Goal: Task Accomplishment & Management: Manage account settings

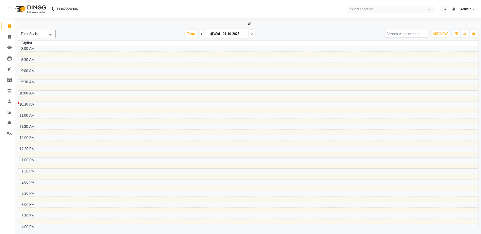
select select "en"
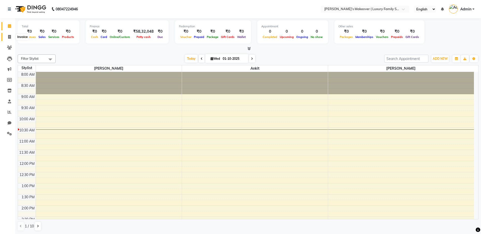
click at [11, 36] on icon at bounding box center [9, 37] width 3 height 4
select select "service"
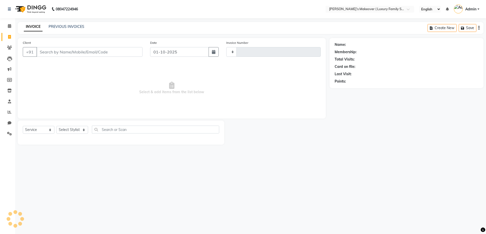
type input "4920"
select select "7777"
click at [101, 53] on input "Client" at bounding box center [89, 52] width 106 height 10
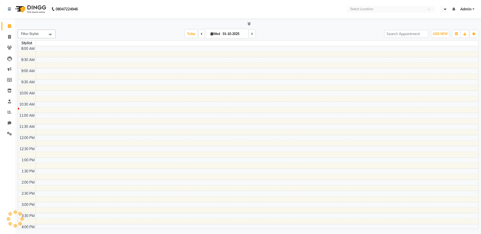
select select "en"
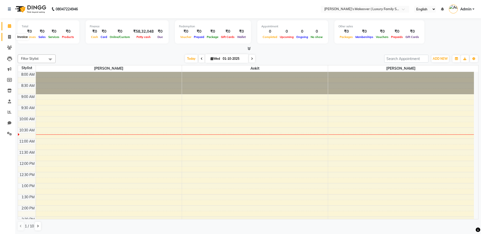
click at [12, 34] on span at bounding box center [9, 37] width 9 height 6
select select "service"
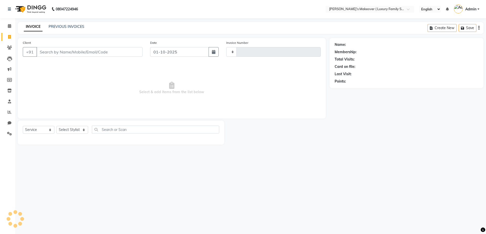
type input "4920"
select select "7777"
click at [61, 52] on input "Client" at bounding box center [89, 52] width 106 height 10
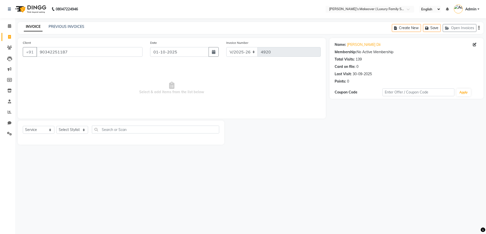
click at [94, 57] on div "Client +91 90342251187" at bounding box center [82, 50] width 127 height 21
click at [106, 49] on input "90342251187" at bounding box center [89, 52] width 106 height 10
type input "9034225118"
click at [46, 131] on select "Select Service Product Membership Package Voucher Prepaid Gift Card" at bounding box center [39, 130] width 32 height 8
click at [23, 126] on select "Select Service Product Membership Package Voucher Prepaid Gift Card" at bounding box center [39, 130] width 32 height 8
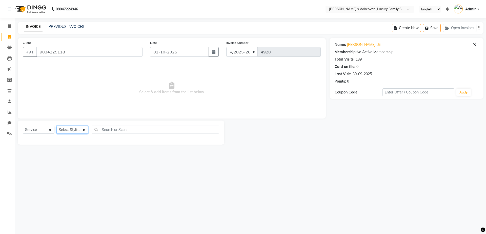
click at [72, 130] on select "Select Stylist [PERSON_NAME] [PERSON_NAME] [PERSON_NAME] [PERSON_NAME] Bhoomi […" at bounding box center [72, 130] width 32 height 8
select select "69498"
click at [56, 126] on select "Select Stylist [PERSON_NAME] [PERSON_NAME] [PERSON_NAME] [PERSON_NAME] Bhoomi […" at bounding box center [72, 130] width 32 height 8
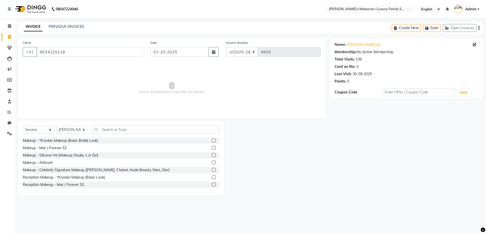
click at [158, 151] on div "Makeup - Mac / Forever 52" at bounding box center [121, 148] width 196 height 6
click at [157, 127] on input "text" at bounding box center [155, 129] width 127 height 8
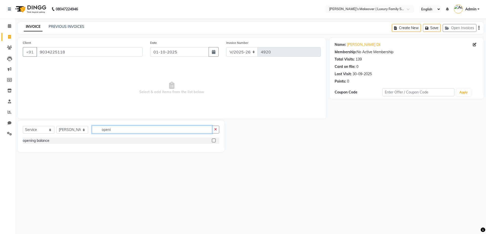
type input "openi"
click at [213, 141] on label at bounding box center [214, 140] width 4 height 4
click at [213, 141] on input "checkbox" at bounding box center [213, 140] width 3 height 3
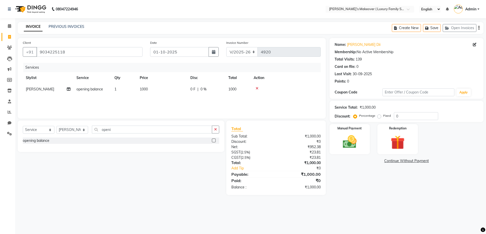
checkbox input "false"
click at [164, 94] on td "1000" at bounding box center [162, 88] width 51 height 11
select select "69498"
click at [177, 90] on input "1000" at bounding box center [185, 91] width 45 height 8
type input "1"
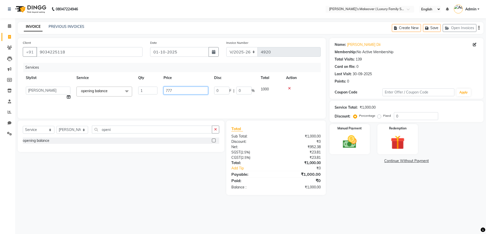
type input "7770"
click at [478, 28] on icon "button" at bounding box center [478, 28] width 1 height 0
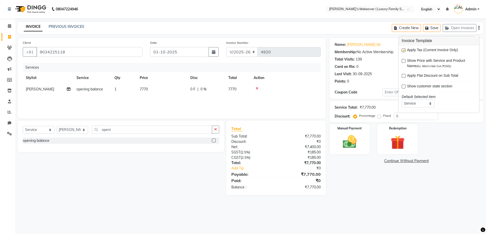
click at [404, 49] on label at bounding box center [403, 50] width 4 height 4
click at [404, 49] on input "checkbox" at bounding box center [402, 50] width 3 height 3
checkbox input "false"
click at [405, 61] on label at bounding box center [403, 61] width 4 height 4
click at [405, 61] on input "checkbox" at bounding box center [402, 60] width 3 height 3
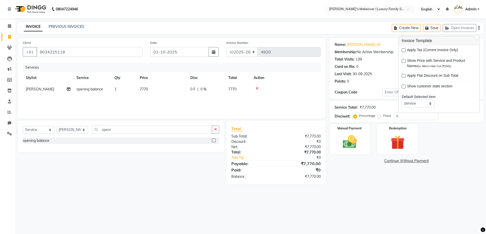
checkbox input "true"
click at [351, 139] on img at bounding box center [350, 141] width 24 height 17
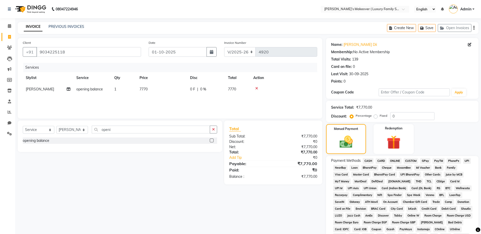
click at [371, 163] on span "CASH" at bounding box center [368, 161] width 11 height 6
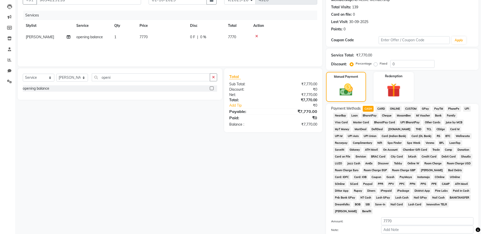
scroll to position [99, 0]
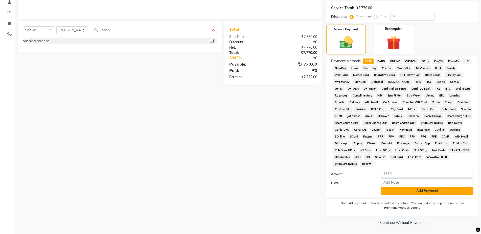
click at [400, 189] on button "Add Payment" at bounding box center [427, 191] width 92 height 8
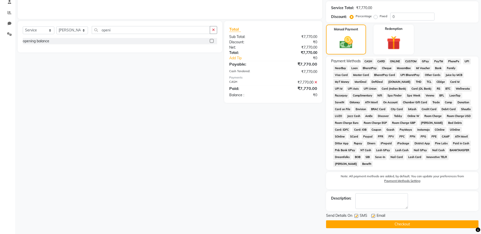
click at [394, 220] on button "Checkout" at bounding box center [402, 224] width 153 height 8
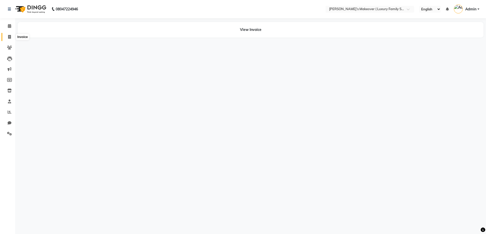
click at [10, 39] on span at bounding box center [9, 37] width 9 height 6
select select "service"
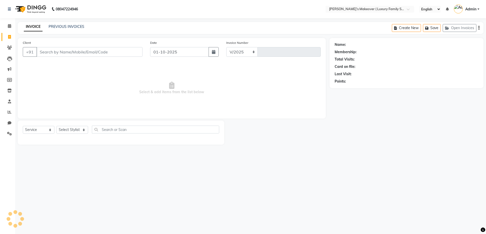
select select "7777"
type input "4921"
click at [121, 54] on input "Client" at bounding box center [89, 52] width 106 height 10
type input "7015391662"
click at [121, 54] on span "Add Client" at bounding box center [129, 51] width 20 height 5
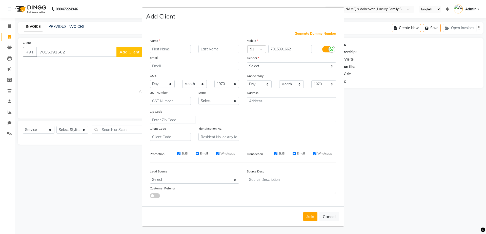
click at [160, 50] on input "text" at bounding box center [170, 49] width 41 height 8
type input "[DATE]"
click at [272, 71] on div "Mobile Country Code × 91 7015391662 Gender Select Male Female Other Prefer Not …" at bounding box center [291, 89] width 97 height 103
click at [278, 66] on select "Select [DEMOGRAPHIC_DATA] [DEMOGRAPHIC_DATA] Other Prefer Not To Say" at bounding box center [291, 66] width 89 height 8
click at [247, 62] on select "Select [DEMOGRAPHIC_DATA] [DEMOGRAPHIC_DATA] Other Prefer Not To Say" at bounding box center [291, 66] width 89 height 8
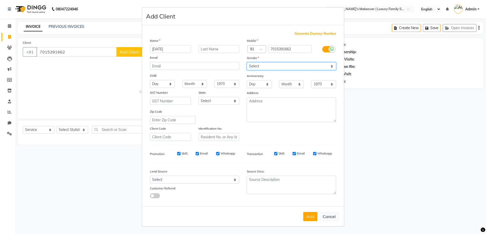
drag, startPoint x: 273, startPoint y: 69, endPoint x: 270, endPoint y: 70, distance: 3.4
click at [273, 69] on select "Select [DEMOGRAPHIC_DATA] [DEMOGRAPHIC_DATA] Other Prefer Not To Say" at bounding box center [291, 66] width 89 height 8
select select "male"
click at [247, 62] on select "Select [DEMOGRAPHIC_DATA] [DEMOGRAPHIC_DATA] Other Prefer Not To Say" at bounding box center [291, 66] width 89 height 8
click at [310, 222] on div "Add Cancel" at bounding box center [243, 216] width 202 height 20
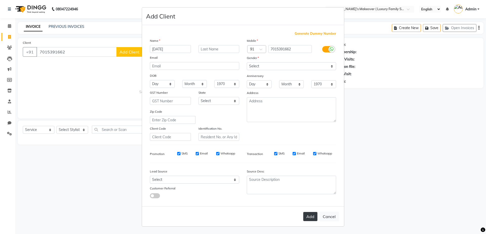
click at [309, 217] on button "Add" at bounding box center [310, 216] width 14 height 9
select select
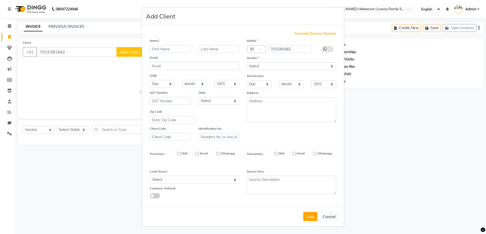
select select
checkbox input "false"
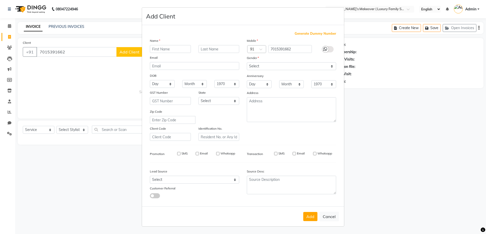
checkbox input "false"
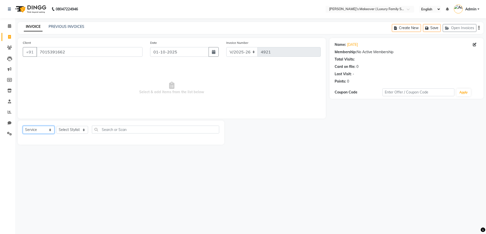
click at [39, 130] on select "Select Service Product Membership Package Voucher Prepaid Gift Card" at bounding box center [39, 130] width 32 height 8
click at [23, 126] on select "Select Service Product Membership Package Voucher Prepaid Gift Card" at bounding box center [39, 130] width 32 height 8
click at [71, 129] on select "Select Stylist [PERSON_NAME] [PERSON_NAME] [PERSON_NAME] [PERSON_NAME] Bhoomi […" at bounding box center [72, 130] width 32 height 8
select select "69510"
click at [56, 126] on select "Select Stylist [PERSON_NAME] [PERSON_NAME] [PERSON_NAME] [PERSON_NAME] Bhoomi […" at bounding box center [72, 130] width 32 height 8
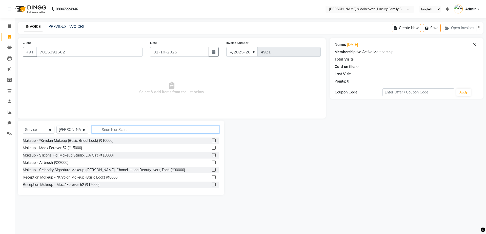
click at [114, 127] on input "text" at bounding box center [155, 129] width 127 height 8
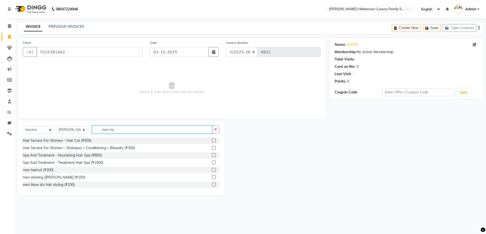
type input "men ha"
click at [212, 169] on label at bounding box center [214, 170] width 4 height 4
click at [212, 169] on input "checkbox" at bounding box center [213, 169] width 3 height 3
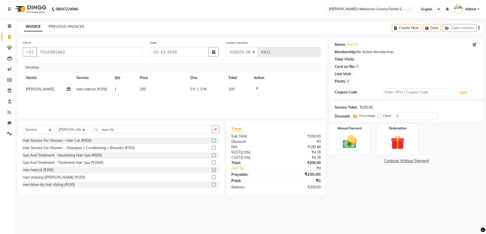
checkbox input "false"
click at [478, 28] on icon "button" at bounding box center [478, 28] width 1 height 0
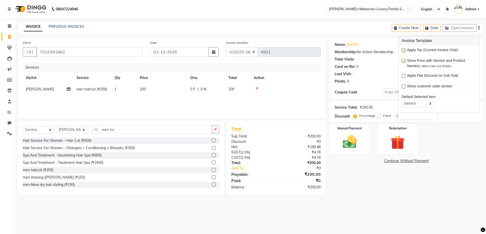
click at [404, 51] on label at bounding box center [403, 50] width 4 height 4
click at [404, 51] on input "checkbox" at bounding box center [402, 50] width 3 height 3
checkbox input "false"
click at [358, 133] on div "Manual Payment" at bounding box center [349, 138] width 42 height 31
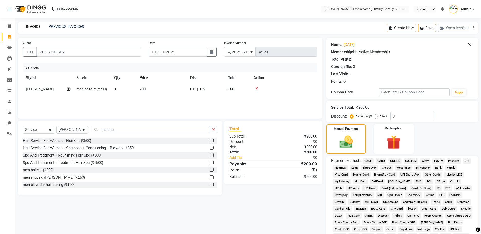
click at [372, 160] on span "CASH" at bounding box center [368, 161] width 11 height 6
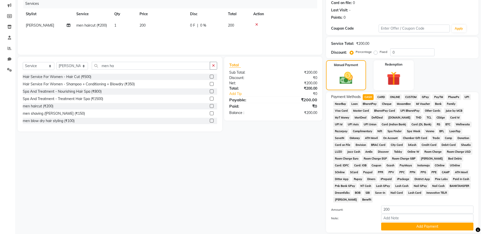
scroll to position [99, 0]
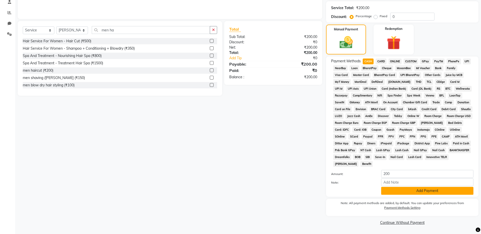
click at [389, 191] on button "Add Payment" at bounding box center [427, 191] width 92 height 8
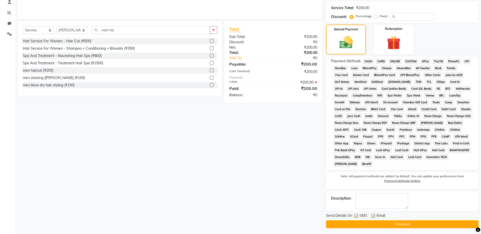
click at [412, 222] on button "Checkout" at bounding box center [402, 224] width 153 height 8
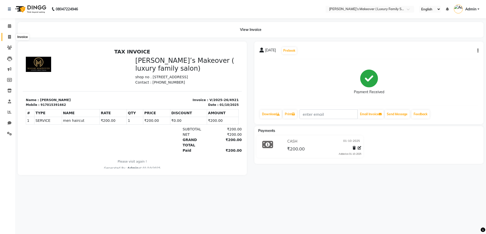
click at [10, 37] on icon at bounding box center [9, 37] width 3 height 4
select select "service"
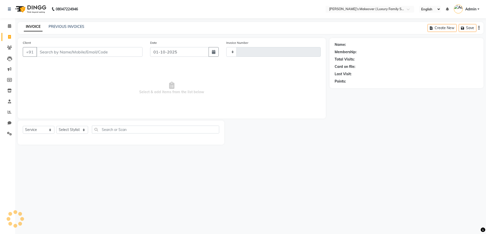
type input "4922"
select select "7777"
click at [40, 127] on select "Select Service Product Membership Package Voucher Prepaid Gift Card" at bounding box center [39, 130] width 32 height 8
select select "product"
click at [23, 126] on select "Select Service Product Membership Package Voucher Prepaid Gift Card" at bounding box center [39, 130] width 32 height 8
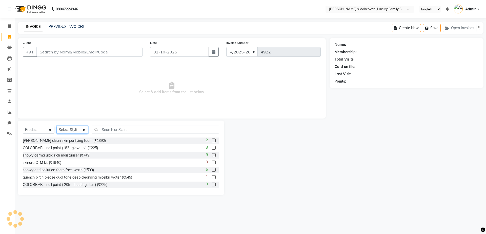
click at [63, 131] on select "Select Stylist [PERSON_NAME] [PERSON_NAME] [PERSON_NAME] [PERSON_NAME] Bhoomi […" at bounding box center [72, 130] width 32 height 8
select select "69498"
click at [56, 126] on select "Select Stylist [PERSON_NAME] [PERSON_NAME] [PERSON_NAME] [PERSON_NAME] Bhoomi […" at bounding box center [72, 130] width 32 height 8
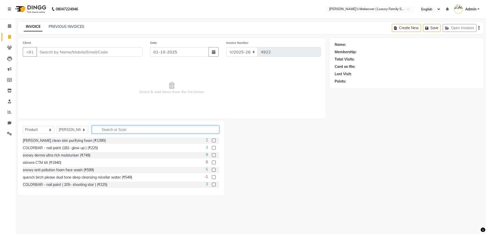
click at [134, 127] on input "text" at bounding box center [155, 129] width 127 height 8
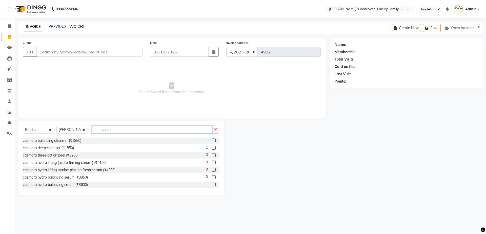
type input "casma"
click at [212, 139] on label at bounding box center [214, 140] width 4 height 4
click at [212, 139] on input "checkbox" at bounding box center [213, 140] width 3 height 3
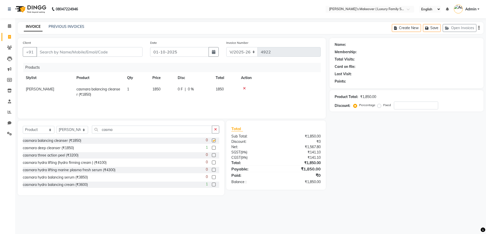
checkbox input "false"
click at [178, 127] on input "casma" at bounding box center [152, 129] width 120 height 8
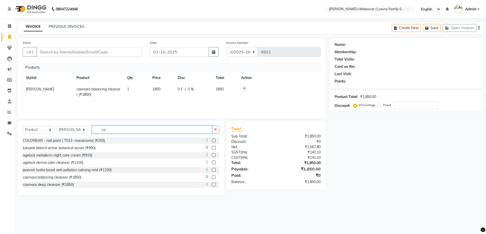
type input "c"
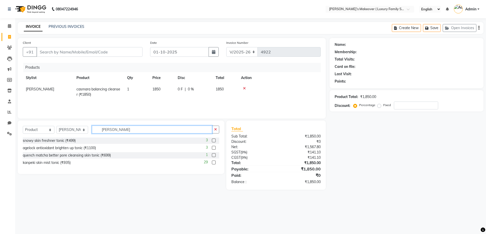
type input "toni"
click at [214, 147] on label at bounding box center [214, 148] width 4 height 4
click at [214, 147] on input "checkbox" at bounding box center [213, 147] width 3 height 3
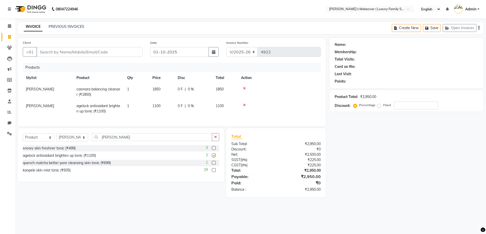
checkbox input "false"
click at [187, 140] on input "toni" at bounding box center [152, 137] width 120 height 8
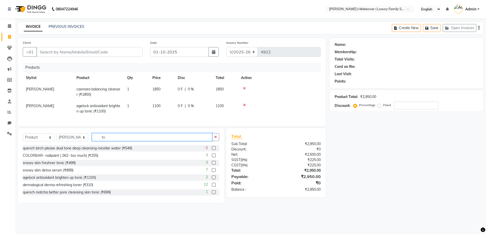
type input "t"
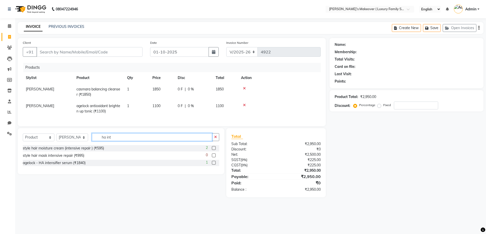
type input "ha int"
click at [214, 164] on label at bounding box center [214, 163] width 4 height 4
click at [214, 164] on input "checkbox" at bounding box center [213, 162] width 3 height 3
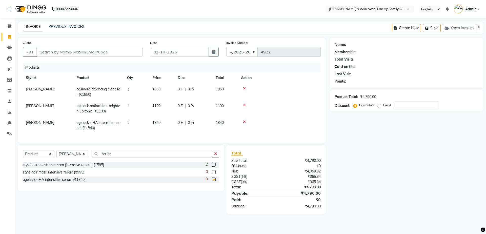
checkbox input "false"
click at [62, 52] on input "Client" at bounding box center [89, 52] width 106 height 10
type input "8"
type input "0"
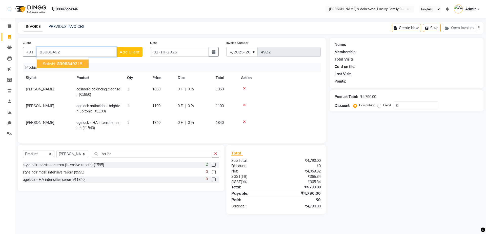
click at [56, 66] on button "sakshi 83988492 15" at bounding box center [63, 63] width 52 height 8
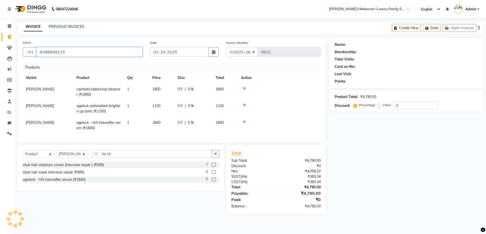
type input "8398849215"
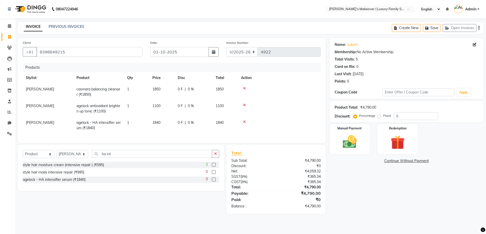
click at [478, 28] on button "button" at bounding box center [478, 28] width 1 height 12
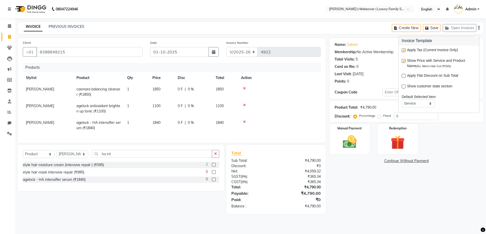
click at [403, 49] on label at bounding box center [403, 50] width 4 height 4
click at [403, 49] on input "checkbox" at bounding box center [402, 50] width 3 height 3
checkbox input "false"
click at [358, 145] on img at bounding box center [350, 141] width 24 height 17
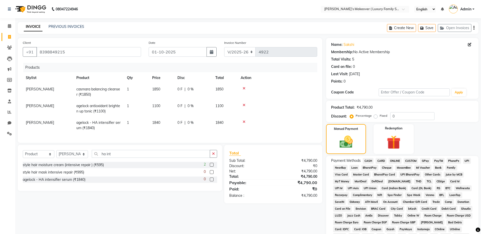
click at [367, 159] on span "CASH" at bounding box center [368, 161] width 11 height 6
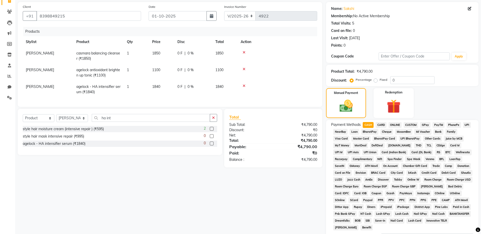
scroll to position [99, 0]
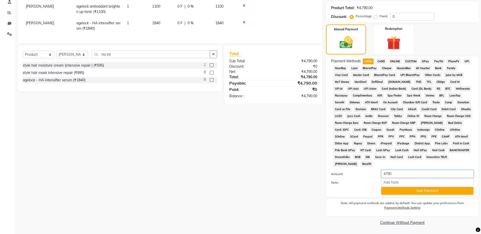
click at [419, 173] on input "4790" at bounding box center [427, 174] width 92 height 8
type input "4"
type input "2750"
click at [425, 193] on button "Add Payment" at bounding box center [427, 191] width 92 height 8
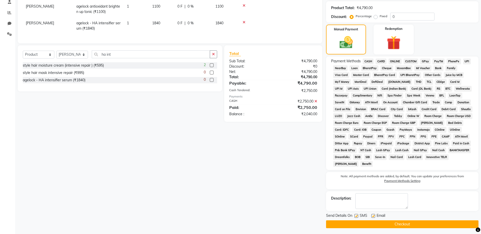
click at [393, 61] on span "ONLINE" at bounding box center [395, 61] width 13 height 6
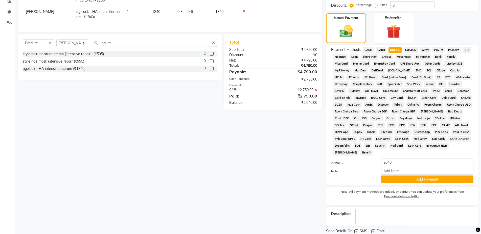
scroll to position [128, 0]
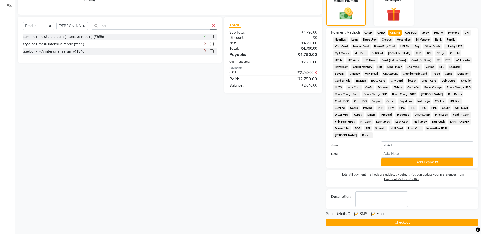
click at [379, 224] on button "Checkout" at bounding box center [402, 222] width 153 height 8
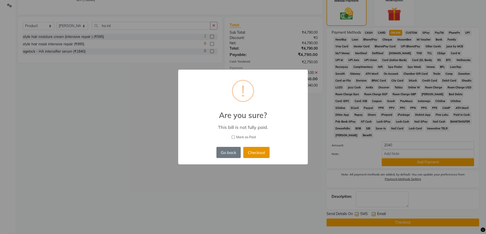
click at [260, 154] on button "Checkout" at bounding box center [256, 152] width 26 height 11
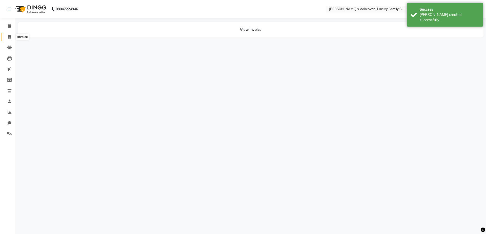
click at [10, 36] on icon at bounding box center [9, 37] width 3 height 4
select select "service"
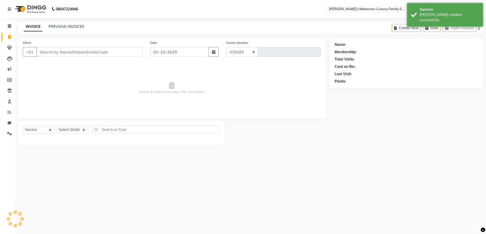
select select "7777"
type input "4923"
click at [96, 54] on input "Client" at bounding box center [89, 52] width 106 height 10
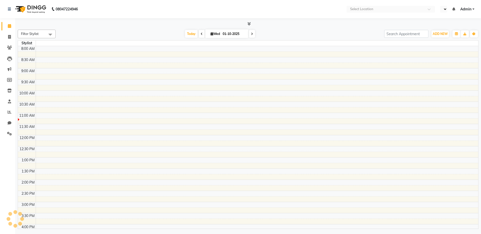
select select "en"
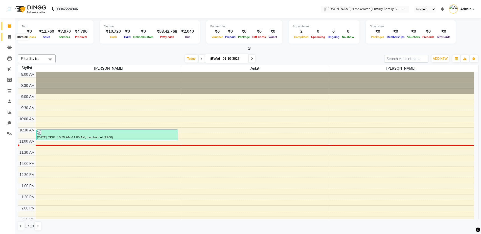
click at [11, 37] on icon at bounding box center [9, 37] width 3 height 4
select select "service"
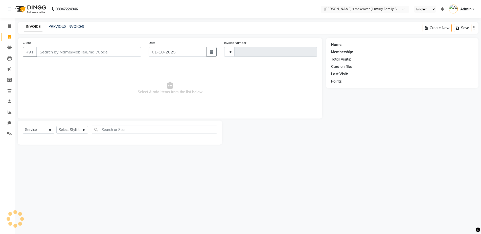
type input "4923"
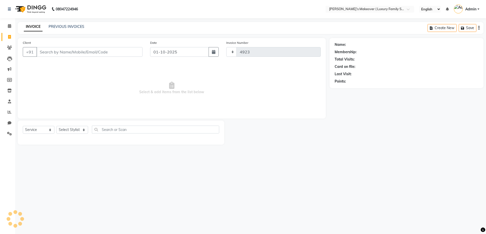
select select "7777"
click at [72, 26] on link "PREVIOUS INVOICES" at bounding box center [67, 26] width 36 height 5
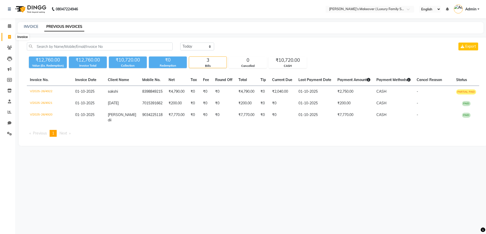
click at [10, 37] on icon at bounding box center [9, 37] width 3 height 4
select select "service"
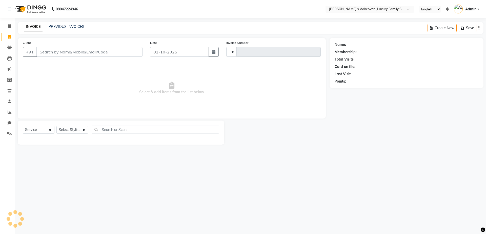
type input "4923"
select select "7777"
click at [70, 52] on input "Client" at bounding box center [89, 52] width 106 height 10
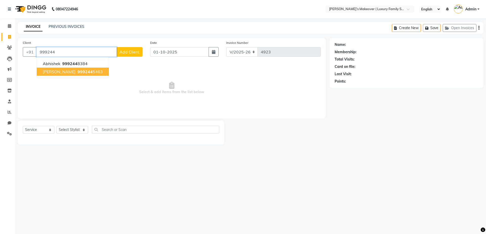
click at [77, 71] on span "999244" at bounding box center [84, 71] width 15 height 5
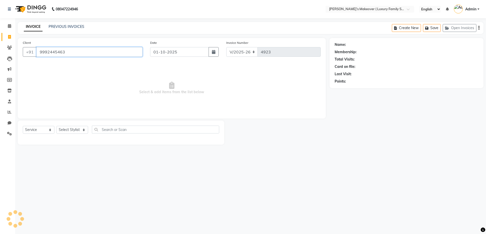
type input "9992445463"
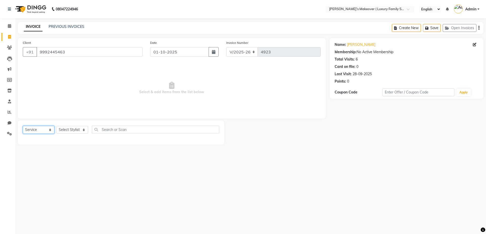
click at [29, 132] on select "Select Service Product Membership Package Voucher Prepaid Gift Card" at bounding box center [39, 130] width 32 height 8
click at [23, 126] on select "Select Service Product Membership Package Voucher Prepaid Gift Card" at bounding box center [39, 130] width 32 height 8
click at [68, 130] on select "Select Stylist [PERSON_NAME] [PERSON_NAME] [PERSON_NAME] [PERSON_NAME] Bhoomi […" at bounding box center [72, 130] width 32 height 8
select select "69523"
click at [56, 126] on select "Select Stylist [PERSON_NAME] [PERSON_NAME] [PERSON_NAME] [PERSON_NAME] Bhoomi […" at bounding box center [72, 130] width 32 height 8
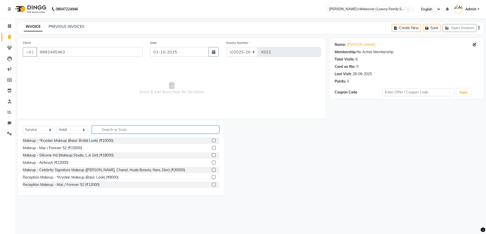
click at [117, 128] on input "text" at bounding box center [155, 129] width 127 height 8
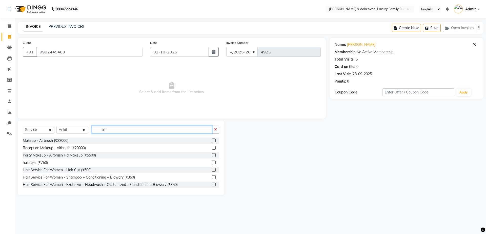
type input "air"
click at [212, 138] on div at bounding box center [215, 140] width 7 height 6
click at [212, 141] on label at bounding box center [214, 140] width 4 height 4
click at [212, 141] on input "checkbox" at bounding box center [213, 140] width 3 height 3
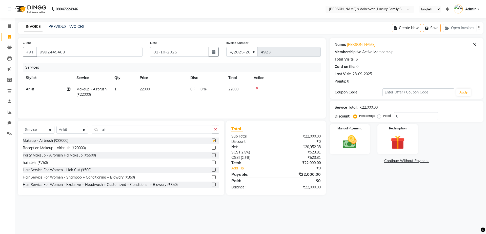
checkbox input "false"
click at [163, 95] on td "22000" at bounding box center [162, 91] width 51 height 17
select select "69523"
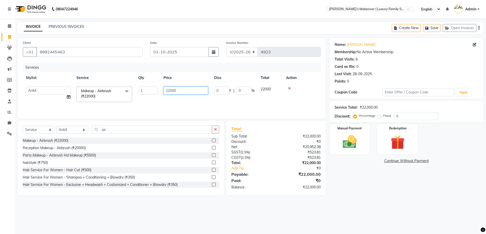
click at [179, 89] on input "22000" at bounding box center [185, 91] width 45 height 8
type input "2"
type input "17040"
click at [303, 165] on div "₹22,000.00" at bounding box center [300, 162] width 48 height 5
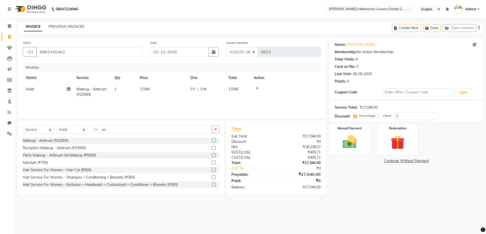
click at [479, 27] on div "Create New Save Open Invoices" at bounding box center [438, 28] width 92 height 12
click at [479, 28] on icon "button" at bounding box center [478, 28] width 1 height 0
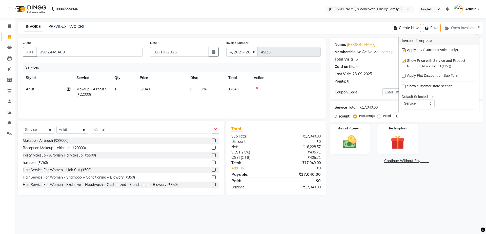
click at [403, 52] on label at bounding box center [403, 50] width 4 height 4
click at [403, 52] on input "checkbox" at bounding box center [402, 50] width 3 height 3
checkbox input "false"
click at [347, 143] on img at bounding box center [350, 141] width 24 height 17
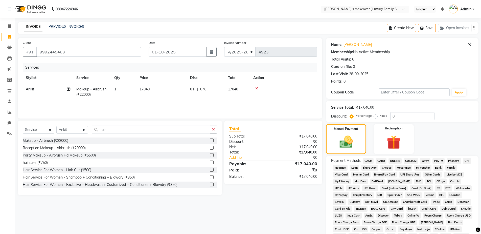
click at [394, 160] on span "ONLINE" at bounding box center [395, 161] width 13 height 6
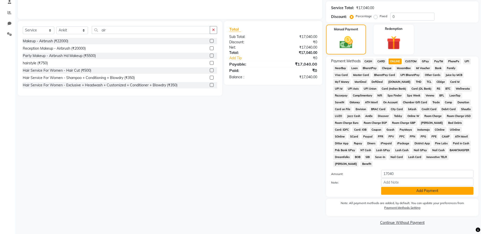
click at [426, 192] on button "Add Payment" at bounding box center [427, 191] width 92 height 8
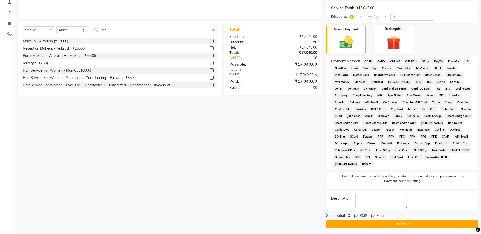
click at [413, 225] on button "Checkout" at bounding box center [402, 224] width 153 height 8
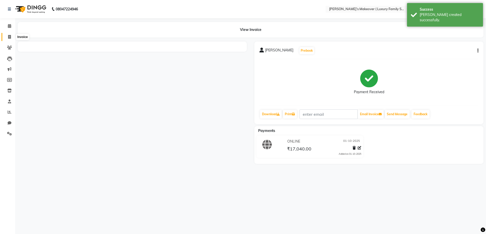
click at [10, 34] on span at bounding box center [9, 37] width 9 height 6
select select "service"
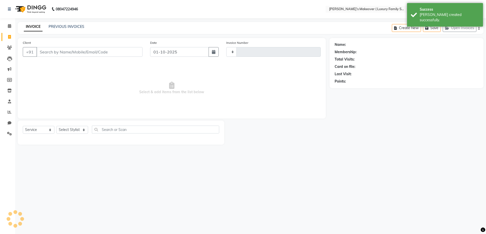
type input "4924"
click at [79, 49] on input "Client" at bounding box center [89, 52] width 106 height 10
select select "7777"
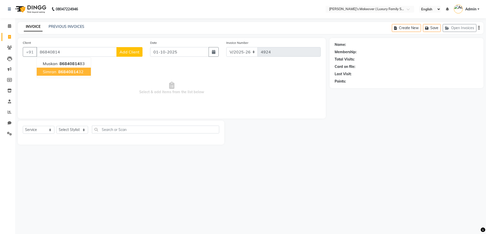
click at [74, 72] on span "86840814" at bounding box center [68, 71] width 20 height 5
type input "8684081432"
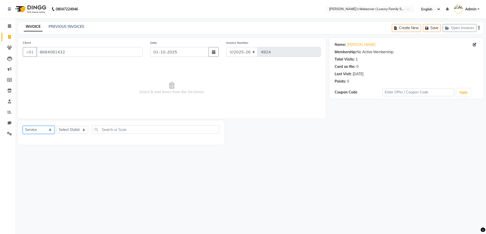
click at [35, 132] on select "Select Service Product Membership Package Voucher Prepaid Gift Card" at bounding box center [39, 130] width 32 height 8
click at [23, 126] on select "Select Service Product Membership Package Voucher Prepaid Gift Card" at bounding box center [39, 130] width 32 height 8
click at [82, 127] on select "Select Stylist [PERSON_NAME] [PERSON_NAME] [PERSON_NAME] [PERSON_NAME] Bhoomi […" at bounding box center [72, 130] width 32 height 8
select select "69495"
click at [56, 126] on select "Select Stylist [PERSON_NAME] [PERSON_NAME] [PERSON_NAME] [PERSON_NAME] Bhoomi […" at bounding box center [72, 130] width 32 height 8
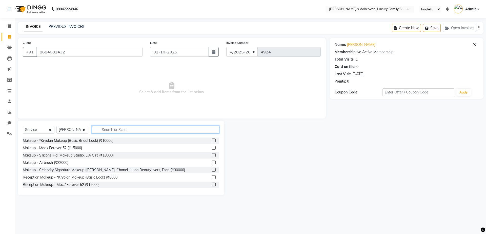
click at [133, 130] on input "text" at bounding box center [155, 129] width 127 height 8
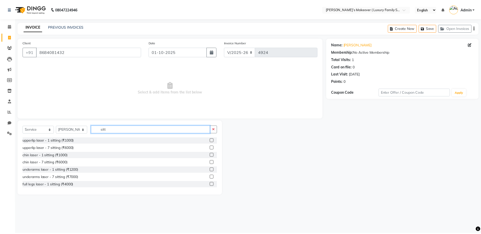
scroll to position [89, 0]
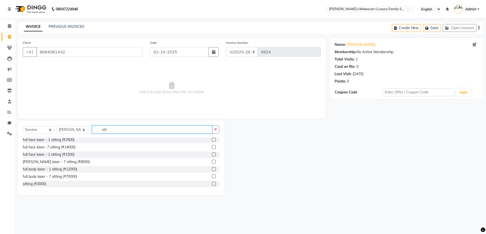
type input "sitt"
click at [212, 183] on label at bounding box center [214, 184] width 4 height 4
click at [212, 183] on input "checkbox" at bounding box center [213, 183] width 3 height 3
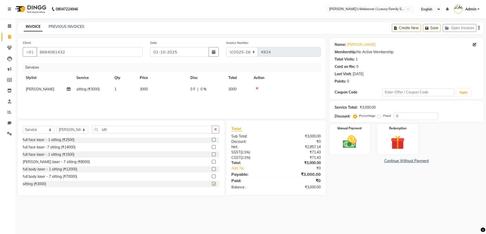
checkbox input "false"
click at [148, 91] on td "3000" at bounding box center [162, 88] width 51 height 11
select select "69495"
click at [169, 91] on input "3000" at bounding box center [185, 91] width 45 height 8
type input "2000"
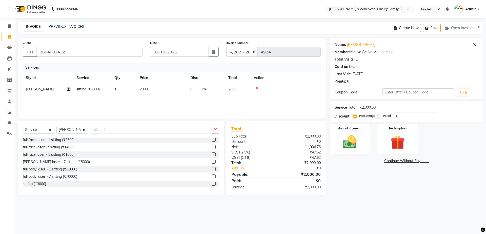
click at [286, 127] on div "Total" at bounding box center [275, 128] width 89 height 6
click at [478, 28] on icon "button" at bounding box center [478, 28] width 1 height 0
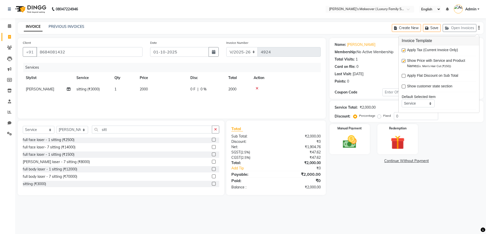
click at [402, 50] on label at bounding box center [403, 50] width 4 height 4
click at [402, 50] on input "checkbox" at bounding box center [402, 50] width 3 height 3
checkbox input "false"
click at [354, 134] on img at bounding box center [350, 141] width 24 height 17
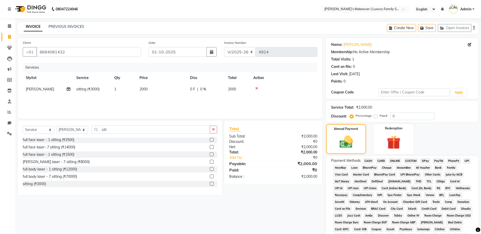
click at [367, 158] on span "CASH" at bounding box center [368, 161] width 11 height 6
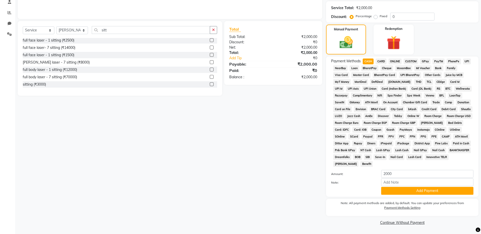
click at [399, 61] on span "ONLINE" at bounding box center [395, 61] width 13 height 6
click at [417, 187] on button "Add Payment" at bounding box center [427, 191] width 92 height 8
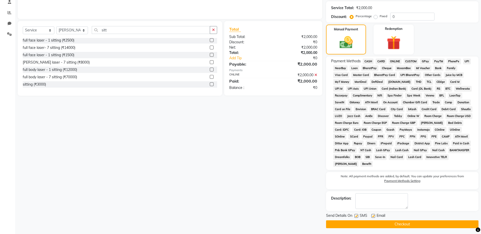
click at [422, 227] on button "Checkout" at bounding box center [402, 224] width 153 height 8
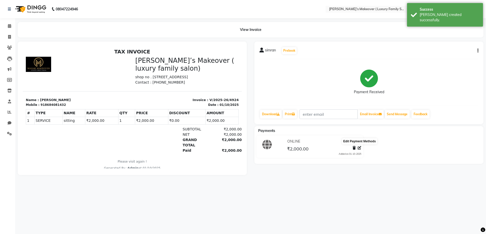
click at [359, 147] on icon at bounding box center [359, 148] width 4 height 4
select select "3"
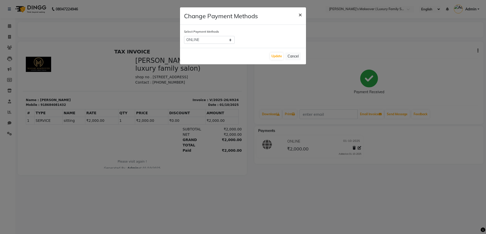
click at [301, 13] on span "×" at bounding box center [300, 15] width 4 height 8
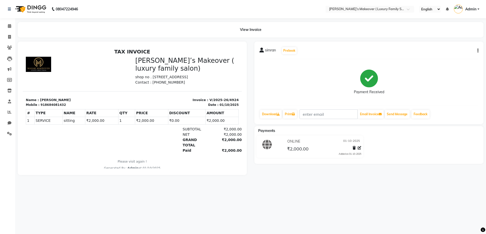
click at [477, 51] on icon "button" at bounding box center [477, 51] width 1 height 0
click at [436, 57] on div "Edit Invoice" at bounding box center [452, 57] width 35 height 6
select select "service"
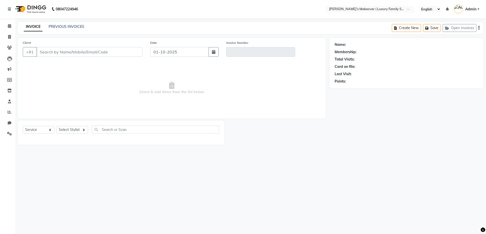
type input "8684081432"
type input "V/2025-26/4924"
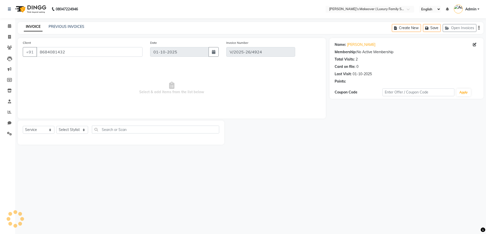
select select "select"
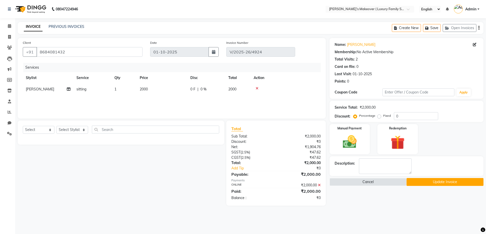
click at [152, 88] on td "2000" at bounding box center [162, 88] width 51 height 11
select select "69495"
click at [167, 90] on input "2000" at bounding box center [185, 91] width 45 height 8
type input "5000"
click at [285, 167] on div "₹0" at bounding box center [304, 167] width 40 height 5
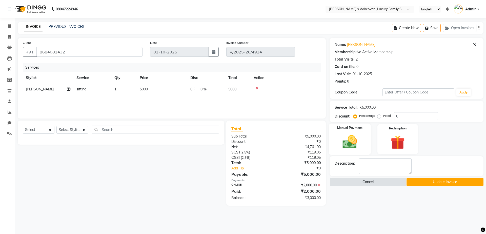
click at [359, 135] on img at bounding box center [350, 141] width 24 height 17
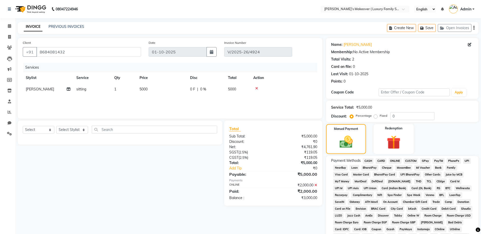
click at [396, 161] on span "ONLINE" at bounding box center [395, 161] width 13 height 6
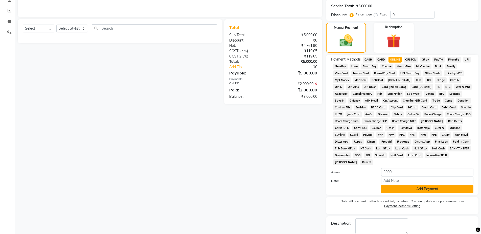
click at [411, 187] on button "Add Payment" at bounding box center [427, 189] width 92 height 8
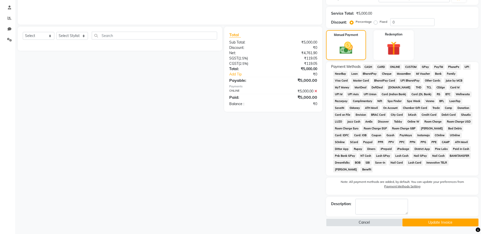
scroll to position [94, 0]
click at [417, 222] on button "Update Invoice" at bounding box center [441, 222] width 76 height 8
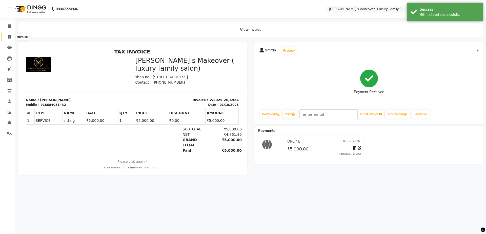
click at [10, 37] on icon at bounding box center [9, 37] width 3 height 4
select select "service"
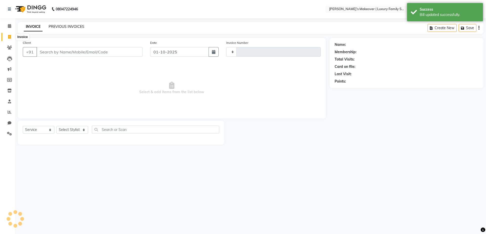
type input "4925"
select select "7777"
click at [73, 28] on link "PREVIOUS INVOICES" at bounding box center [67, 26] width 36 height 5
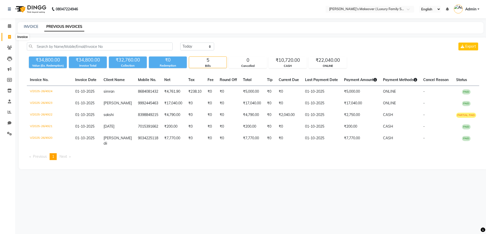
click at [11, 36] on span at bounding box center [9, 37] width 9 height 6
select select "service"
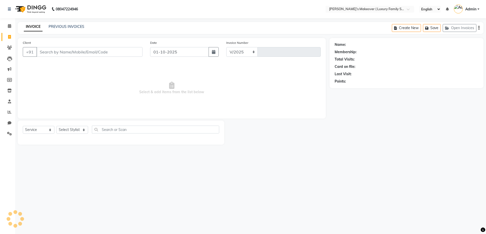
select select "7777"
type input "4925"
drag, startPoint x: 71, startPoint y: 47, endPoint x: 74, endPoint y: 48, distance: 2.9
click at [71, 47] on div "Client +91" at bounding box center [82, 50] width 127 height 21
click at [74, 48] on input "Client" at bounding box center [89, 52] width 106 height 10
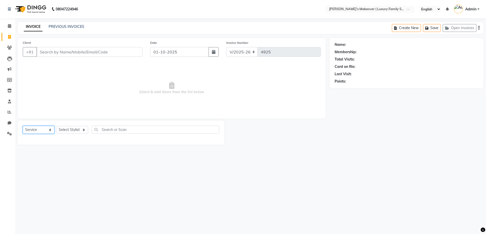
click at [36, 130] on select "Select Service Product Membership Package Voucher Prepaid Gift Card" at bounding box center [39, 130] width 32 height 8
click at [23, 126] on select "Select Service Product Membership Package Voucher Prepaid Gift Card" at bounding box center [39, 130] width 32 height 8
click at [67, 132] on select "Select Stylist [PERSON_NAME] [PERSON_NAME] [PERSON_NAME] [PERSON_NAME] Bhoomi […" at bounding box center [72, 130] width 32 height 8
select select "69523"
click at [56, 126] on select "Select Stylist [PERSON_NAME] [PERSON_NAME] [PERSON_NAME] [PERSON_NAME] Bhoomi […" at bounding box center [72, 130] width 32 height 8
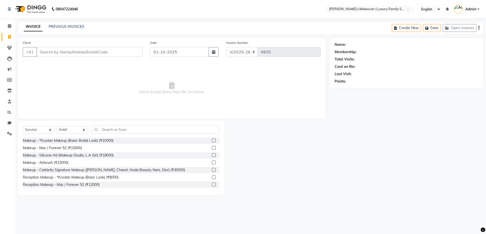
click at [9, 34] on link "Invoice" at bounding box center [8, 37] width 12 height 8
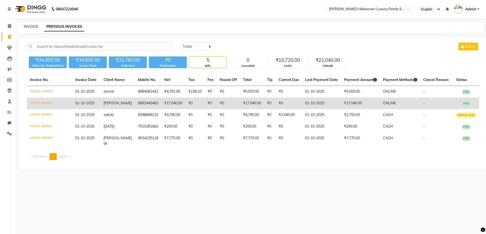
click at [40, 103] on td "V/2025-26/4923" at bounding box center [49, 103] width 45 height 12
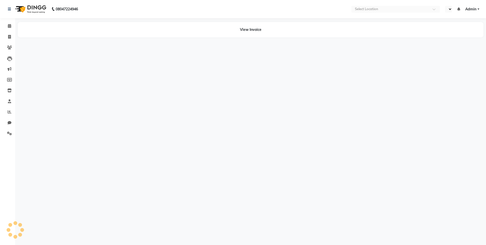
select select "en"
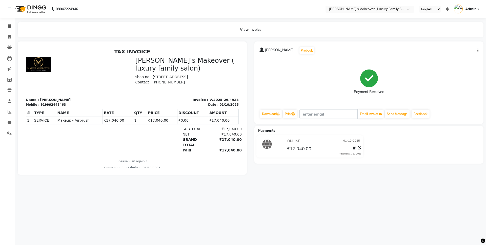
click at [478, 50] on div "neetu Prebook Payment Received Download Print Email Invoice Send Message Feedba…" at bounding box center [368, 82] width 229 height 82
click at [477, 51] on icon "button" at bounding box center [477, 51] width 1 height 0
click at [451, 56] on div "Edit Invoice" at bounding box center [452, 57] width 35 height 6
select select "service"
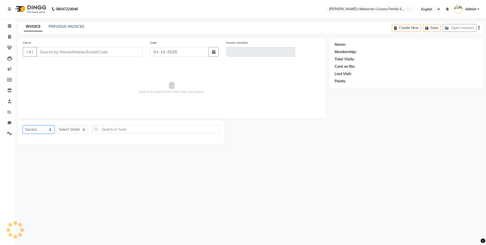
click at [47, 130] on select "Select Service Product Membership Package Voucher Prepaid Gift Card" at bounding box center [39, 130] width 32 height 8
type input "9992445463"
type input "V/2025-26/4923"
click at [23, 126] on select "Select Service Product Membership Package Voucher Prepaid Gift Card" at bounding box center [39, 130] width 32 height 8
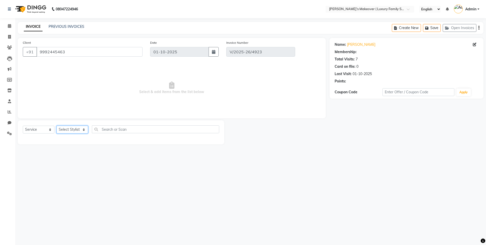
click at [63, 129] on select "Select Stylist [PERSON_NAME] [PERSON_NAME] [PERSON_NAME] [PERSON_NAME] Bhoomi […" at bounding box center [72, 130] width 32 height 8
select select "select"
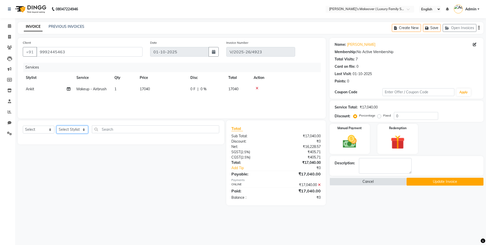
select select "69523"
click at [56, 126] on select "Select Stylist [PERSON_NAME] [PERSON_NAME] [PERSON_NAME] [PERSON_NAME] Bhoomi […" at bounding box center [72, 130] width 32 height 8
click at [113, 132] on input "text" at bounding box center [155, 129] width 127 height 8
type input "k"
type input "sili"
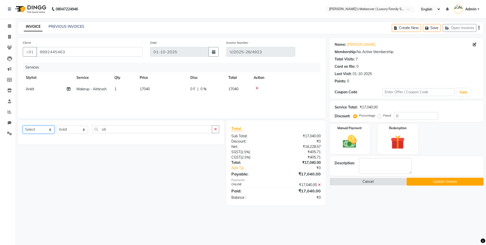
click at [37, 131] on select "Select Service Product Membership Package Voucher Prepaid Gift Card" at bounding box center [39, 130] width 32 height 8
select select "service"
click at [23, 126] on select "Select Service Product Membership Package Voucher Prepaid Gift Card" at bounding box center [39, 130] width 32 height 8
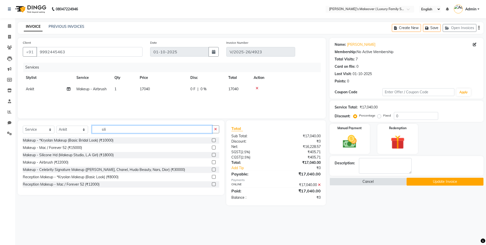
click at [110, 126] on input "sili" at bounding box center [152, 129] width 120 height 8
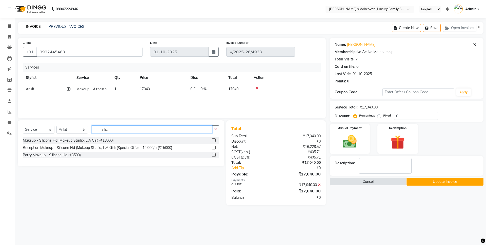
type input "silic"
click at [214, 155] on label at bounding box center [214, 155] width 4 height 4
click at [214, 155] on input "checkbox" at bounding box center [213, 155] width 3 height 3
checkbox input "true"
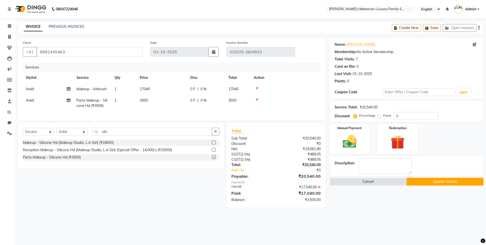
click at [158, 104] on td "3500" at bounding box center [162, 103] width 51 height 17
select select "69523"
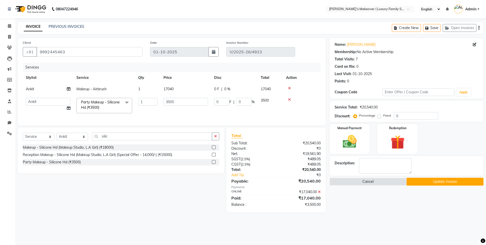
checkbox input "false"
click at [171, 102] on input "3500" at bounding box center [185, 102] width 45 height 8
type input "9000"
click at [281, 181] on div "Total Sub Total: ₹20,540.00 Discount: ₹0 Net: ₹19,561.90 SGST ( 2.5% ) ₹489.05 …" at bounding box center [275, 170] width 89 height 75
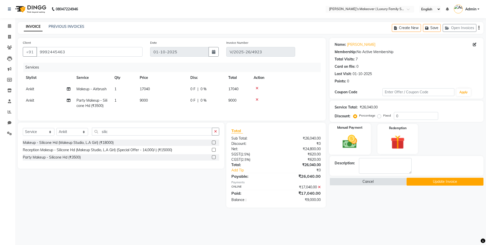
click at [349, 129] on label "Manual Payment" at bounding box center [349, 127] width 25 height 5
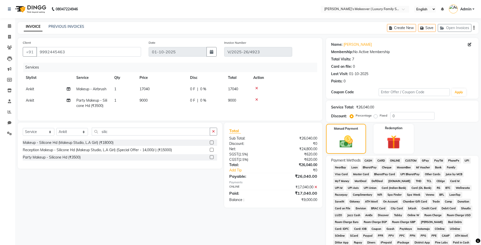
click at [391, 161] on span "ONLINE" at bounding box center [395, 161] width 13 height 6
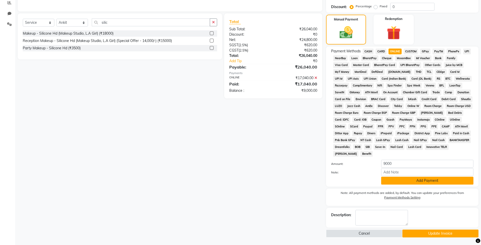
click at [423, 179] on button "Add Payment" at bounding box center [427, 181] width 92 height 8
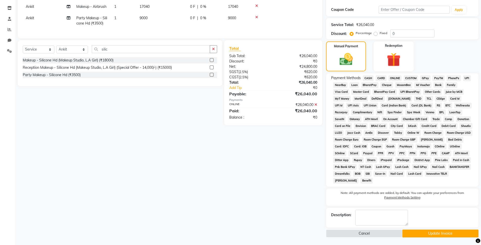
click at [428, 232] on button "Update Invoice" at bounding box center [441, 234] width 76 height 8
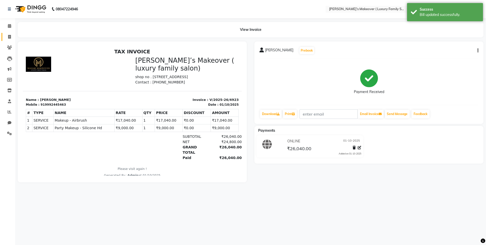
click at [11, 34] on link "Invoice" at bounding box center [8, 37] width 12 height 8
select select "service"
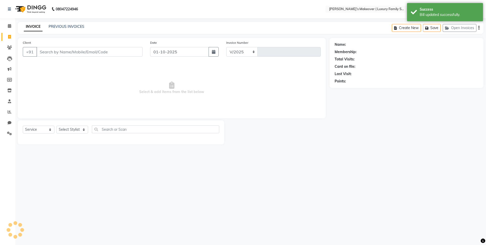
select select "7777"
type input "4925"
click at [78, 28] on link "PREVIOUS INVOICES" at bounding box center [67, 26] width 36 height 5
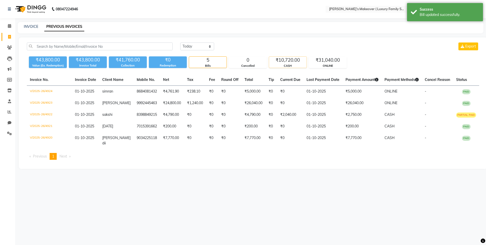
click at [281, 63] on div "₹10,720.00" at bounding box center [287, 60] width 37 height 7
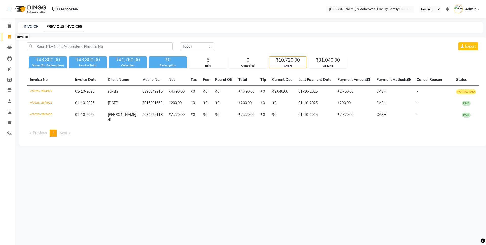
click at [8, 37] on icon at bounding box center [9, 37] width 3 height 4
select select "service"
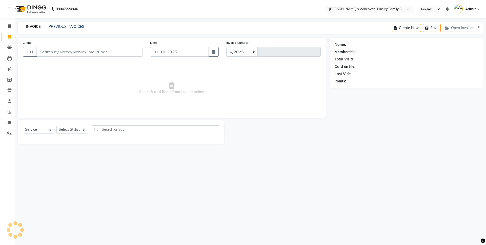
select select "7777"
type input "4925"
click at [59, 48] on input "Client" at bounding box center [89, 52] width 106 height 10
click at [65, 52] on input "Client" at bounding box center [89, 52] width 106 height 10
click at [126, 52] on input "Client" at bounding box center [89, 52] width 106 height 10
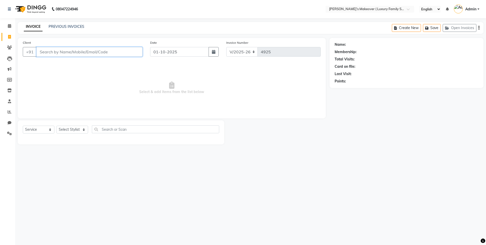
click at [126, 52] on input "Client" at bounding box center [89, 52] width 106 height 10
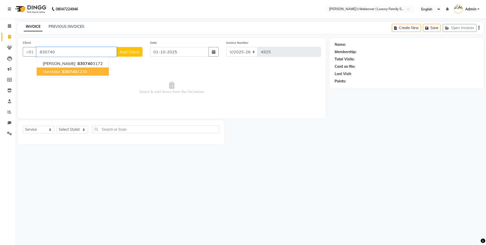
click at [87, 72] on ngb-highlight "830740 1230" at bounding box center [74, 71] width 26 height 5
type input "8307401230"
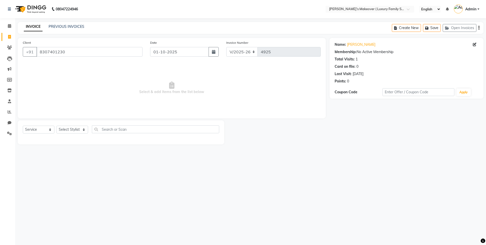
click at [29, 125] on div "Select Service Product Membership Package Voucher Prepaid Gift Card Select Styl…" at bounding box center [121, 131] width 196 height 12
click at [33, 130] on select "Select Service Product Membership Package Voucher Prepaid Gift Card" at bounding box center [39, 130] width 32 height 8
click at [23, 126] on select "Select Service Product Membership Package Voucher Prepaid Gift Card" at bounding box center [39, 130] width 32 height 8
drag, startPoint x: 62, startPoint y: 128, endPoint x: 64, endPoint y: 131, distance: 3.8
click at [62, 128] on select "Select Stylist [PERSON_NAME] [PERSON_NAME] [PERSON_NAME] [PERSON_NAME] Bhoomi […" at bounding box center [72, 130] width 32 height 8
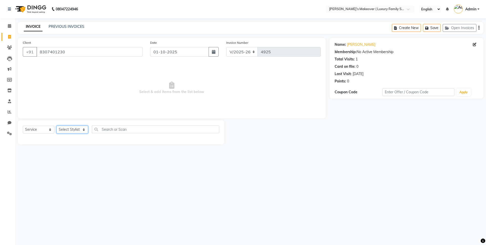
select select "69514"
click at [56, 126] on select "Select Stylist [PERSON_NAME] [PERSON_NAME] [PERSON_NAME] [PERSON_NAME] Bhoomi […" at bounding box center [72, 130] width 32 height 8
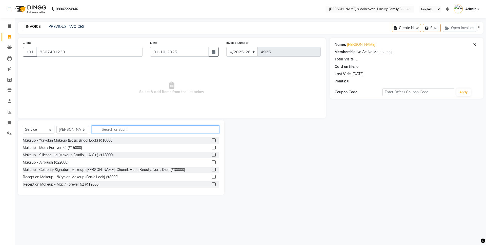
click at [173, 132] on input "text" at bounding box center [155, 129] width 127 height 8
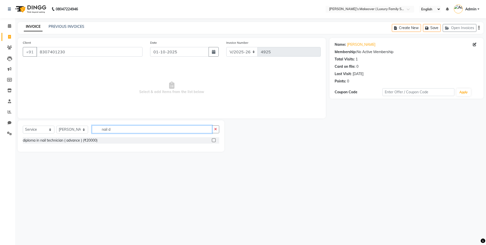
type input "nail d"
click at [213, 140] on label at bounding box center [214, 140] width 4 height 4
click at [213, 140] on input "checkbox" at bounding box center [213, 140] width 3 height 3
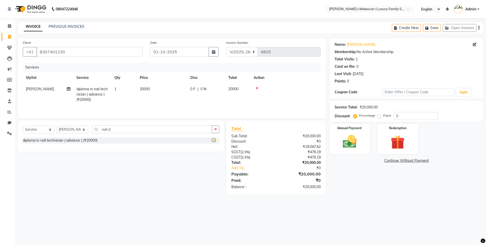
checkbox input "false"
click at [144, 89] on span "20000" at bounding box center [145, 89] width 10 height 5
select select "69514"
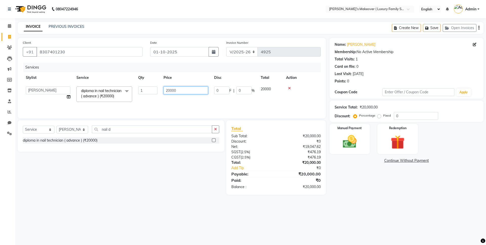
click at [182, 89] on input "20000" at bounding box center [185, 91] width 45 height 8
type input "2"
type input "10500"
click at [260, 170] on link "Add Tip" at bounding box center [255, 167] width 56 height 5
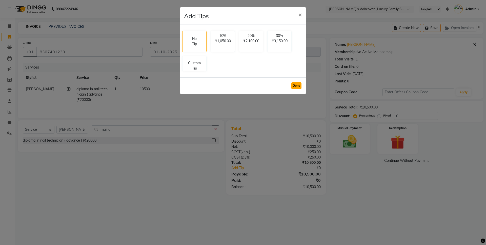
click at [293, 86] on button "Done" at bounding box center [296, 85] width 10 height 7
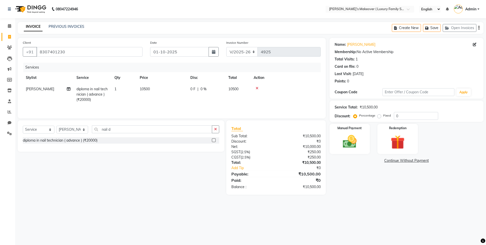
click at [478, 28] on icon "button" at bounding box center [478, 28] width 1 height 0
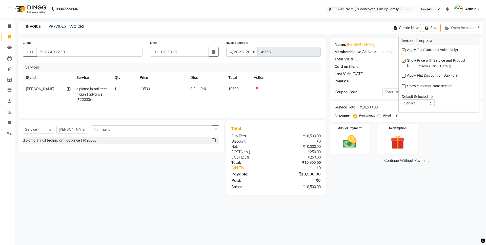
drag, startPoint x: 404, startPoint y: 50, endPoint x: 401, endPoint y: 54, distance: 5.6
click at [403, 50] on label at bounding box center [403, 50] width 4 height 4
click at [403, 50] on input "checkbox" at bounding box center [402, 50] width 3 height 3
checkbox input "false"
click at [364, 130] on div "Manual Payment" at bounding box center [349, 138] width 42 height 31
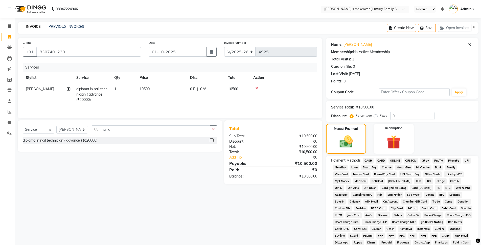
click at [394, 159] on span "ONLINE" at bounding box center [395, 161] width 13 height 6
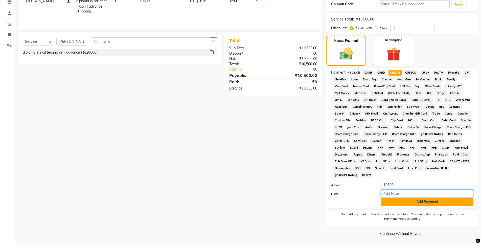
drag, startPoint x: 421, startPoint y: 195, endPoint x: 420, endPoint y: 201, distance: 5.9
click at [420, 198] on div "Amount: 10500 Note: Add Payment" at bounding box center [402, 193] width 142 height 25
click at [420, 201] on button "Add Payment" at bounding box center [427, 202] width 92 height 8
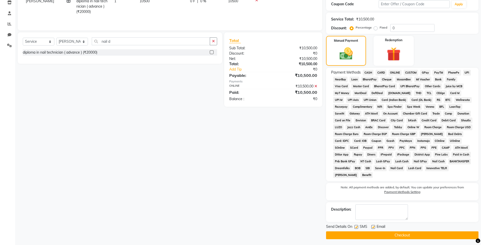
drag, startPoint x: 428, startPoint y: 233, endPoint x: 448, endPoint y: 228, distance: 21.0
click at [428, 233] on button "Checkout" at bounding box center [402, 235] width 153 height 8
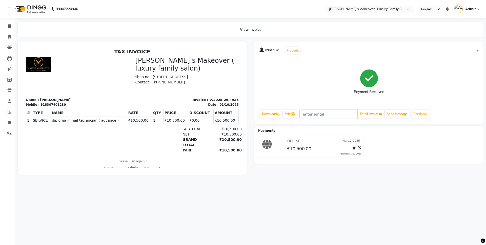
drag, startPoint x: 448, startPoint y: 226, endPoint x: 123, endPoint y: 245, distance: 325.9
click at [123, 245] on div "08047224946 Select Location × Mahak’s Makeover ( Luxury Family Salon) , Model T…" at bounding box center [243, 122] width 486 height 245
click at [8, 35] on icon at bounding box center [9, 37] width 3 height 4
select select "service"
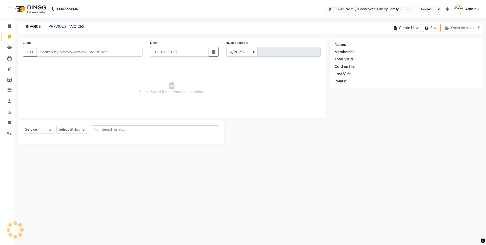
select select "7777"
type input "4926"
click at [60, 28] on link "PREVIOUS INVOICES" at bounding box center [67, 26] width 36 height 5
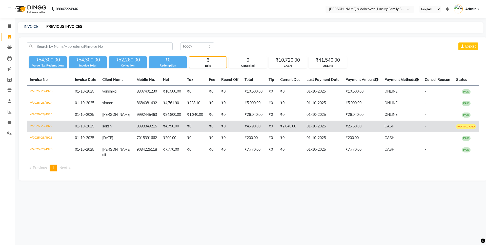
click at [459, 127] on span "PARTIAL PAID" at bounding box center [466, 126] width 20 height 5
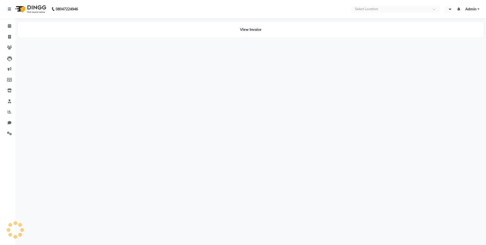
select select "en"
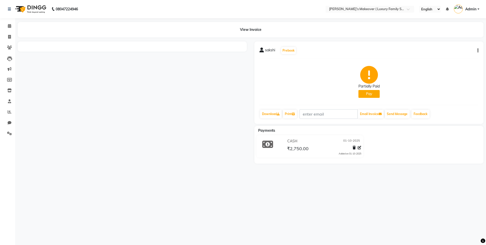
click at [478, 51] on icon "button" at bounding box center [477, 51] width 1 height 0
click at [461, 54] on div "Edit Invoice" at bounding box center [456, 54] width 25 height 6
select select "service"
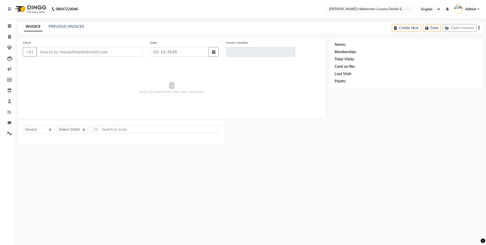
type input "8398849215"
type input "V/2025-26/4922"
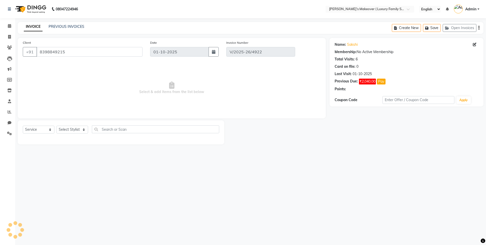
select select "select"
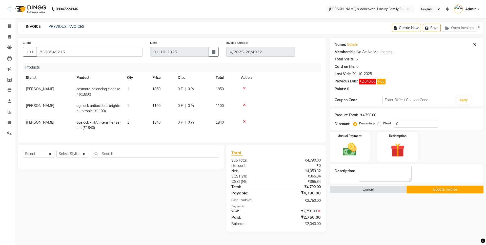
click at [319, 213] on icon at bounding box center [319, 211] width 3 height 4
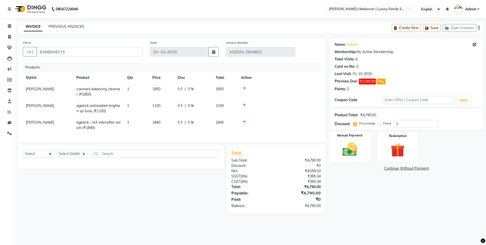
click at [350, 151] on img at bounding box center [350, 149] width 24 height 17
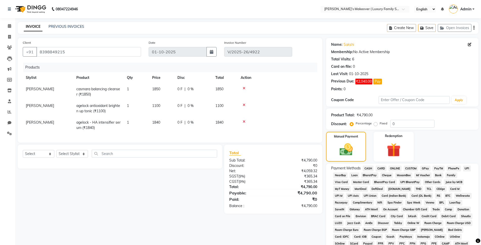
click at [370, 169] on span "CASH" at bounding box center [368, 169] width 11 height 6
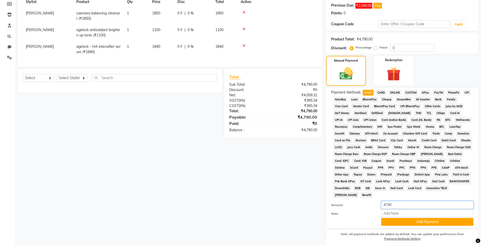
click at [400, 207] on input "4790" at bounding box center [427, 205] width 92 height 8
type input "4"
type input "2790"
click at [418, 222] on button "Add Payment" at bounding box center [427, 222] width 92 height 8
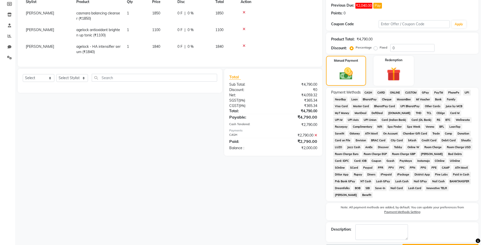
click at [395, 90] on span "ONLINE" at bounding box center [395, 93] width 13 height 6
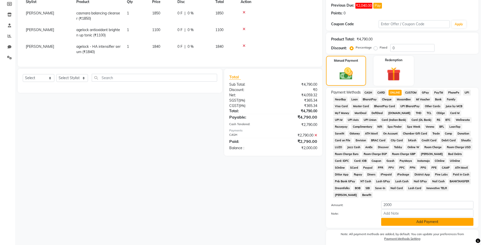
click at [430, 221] on button "Add Payment" at bounding box center [427, 222] width 92 height 8
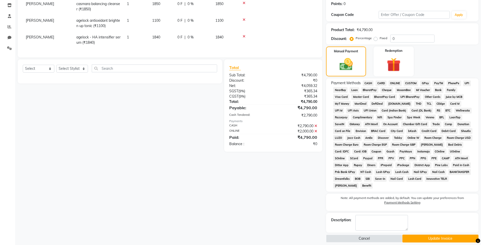
scroll to position [90, 0]
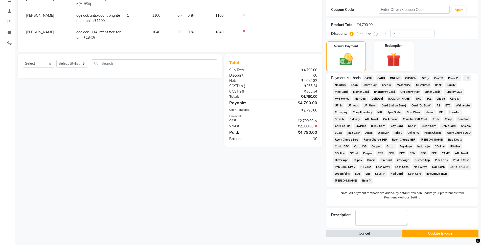
click at [432, 233] on button "Update Invoice" at bounding box center [441, 234] width 76 height 8
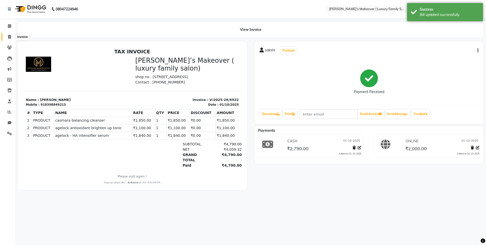
click at [12, 34] on span at bounding box center [9, 37] width 9 height 6
select select "service"
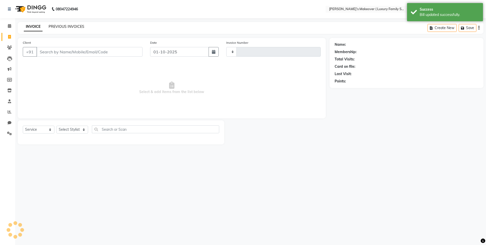
type input "4926"
click at [80, 26] on link "PREVIOUS INVOICES" at bounding box center [67, 26] width 36 height 5
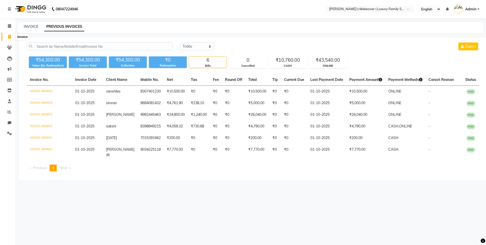
click at [9, 38] on icon at bounding box center [9, 37] width 3 height 4
select select "service"
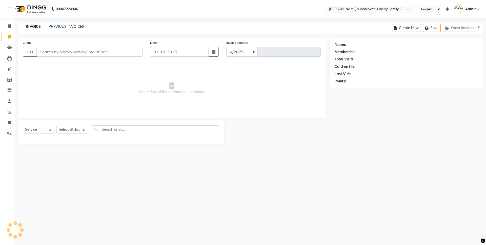
select select "7777"
type input "4926"
click at [81, 49] on input "Client" at bounding box center [89, 52] width 106 height 10
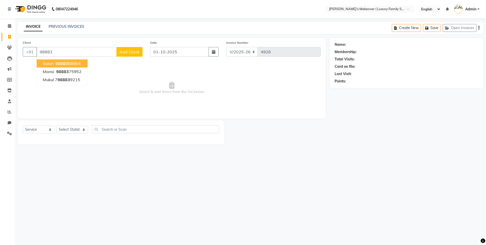
click at [58, 65] on span "98883" at bounding box center [61, 63] width 13 height 5
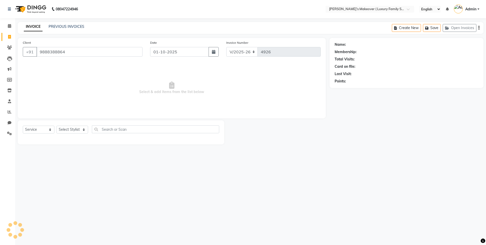
type input "9888388864"
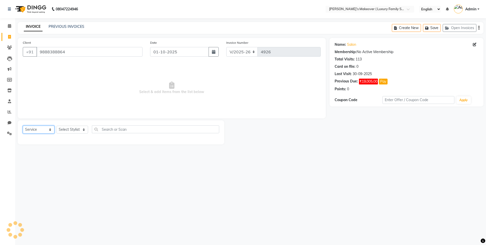
click at [35, 129] on select "Select Service Product Membership Package Voucher Prepaid Gift Card" at bounding box center [39, 130] width 32 height 8
click at [23, 126] on select "Select Service Product Membership Package Voucher Prepaid Gift Card" at bounding box center [39, 130] width 32 height 8
click at [65, 130] on select "Select Stylist [PERSON_NAME] [PERSON_NAME] [PERSON_NAME] [PERSON_NAME] Bhoomi […" at bounding box center [72, 130] width 32 height 8
select select "69510"
click at [56, 126] on select "Select Stylist [PERSON_NAME] [PERSON_NAME] [PERSON_NAME] [PERSON_NAME] Bhoomi […" at bounding box center [72, 130] width 32 height 8
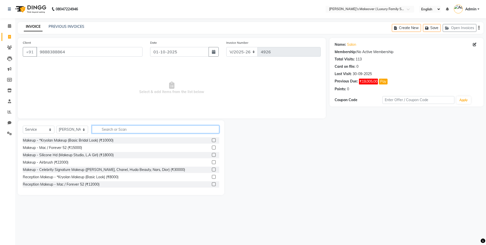
click at [116, 133] on input "text" at bounding box center [155, 129] width 127 height 8
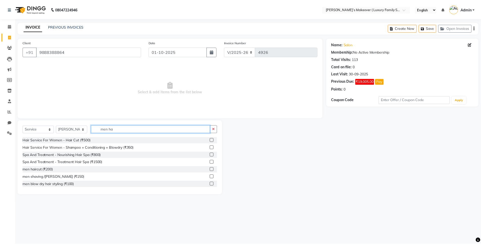
scroll to position [89, 0]
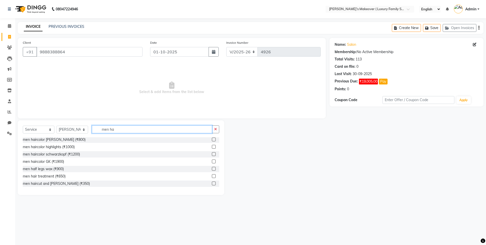
type input "men ha"
click at [212, 184] on label at bounding box center [214, 184] width 4 height 4
click at [212, 184] on input "checkbox" at bounding box center [213, 183] width 3 height 3
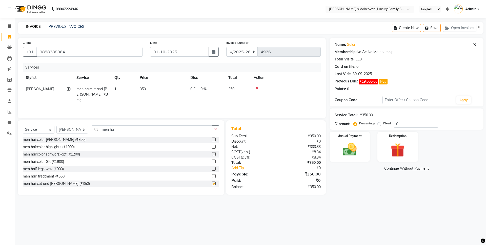
checkbox input "false"
click at [478, 28] on icon "button" at bounding box center [478, 28] width 1 height 0
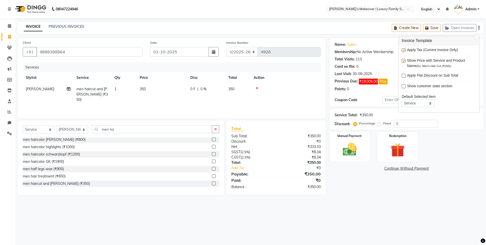
click at [404, 51] on label at bounding box center [403, 50] width 4 height 4
click at [404, 51] on input "checkbox" at bounding box center [402, 50] width 3 height 3
checkbox input "false"
click at [350, 146] on img at bounding box center [350, 149] width 24 height 17
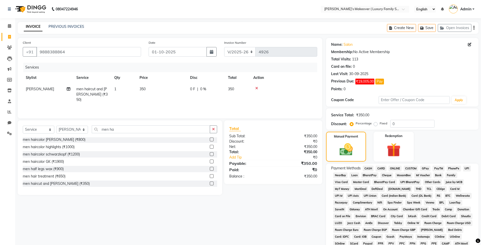
click at [370, 169] on span "CASH" at bounding box center [368, 169] width 11 height 6
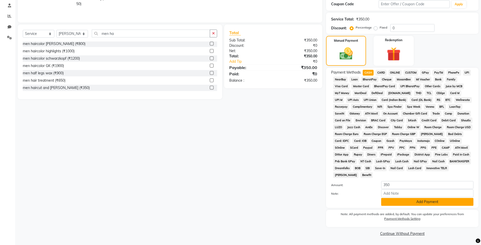
click at [391, 201] on button "Add Payment" at bounding box center [427, 202] width 92 height 8
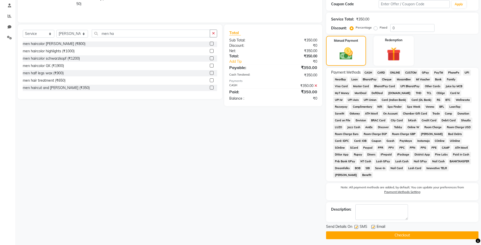
click at [405, 238] on button "Checkout" at bounding box center [402, 235] width 153 height 8
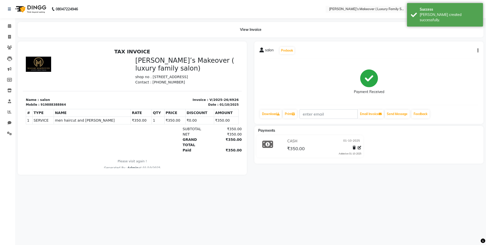
click at [14, 37] on div "View Invoice" at bounding box center [250, 29] width 473 height 15
click at [11, 37] on span at bounding box center [9, 37] width 9 height 6
select select "service"
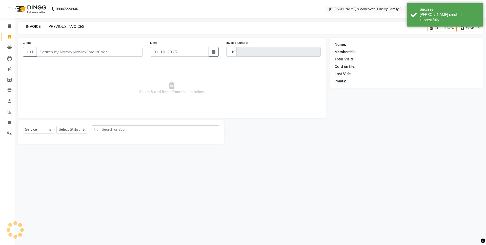
type input "4927"
select select "7777"
click at [61, 25] on link "PREVIOUS INVOICES" at bounding box center [67, 26] width 36 height 5
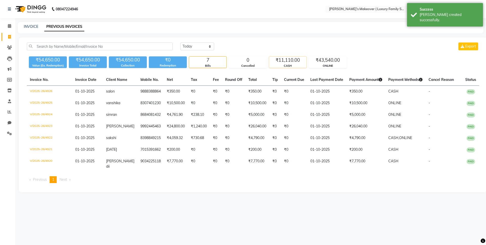
click at [281, 59] on div "₹11,110.00" at bounding box center [287, 60] width 37 height 7
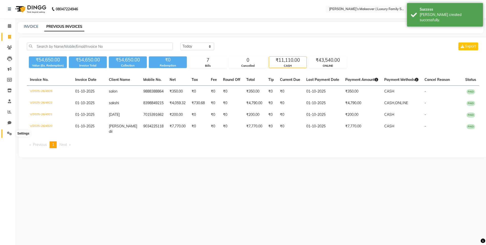
click at [9, 137] on link "Settings" at bounding box center [8, 134] width 12 height 8
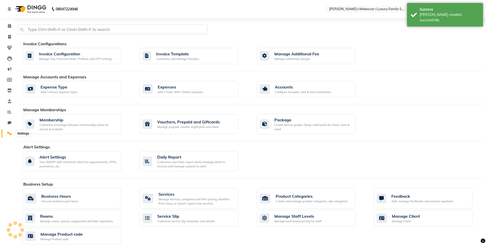
click at [9, 133] on icon at bounding box center [9, 134] width 5 height 4
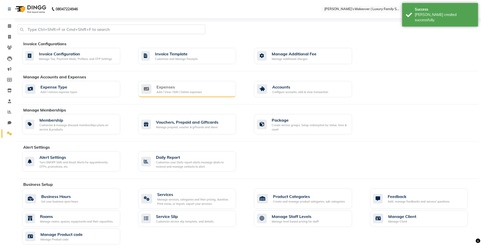
click at [164, 91] on div "Add / View / Edit / Delete expenses" at bounding box center [179, 92] width 45 height 4
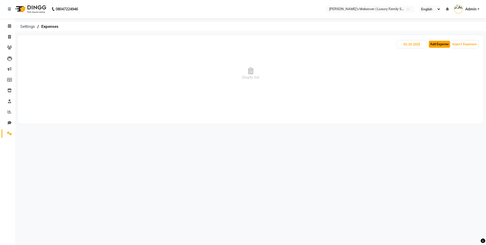
click at [441, 44] on button "Add Expense" at bounding box center [439, 44] width 21 height 7
select select "1"
select select "6920"
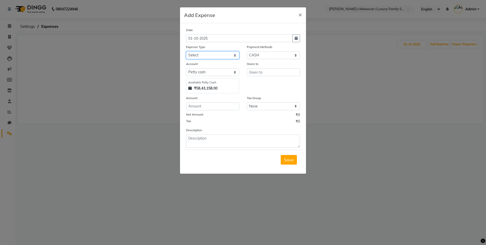
click at [198, 53] on select "Select Advance Salary Bank charges Car maintenance Cash transfer to bank Cash t…" at bounding box center [212, 55] width 53 height 8
select select "10"
click at [186, 51] on select "Select Advance Salary Bank charges Car maintenance Cash transfer to bank Cash t…" at bounding box center [212, 55] width 53 height 8
click at [268, 71] on input "text" at bounding box center [273, 72] width 53 height 8
type input "jot"
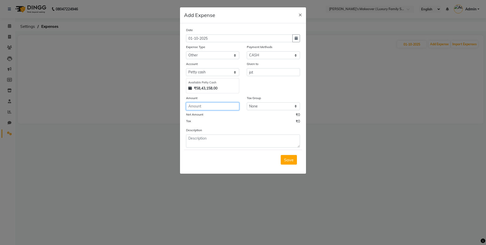
click at [212, 106] on input "number" at bounding box center [212, 106] width 53 height 8
type input "10"
click at [285, 163] on button "Save" at bounding box center [289, 160] width 16 height 10
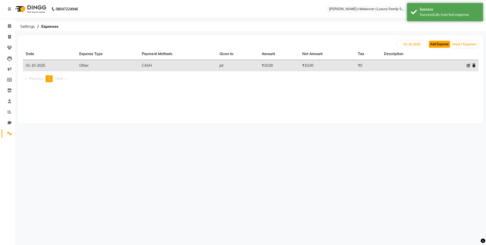
click at [436, 44] on button "Add Expense" at bounding box center [439, 44] width 21 height 7
select select "1"
select select "6920"
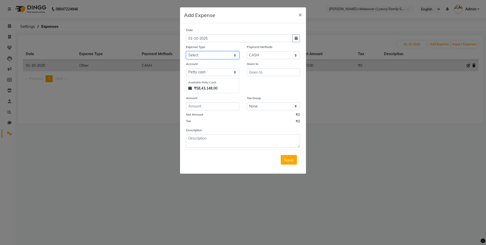
click at [217, 53] on select "Select Advance Salary Bank charges Car maintenance Cash transfer to bank Cash t…" at bounding box center [212, 55] width 53 height 8
select select "10"
click at [186, 51] on select "Select Advance Salary Bank charges Car maintenance Cash transfer to bank Cash t…" at bounding box center [212, 55] width 53 height 8
click at [265, 73] on input "text" at bounding box center [273, 72] width 53 height 8
type input "flower"
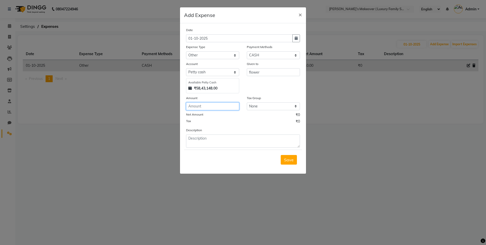
click at [199, 108] on input "number" at bounding box center [212, 106] width 53 height 8
type input "390"
click at [283, 160] on button "Save" at bounding box center [289, 160] width 16 height 10
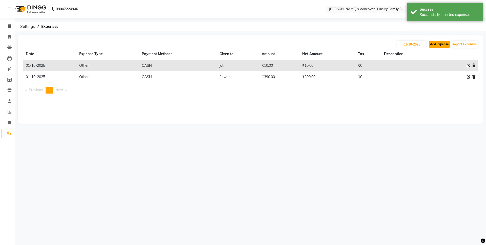
click at [440, 43] on button "Add Expense" at bounding box center [439, 44] width 21 height 7
select select "1"
select select "6920"
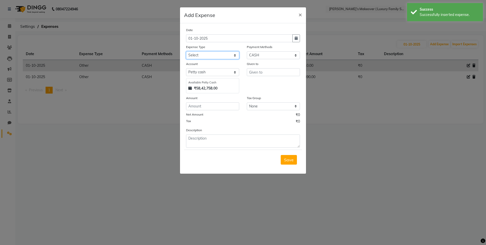
click at [222, 56] on select "Select Advance Salary Bank charges Car maintenance Cash transfer to bank Cash t…" at bounding box center [212, 55] width 53 height 8
select select "10"
click at [186, 51] on select "Select Advance Salary Bank charges Car maintenance Cash transfer to bank Cash t…" at bounding box center [212, 55] width 53 height 8
click at [281, 72] on input "text" at bounding box center [273, 72] width 53 height 8
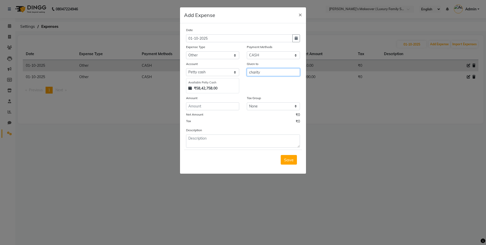
type input "charity"
click at [205, 107] on input "number" at bounding box center [212, 106] width 53 height 8
type input "10"
click at [292, 162] on button "Save" at bounding box center [289, 160] width 16 height 10
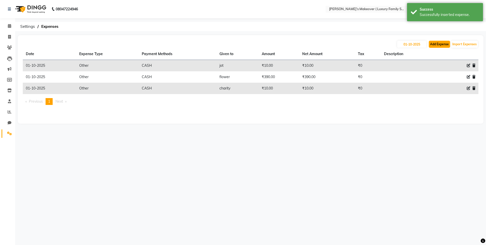
click at [446, 42] on button "Add Expense" at bounding box center [439, 44] width 21 height 7
select select "1"
select select "6920"
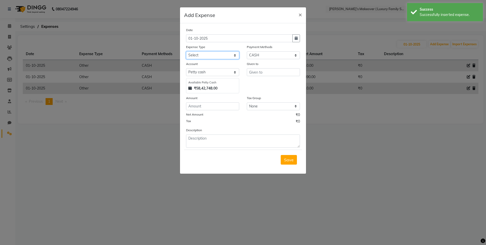
click at [208, 57] on select "Select Advance Salary Bank charges Car maintenance Cash transfer to bank Cash t…" at bounding box center [212, 55] width 53 height 8
select select "10"
click at [186, 51] on select "Select Advance Salary Bank charges Car maintenance Cash transfer to bank Cash t…" at bounding box center [212, 55] width 53 height 8
click at [264, 73] on input "text" at bounding box center [273, 72] width 53 height 8
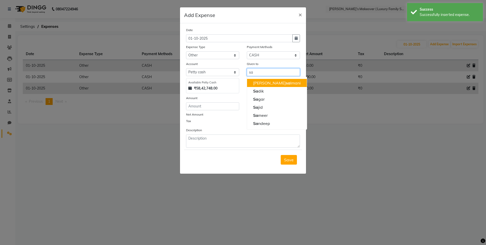
type input "s"
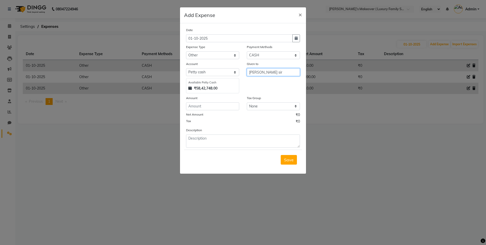
type input "[PERSON_NAME] sir"
click at [226, 108] on input "number" at bounding box center [212, 106] width 53 height 8
type input "100"
click at [293, 161] on span "Save" at bounding box center [289, 159] width 10 height 5
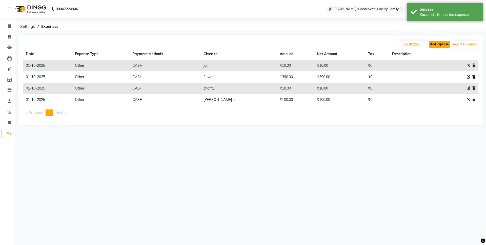
click at [444, 44] on button "Add Expense" at bounding box center [439, 44] width 21 height 7
select select "1"
select select "6920"
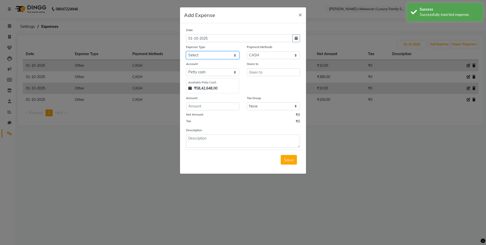
click at [236, 53] on select "Select Advance Salary Bank charges Car maintenance Cash transfer to bank Cash t…" at bounding box center [212, 55] width 53 height 8
select select "10"
click at [186, 51] on select "Select Advance Salary Bank charges Car maintenance Cash transfer to bank Cash t…" at bounding box center [212, 55] width 53 height 8
click at [272, 73] on input "text" at bounding box center [273, 72] width 53 height 8
type input "pins"
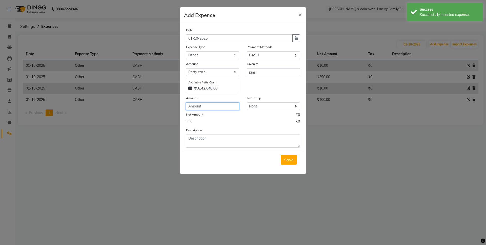
click at [200, 107] on input "number" at bounding box center [212, 106] width 53 height 8
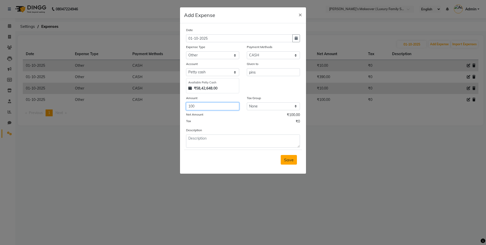
type input "100"
click at [286, 162] on span "Save" at bounding box center [289, 159] width 10 height 5
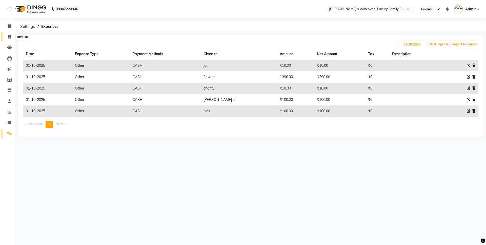
click at [7, 34] on span at bounding box center [9, 37] width 9 height 6
select select "service"
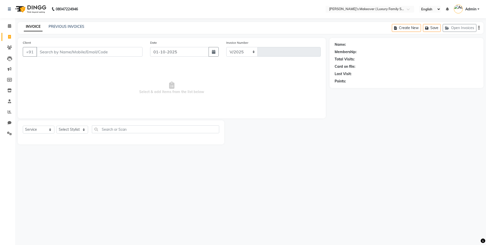
select select "7777"
type input "4927"
click at [55, 51] on input "Client" at bounding box center [89, 52] width 106 height 10
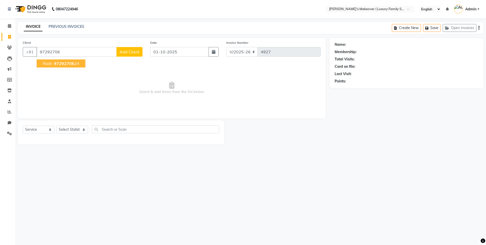
click at [50, 63] on span "rishi" at bounding box center [47, 63] width 9 height 5
type input "9729270624"
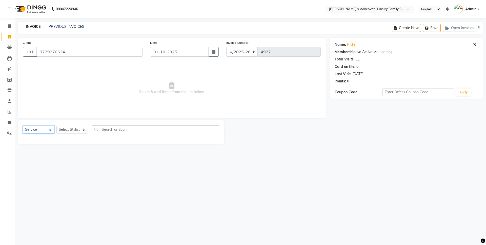
click at [41, 126] on select "Select Service Product Membership Package Voucher Prepaid Gift Card" at bounding box center [39, 130] width 32 height 8
click at [23, 126] on select "Select Service Product Membership Package Voucher Prepaid Gift Card" at bounding box center [39, 130] width 32 height 8
click at [76, 133] on select "Select Stylist [PERSON_NAME] [PERSON_NAME] [PERSON_NAME] [PERSON_NAME] Bhoomi […" at bounding box center [72, 130] width 32 height 8
select select "69517"
click at [56, 126] on select "Select Stylist [PERSON_NAME] [PERSON_NAME] [PERSON_NAME] [PERSON_NAME] Bhoomi […" at bounding box center [72, 130] width 32 height 8
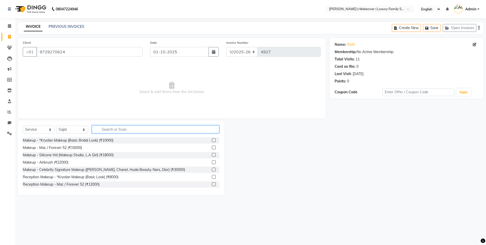
click at [117, 132] on input "text" at bounding box center [155, 129] width 127 height 8
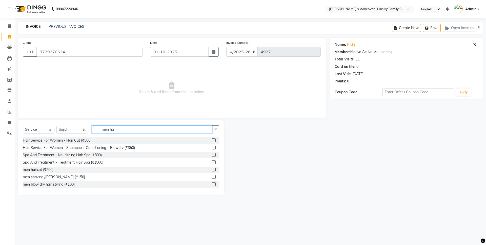
scroll to position [89, 0]
type input "men ha"
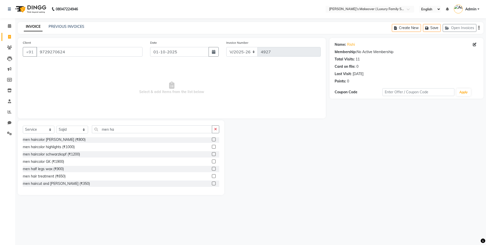
click at [207, 183] on div "men haircut and [PERSON_NAME] (₹350)" at bounding box center [121, 184] width 196 height 6
click at [212, 183] on label at bounding box center [214, 184] width 4 height 4
click at [212, 183] on input "checkbox" at bounding box center [213, 183] width 3 height 3
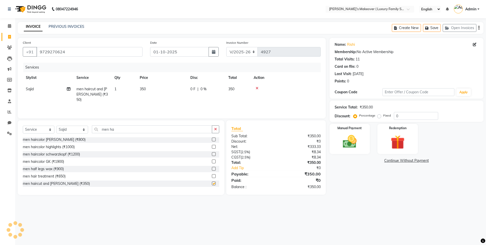
checkbox input "false"
click at [176, 129] on input "men ha" at bounding box center [152, 129] width 120 height 8
type input "m"
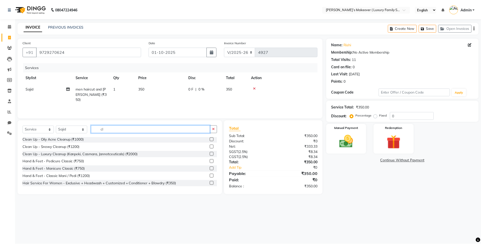
scroll to position [0, 0]
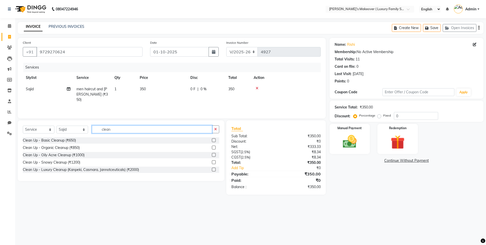
type input "clean"
click at [214, 147] on label at bounding box center [214, 148] width 4 height 4
click at [214, 147] on input "checkbox" at bounding box center [213, 147] width 3 height 3
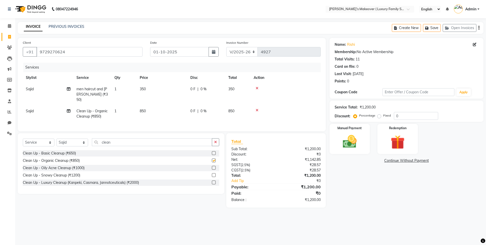
checkbox input "false"
click at [479, 28] on icon "button" at bounding box center [478, 28] width 1 height 0
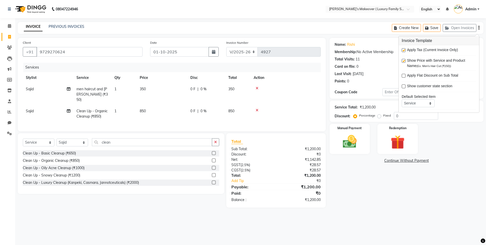
click at [404, 50] on label at bounding box center [403, 50] width 4 height 4
click at [404, 50] on input "checkbox" at bounding box center [402, 50] width 3 height 3
checkbox input "false"
click at [356, 144] on img at bounding box center [350, 141] width 24 height 17
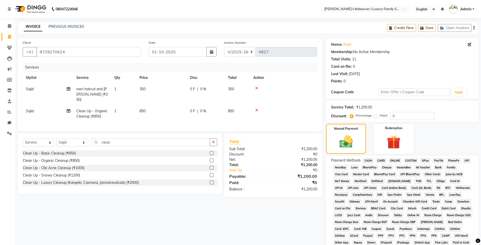
click at [395, 161] on span "ONLINE" at bounding box center [395, 161] width 13 height 6
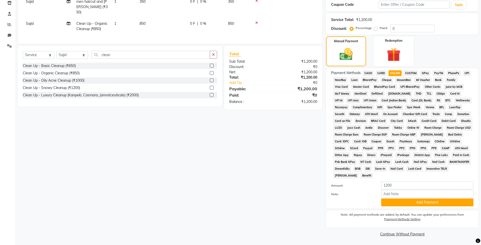
scroll to position [88, 0]
click at [417, 202] on button "Add Payment" at bounding box center [427, 202] width 92 height 8
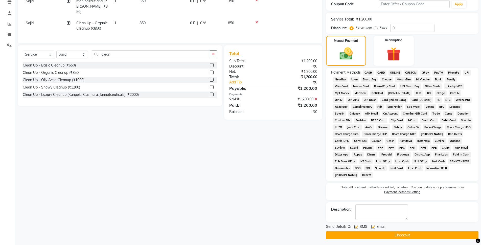
click at [420, 235] on button "Checkout" at bounding box center [402, 235] width 153 height 8
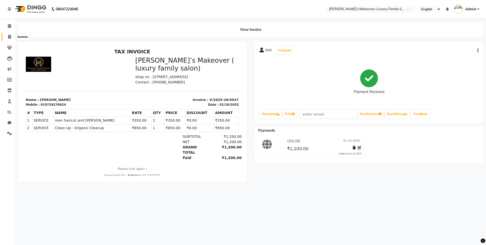
click at [6, 36] on span at bounding box center [9, 37] width 9 height 6
select select "service"
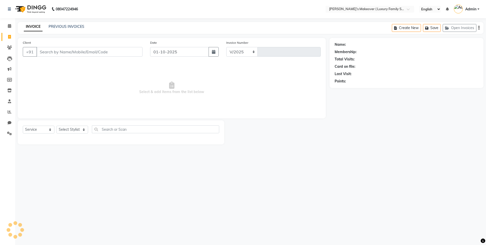
click at [58, 48] on input "Client" at bounding box center [89, 52] width 106 height 10
select select "7777"
type input "4928"
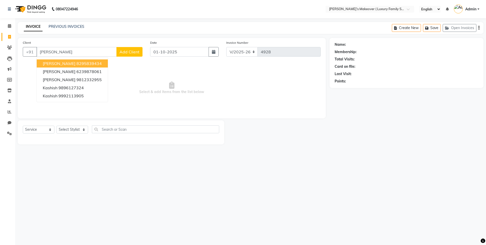
click at [60, 64] on span "[PERSON_NAME]" at bounding box center [59, 63] width 33 height 5
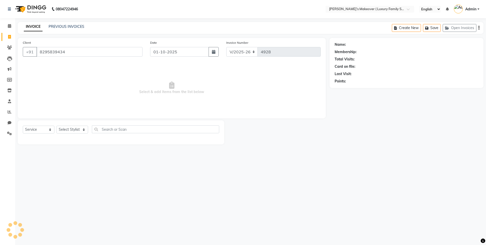
type input "8295839434"
click at [31, 133] on select "Select Service Product Membership Package Voucher Prepaid Gift Card" at bounding box center [39, 130] width 32 height 8
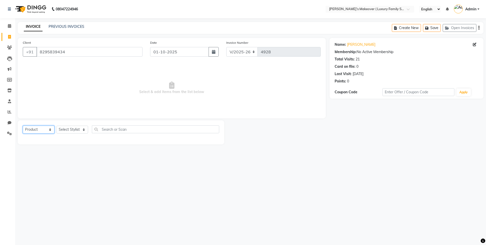
click at [23, 126] on select "Select Service Product Membership Package Voucher Prepaid Gift Card" at bounding box center [39, 130] width 32 height 8
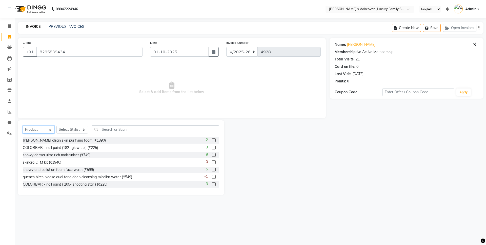
click at [35, 131] on select "Select Service Product Membership Package Voucher Prepaid Gift Card" at bounding box center [39, 130] width 32 height 8
select select "service"
click at [23, 126] on select "Select Service Product Membership Package Voucher Prepaid Gift Card" at bounding box center [39, 130] width 32 height 8
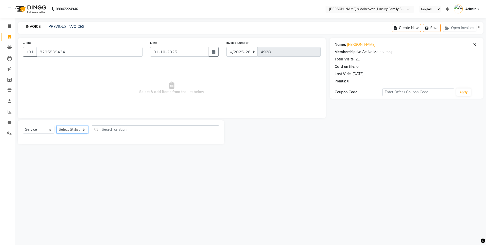
drag, startPoint x: 63, startPoint y: 129, endPoint x: 65, endPoint y: 133, distance: 4.7
click at [63, 129] on select "Select Stylist [PERSON_NAME] [PERSON_NAME] [PERSON_NAME] [PERSON_NAME] Bhoomi […" at bounding box center [72, 130] width 32 height 8
select select "85064"
click at [56, 126] on select "Select Stylist [PERSON_NAME] [PERSON_NAME] [PERSON_NAME] [PERSON_NAME] Bhoomi […" at bounding box center [72, 130] width 32 height 8
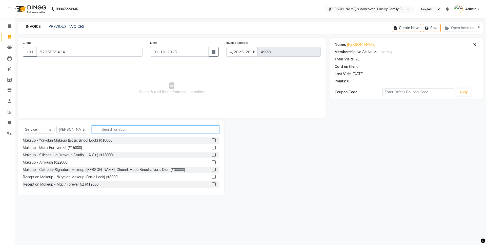
click at [114, 127] on input "text" at bounding box center [155, 129] width 127 height 8
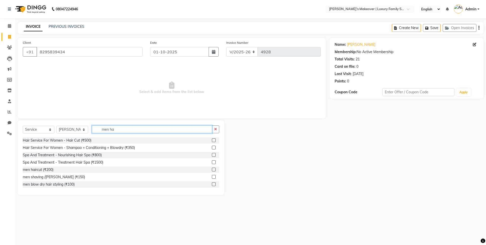
scroll to position [89, 0]
type input "men ha"
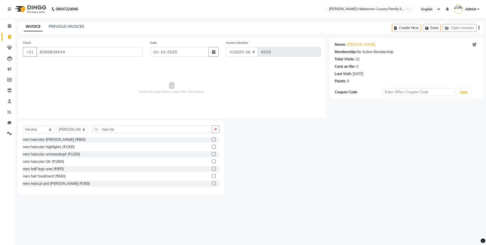
click at [212, 183] on label at bounding box center [214, 184] width 4 height 4
click at [212, 183] on input "checkbox" at bounding box center [213, 183] width 3 height 3
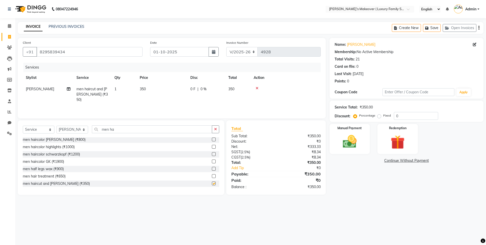
checkbox input "false"
click at [132, 132] on input "men ha" at bounding box center [152, 129] width 120 height 8
type input "m"
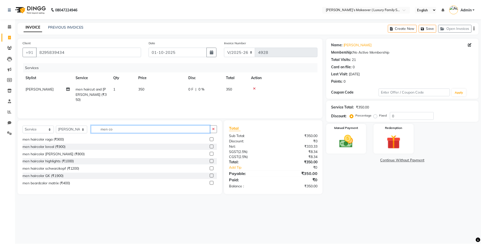
scroll to position [0, 0]
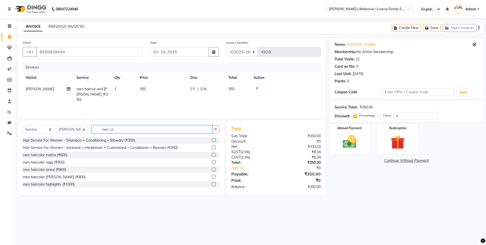
type input "men co"
click at [212, 156] on label at bounding box center [214, 155] width 4 height 4
click at [212, 156] on input "checkbox" at bounding box center [213, 155] width 3 height 3
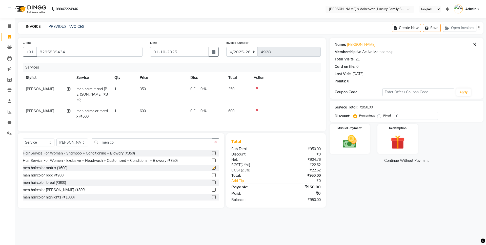
checkbox input "false"
drag, startPoint x: 377, startPoint y: 115, endPoint x: 392, endPoint y: 117, distance: 14.6
click at [383, 115] on label "Fixed" at bounding box center [387, 115] width 8 height 5
click at [378, 115] on input "Fixed" at bounding box center [380, 116] width 4 height 4
radio input "true"
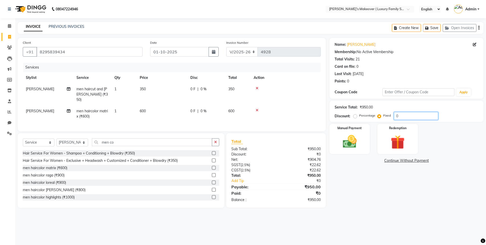
click at [406, 116] on input "0" at bounding box center [416, 116] width 44 height 8
type input "0150"
click at [478, 28] on icon "button" at bounding box center [478, 28] width 1 height 0
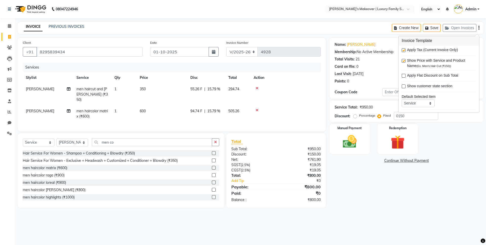
click at [402, 50] on label at bounding box center [403, 50] width 4 height 4
click at [402, 50] on input "checkbox" at bounding box center [402, 50] width 3 height 3
checkbox input "false"
click at [356, 129] on label "Manual Payment" at bounding box center [349, 127] width 25 height 5
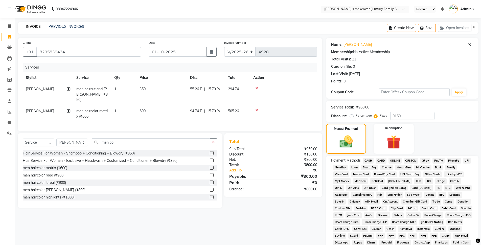
click at [372, 161] on span "CASH" at bounding box center [368, 161] width 11 height 6
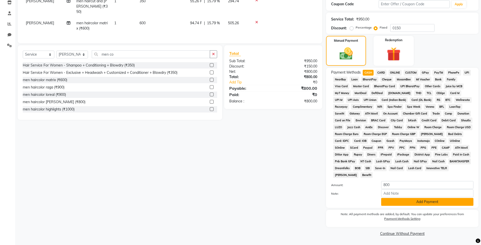
click at [420, 205] on button "Add Payment" at bounding box center [427, 202] width 92 height 8
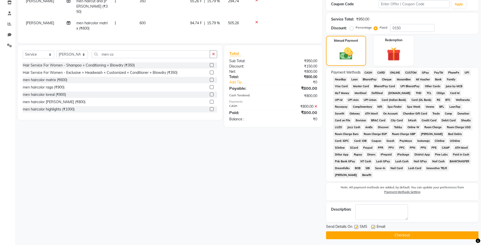
click at [422, 231] on div "Send Details On SMS Email Checkout" at bounding box center [402, 231] width 153 height 15
click at [422, 234] on button "Checkout" at bounding box center [402, 235] width 153 height 8
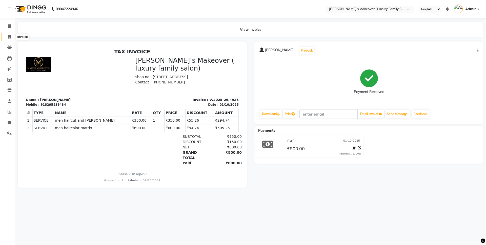
click at [10, 36] on icon at bounding box center [9, 37] width 3 height 4
select select "service"
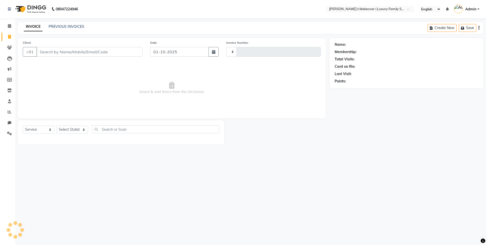
type input "4929"
select select "7777"
click at [97, 51] on input "Client" at bounding box center [89, 52] width 106 height 10
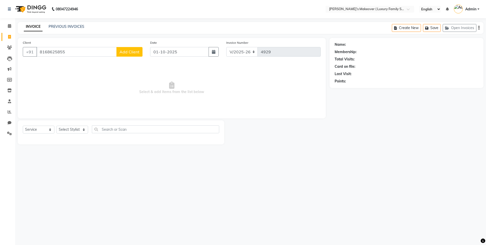
click at [101, 52] on input "8168625855" at bounding box center [76, 52] width 80 height 10
click at [77, 63] on span "81686258" at bounding box center [87, 63] width 20 height 5
type input "8168625844"
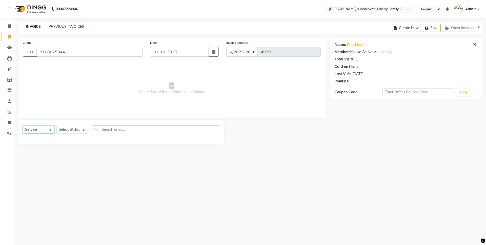
click at [35, 127] on select "Select Service Product Membership Package Voucher Prepaid Gift Card" at bounding box center [39, 130] width 32 height 8
click at [23, 126] on select "Select Service Product Membership Package Voucher Prepaid Gift Card" at bounding box center [39, 130] width 32 height 8
click at [69, 125] on div "Select Service Product Membership Package Voucher Prepaid Gift Card Select Styl…" at bounding box center [121, 132] width 206 height 24
click at [72, 126] on select "Select Stylist [PERSON_NAME] [PERSON_NAME] [PERSON_NAME] [PERSON_NAME] Bhoomi […" at bounding box center [72, 130] width 32 height 8
select select "69523"
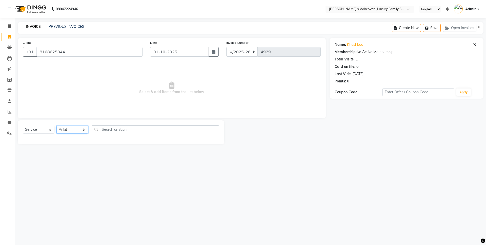
click at [56, 126] on select "Select Stylist [PERSON_NAME] [PERSON_NAME] [PERSON_NAME] [PERSON_NAME] Bhoomi […" at bounding box center [72, 130] width 32 height 8
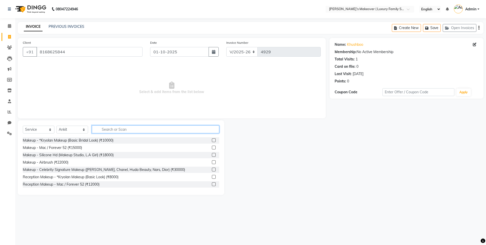
click at [110, 128] on input "text" at bounding box center [155, 129] width 127 height 8
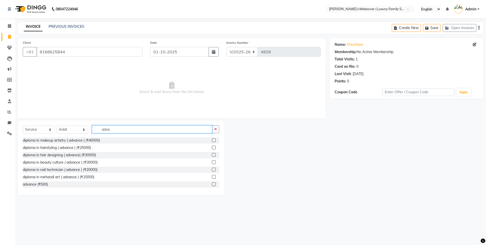
type input "adva"
click at [212, 183] on label at bounding box center [214, 184] width 4 height 4
click at [212, 183] on input "checkbox" at bounding box center [213, 184] width 3 height 3
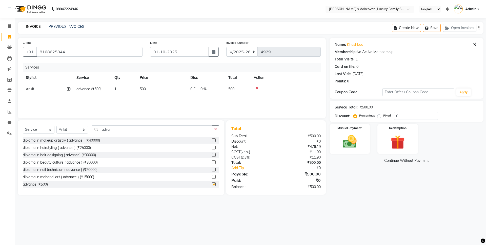
checkbox input "false"
click at [478, 28] on icon "button" at bounding box center [478, 28] width 1 height 0
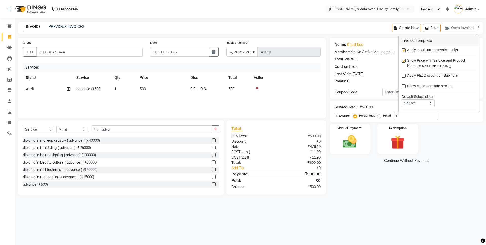
click at [403, 50] on label at bounding box center [403, 50] width 4 height 4
click at [403, 50] on input "checkbox" at bounding box center [402, 50] width 3 height 3
checkbox input "false"
click at [356, 129] on label "Manual Payment" at bounding box center [349, 127] width 25 height 5
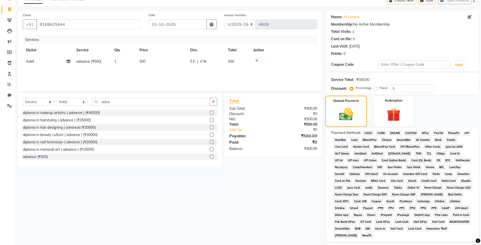
scroll to position [61, 0]
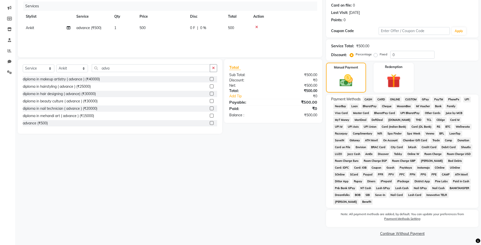
click at [369, 97] on span "CASH" at bounding box center [368, 100] width 11 height 6
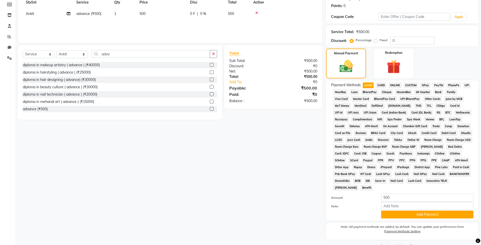
scroll to position [88, 0]
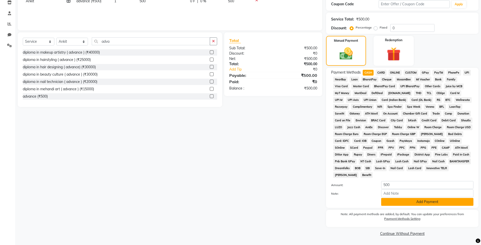
click at [401, 205] on button "Add Payment" at bounding box center [427, 202] width 92 height 8
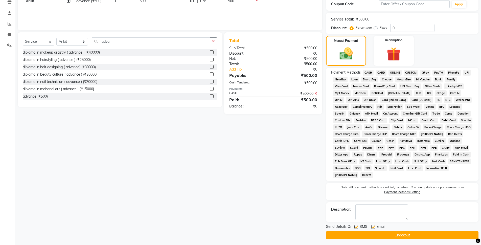
click at [396, 232] on button "Checkout" at bounding box center [402, 235] width 153 height 8
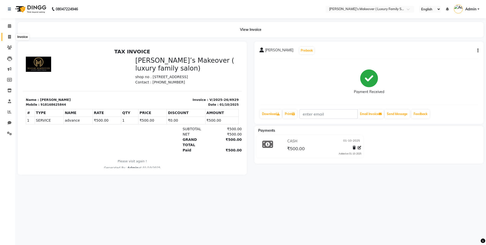
click at [9, 38] on icon at bounding box center [9, 37] width 3 height 4
select select "service"
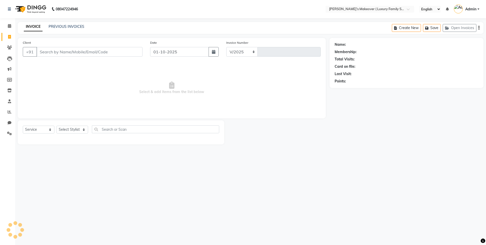
select select "7777"
type input "4930"
click at [63, 51] on input "Client" at bounding box center [89, 52] width 106 height 10
type input "8708594694"
click at [133, 49] on button "Add Client" at bounding box center [129, 52] width 26 height 10
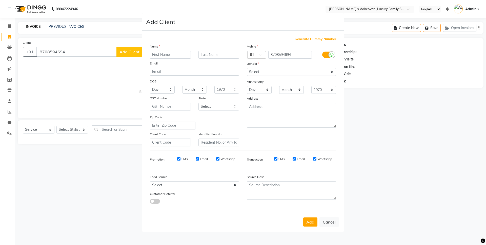
click at [183, 51] on input "text" at bounding box center [170, 55] width 41 height 8
type input "[PERSON_NAME]"
click at [254, 73] on select "Select [DEMOGRAPHIC_DATA] [DEMOGRAPHIC_DATA] Other Prefer Not To Say" at bounding box center [291, 72] width 89 height 8
select select "[DEMOGRAPHIC_DATA]"
click at [247, 68] on select "Select [DEMOGRAPHIC_DATA] [DEMOGRAPHIC_DATA] Other Prefer Not To Say" at bounding box center [291, 72] width 89 height 8
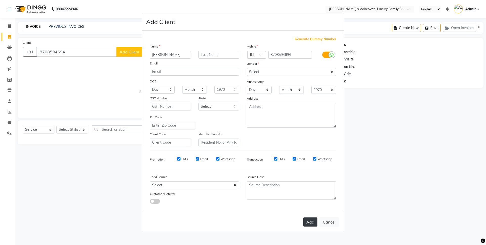
click at [310, 222] on button "Add" at bounding box center [310, 222] width 14 height 9
select select
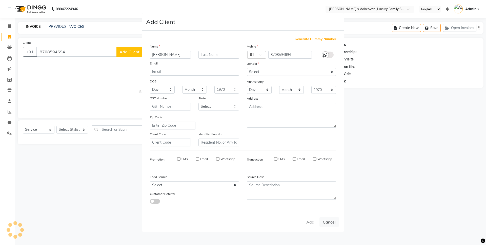
select select
checkbox input "false"
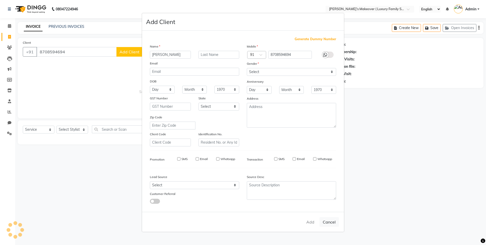
checkbox input "false"
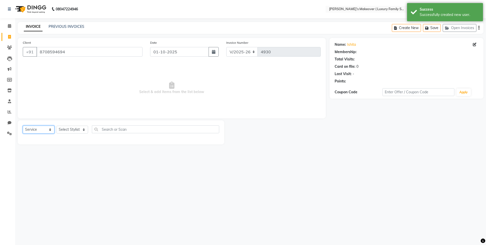
click at [34, 128] on select "Select Service Product Membership Package Voucher Prepaid Gift Card" at bounding box center [39, 130] width 32 height 8
click at [23, 126] on select "Select Service Product Membership Package Voucher Prepaid Gift Card" at bounding box center [39, 130] width 32 height 8
click at [72, 126] on select "Select Stylist [PERSON_NAME] [PERSON_NAME] [PERSON_NAME] [PERSON_NAME] Bhoomi […" at bounding box center [72, 130] width 32 height 8
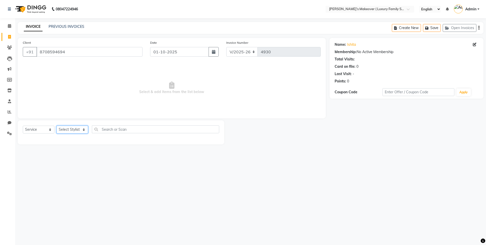
select select "91701"
click at [56, 126] on select "Select Stylist [PERSON_NAME] [PERSON_NAME] [PERSON_NAME] [PERSON_NAME] Bhoomi […" at bounding box center [72, 130] width 32 height 8
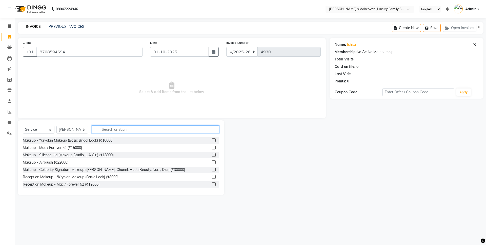
click at [169, 129] on input "text" at bounding box center [155, 129] width 127 height 8
click at [117, 131] on input "text" at bounding box center [155, 129] width 127 height 8
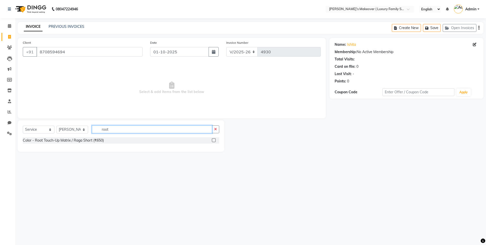
type input "root"
click at [215, 141] on label at bounding box center [214, 140] width 4 height 4
click at [215, 141] on input "checkbox" at bounding box center [213, 140] width 3 height 3
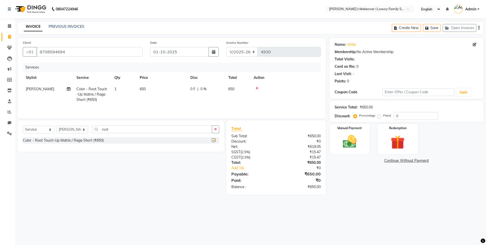
checkbox input "false"
click at [158, 93] on td "650" at bounding box center [162, 94] width 51 height 22
select select "91701"
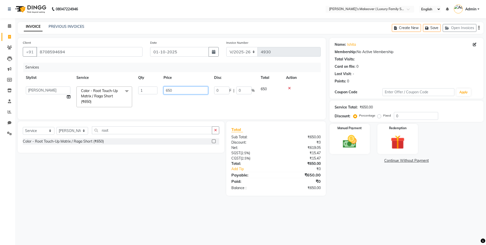
click at [169, 90] on input "650" at bounding box center [185, 91] width 45 height 8
type input "950"
click at [279, 178] on div "Total Sub Total: ₹650.00 Discount: ₹0 Net: ₹619.05 SGST ( 2.5% ) ₹15.47 CGST ( …" at bounding box center [275, 158] width 89 height 64
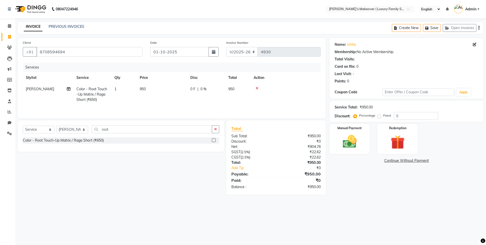
click at [478, 26] on button "button" at bounding box center [478, 28] width 1 height 12
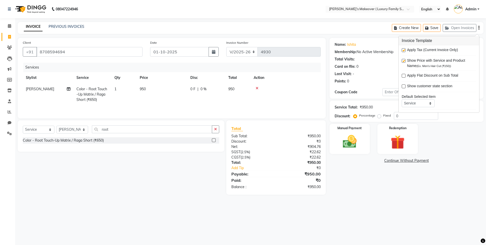
click at [403, 50] on label at bounding box center [403, 50] width 4 height 4
click at [403, 50] on input "checkbox" at bounding box center [402, 50] width 3 height 3
checkbox input "false"
click at [354, 151] on div "Manual Payment" at bounding box center [349, 138] width 42 height 31
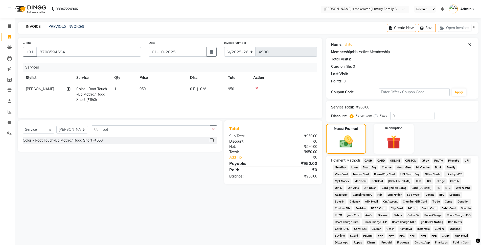
click at [367, 161] on span "CASH" at bounding box center [368, 161] width 11 height 6
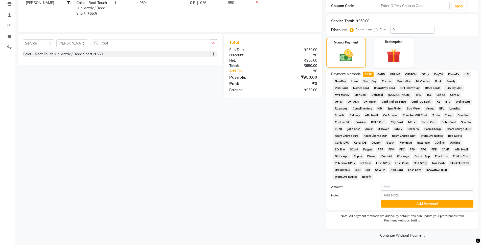
scroll to position [88, 0]
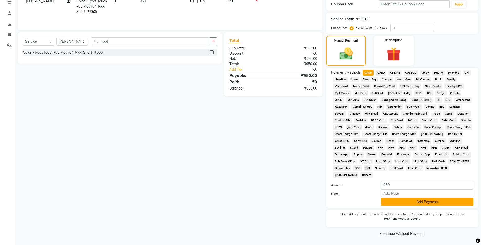
click at [410, 202] on button "Add Payment" at bounding box center [427, 202] width 92 height 8
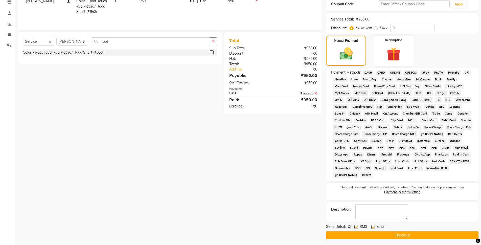
click at [418, 238] on button "Checkout" at bounding box center [402, 235] width 153 height 8
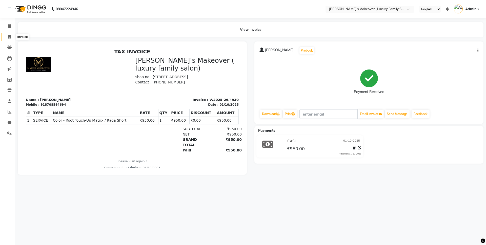
click at [8, 35] on span at bounding box center [9, 37] width 9 height 6
select select "service"
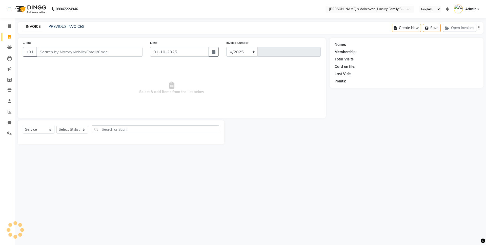
select select "7777"
type input "4931"
click at [70, 53] on input "Client" at bounding box center [89, 52] width 106 height 10
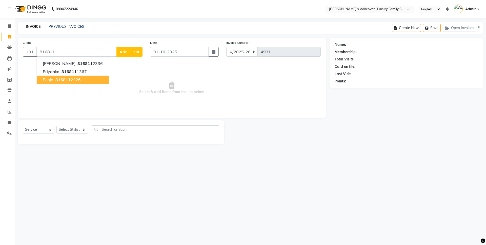
click at [65, 80] on span "816811" at bounding box center [62, 79] width 15 height 5
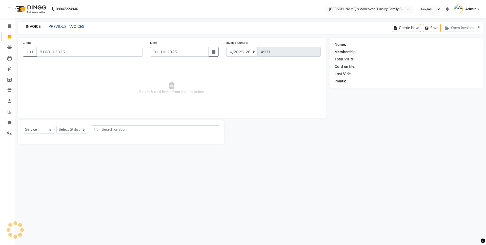
type input "8168112326"
click at [42, 127] on select "Select Service Product Membership Package Voucher Prepaid Gift Card" at bounding box center [39, 130] width 32 height 8
click at [23, 126] on select "Select Service Product Membership Package Voucher Prepaid Gift Card" at bounding box center [39, 130] width 32 height 8
click at [67, 130] on select "Select Stylist [PERSON_NAME] [PERSON_NAME] [PERSON_NAME] [PERSON_NAME] Bhoomi […" at bounding box center [72, 130] width 32 height 8
select select "91365"
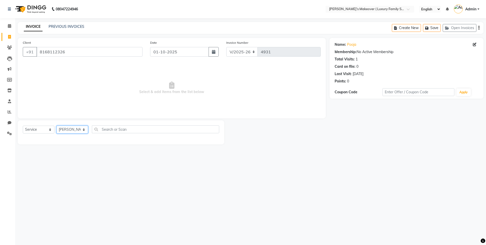
click at [56, 126] on select "Select Stylist [PERSON_NAME] [PERSON_NAME] [PERSON_NAME] [PERSON_NAME] Bhoomi […" at bounding box center [72, 130] width 32 height 8
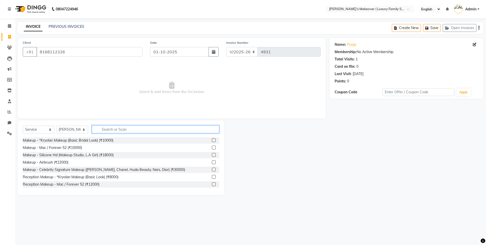
click at [119, 127] on input "text" at bounding box center [155, 129] width 127 height 8
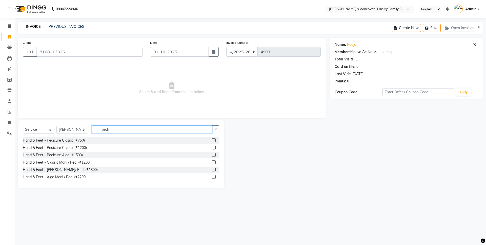
type input "pedi"
click at [214, 142] on div at bounding box center [213, 140] width 3 height 5
click at [212, 139] on label at bounding box center [214, 140] width 4 height 4
click at [212, 139] on input "checkbox" at bounding box center [213, 140] width 3 height 3
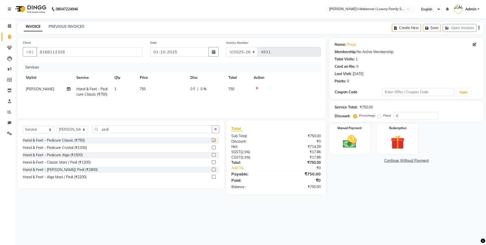
checkbox input "false"
click at [192, 130] on input "pedi" at bounding box center [152, 129] width 120 height 8
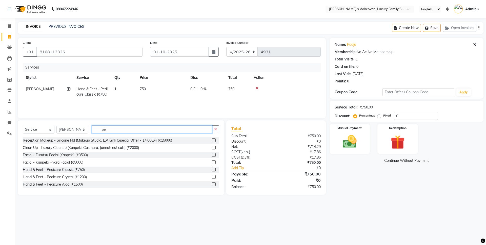
type input "p"
type input "thread"
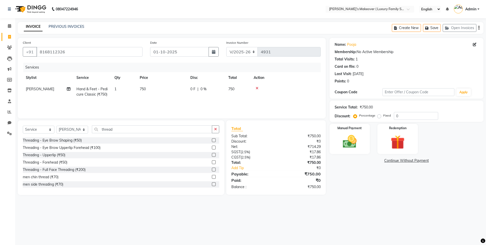
click at [212, 148] on label at bounding box center [214, 148] width 4 height 4
click at [212, 148] on input "checkbox" at bounding box center [213, 147] width 3 height 3
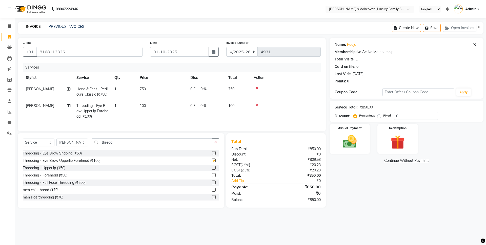
checkbox input "false"
click at [479, 28] on div "Create New Save Open Invoices" at bounding box center [438, 28] width 92 height 12
click at [479, 28] on icon "button" at bounding box center [478, 28] width 1 height 0
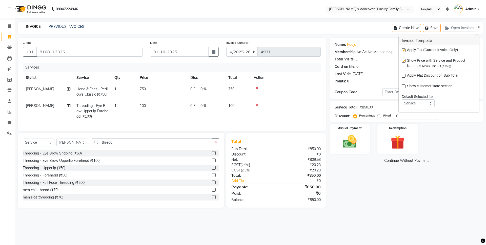
click at [405, 51] on label at bounding box center [403, 50] width 4 height 4
click at [405, 51] on input "checkbox" at bounding box center [402, 50] width 3 height 3
checkbox input "false"
click at [356, 152] on div "Manual Payment" at bounding box center [349, 138] width 42 height 31
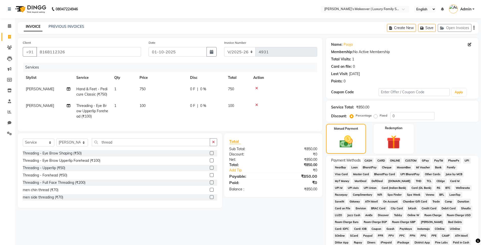
click at [369, 161] on span "CASH" at bounding box center [368, 161] width 11 height 6
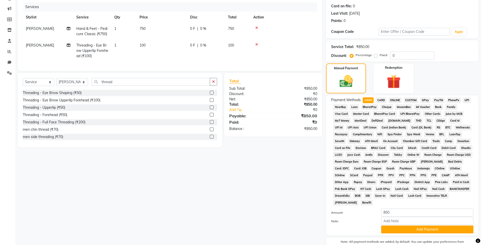
scroll to position [88, 0]
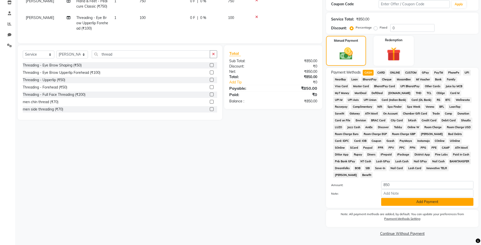
click at [412, 200] on button "Add Payment" at bounding box center [427, 202] width 92 height 8
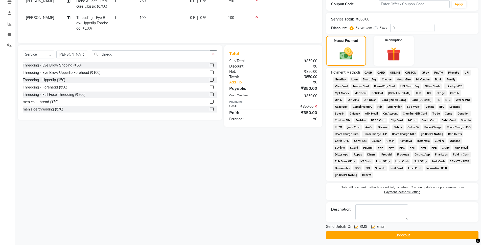
click at [414, 238] on button "Checkout" at bounding box center [402, 235] width 153 height 8
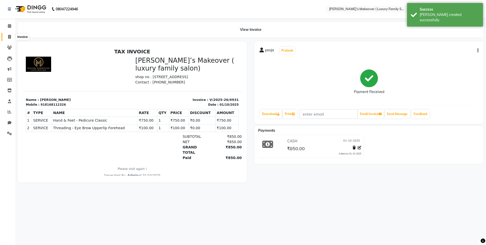
click at [11, 36] on span at bounding box center [9, 37] width 9 height 6
select select "7777"
select select "service"
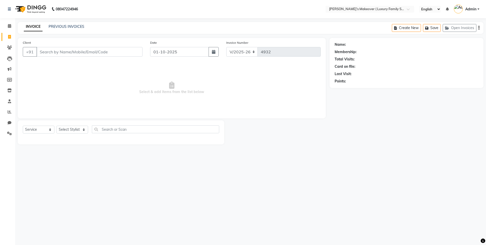
click at [51, 55] on input "Client" at bounding box center [89, 52] width 106 height 10
click at [65, 53] on input "7988855" at bounding box center [76, 52] width 80 height 10
type input "7"
click at [75, 53] on input "Client" at bounding box center [89, 52] width 106 height 10
type input "9650516646"
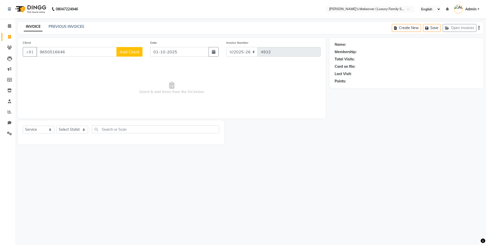
click at [121, 52] on span "Add Client" at bounding box center [129, 51] width 20 height 5
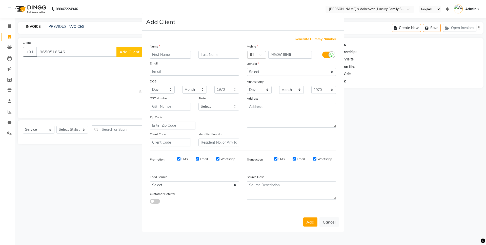
click at [159, 53] on input "text" at bounding box center [170, 55] width 41 height 8
type input "[PERSON_NAME]"
drag, startPoint x: 292, startPoint y: 73, endPoint x: 288, endPoint y: 76, distance: 4.0
click at [292, 73] on select "Select [DEMOGRAPHIC_DATA] [DEMOGRAPHIC_DATA] Other Prefer Not To Say" at bounding box center [291, 72] width 89 height 8
click at [247, 68] on select "Select [DEMOGRAPHIC_DATA] [DEMOGRAPHIC_DATA] Other Prefer Not To Say" at bounding box center [291, 72] width 89 height 8
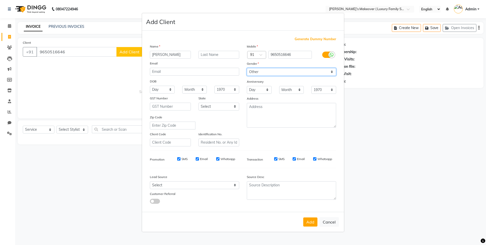
click at [275, 73] on select "Select [DEMOGRAPHIC_DATA] [DEMOGRAPHIC_DATA] Other Prefer Not To Say" at bounding box center [291, 72] width 89 height 8
select select "[DEMOGRAPHIC_DATA]"
click at [247, 68] on select "Select [DEMOGRAPHIC_DATA] [DEMOGRAPHIC_DATA] Other Prefer Not To Say" at bounding box center [291, 72] width 89 height 8
click at [311, 224] on button "Add" at bounding box center [310, 222] width 14 height 9
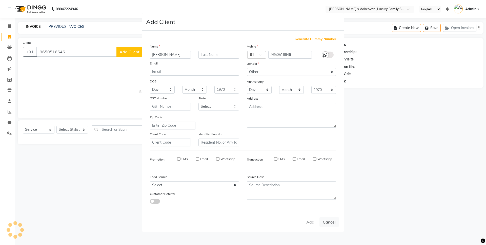
select select
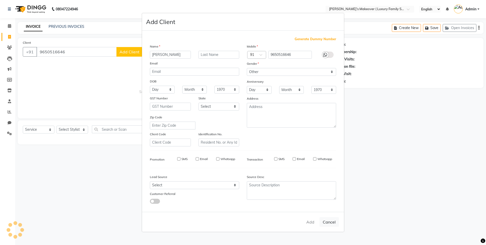
select select
checkbox input "false"
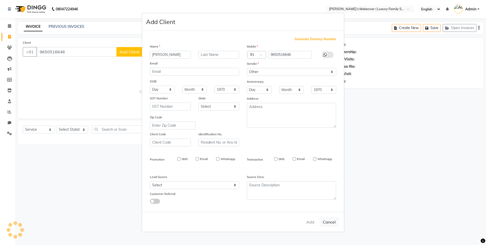
checkbox input "false"
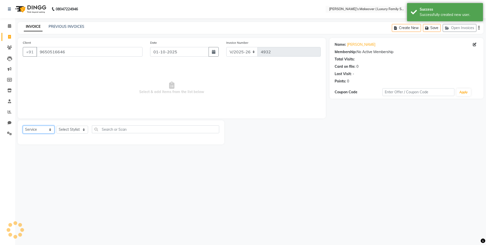
click at [33, 133] on select "Select Service Product Membership Package Voucher Prepaid Gift Card" at bounding box center [39, 130] width 32 height 8
click at [23, 126] on select "Select Service Product Membership Package Voucher Prepaid Gift Card" at bounding box center [39, 130] width 32 height 8
click at [73, 126] on select "Select Stylist [PERSON_NAME] [PERSON_NAME] [PERSON_NAME] [PERSON_NAME] Bhoomi […" at bounding box center [72, 130] width 32 height 8
select select "69520"
click at [56, 126] on select "Select Stylist [PERSON_NAME] [PERSON_NAME] [PERSON_NAME] [PERSON_NAME] Bhoomi […" at bounding box center [72, 130] width 32 height 8
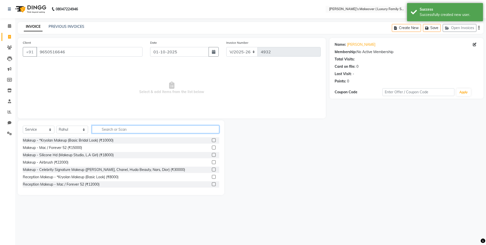
click at [104, 131] on input "text" at bounding box center [155, 129] width 127 height 8
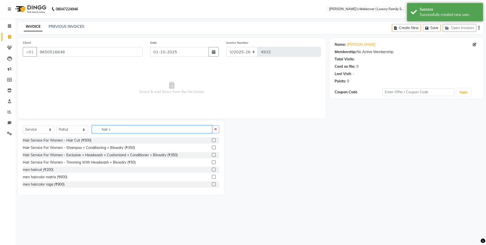
type input "hair c"
click at [212, 140] on label at bounding box center [214, 140] width 4 height 4
click at [212, 140] on input "checkbox" at bounding box center [213, 140] width 3 height 3
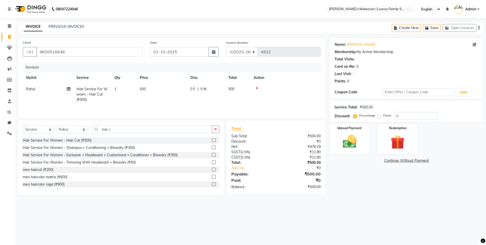
click at [212, 142] on label at bounding box center [214, 140] width 4 height 4
click at [212, 142] on input "checkbox" at bounding box center [213, 140] width 3 height 3
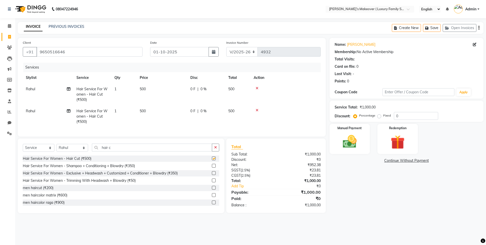
checkbox input "false"
click at [383, 116] on label "Fixed" at bounding box center [387, 115] width 8 height 5
click at [380, 116] on input "Fixed" at bounding box center [380, 116] width 4 height 4
radio input "true"
click at [412, 119] on input "0" at bounding box center [416, 116] width 44 height 8
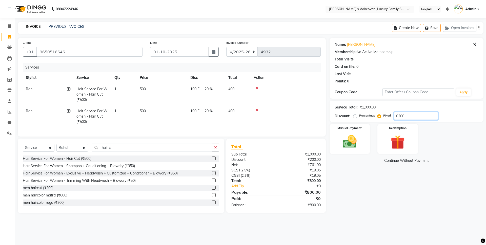
type input "0200"
click at [478, 26] on div "Create New Save Open Invoices" at bounding box center [438, 28] width 92 height 12
click at [479, 28] on div "Create New Save Open Invoices" at bounding box center [438, 28] width 92 height 12
click at [478, 28] on icon "button" at bounding box center [478, 28] width 1 height 0
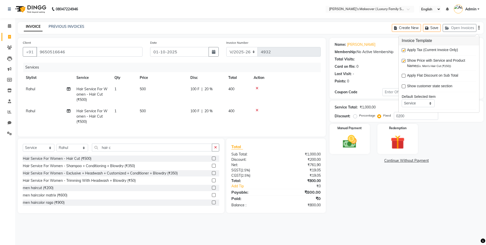
click at [404, 51] on label at bounding box center [403, 50] width 4 height 4
click at [404, 51] on input "checkbox" at bounding box center [402, 50] width 3 height 3
checkbox input "false"
click at [355, 139] on img at bounding box center [350, 141] width 24 height 17
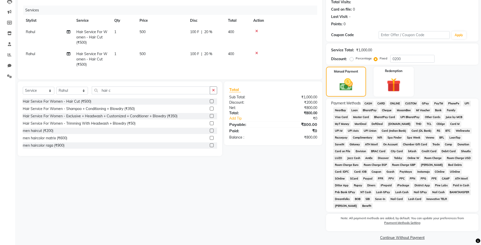
scroll to position [61, 0]
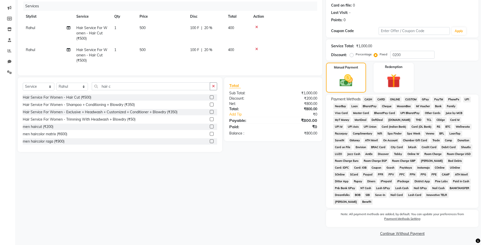
click at [393, 101] on span "ONLINE" at bounding box center [395, 100] width 13 height 6
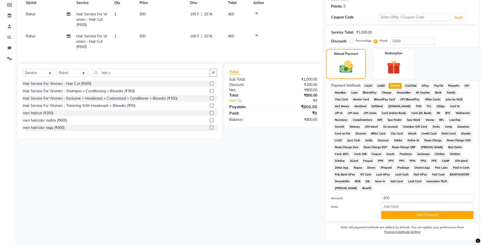
scroll to position [88, 0]
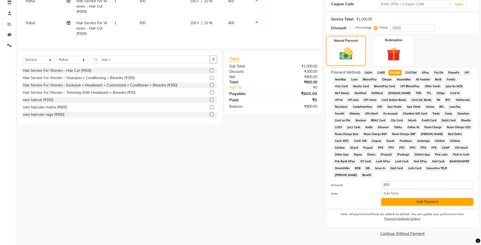
click at [450, 202] on button "Add Payment" at bounding box center [427, 202] width 92 height 8
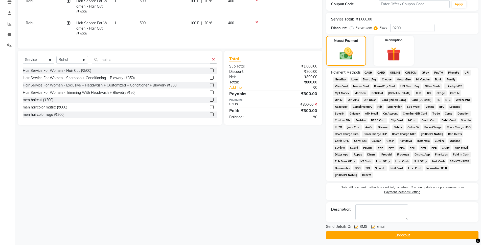
click at [438, 232] on button "Checkout" at bounding box center [402, 235] width 153 height 8
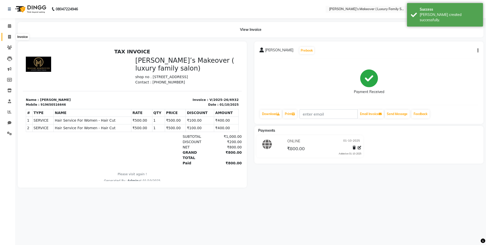
click at [10, 39] on span at bounding box center [9, 37] width 9 height 6
select select "service"
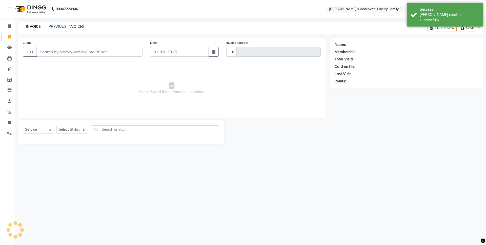
click at [56, 53] on input "Client" at bounding box center [89, 52] width 106 height 10
select select "7777"
type input "4933"
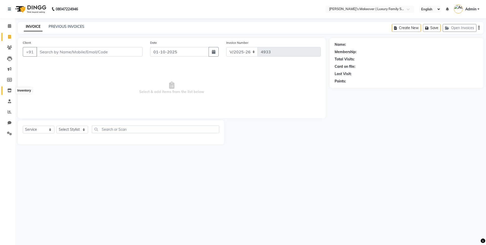
click at [12, 90] on span at bounding box center [9, 91] width 9 height 6
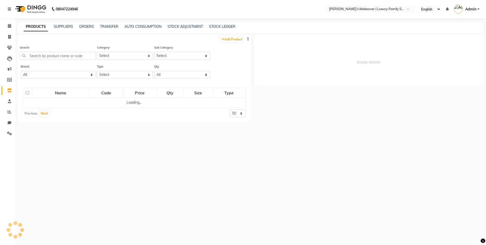
select select
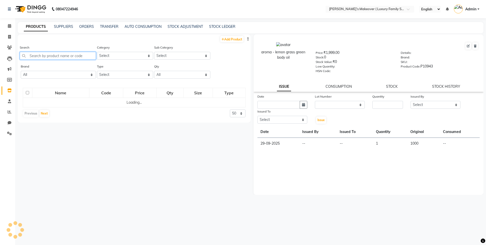
click at [93, 55] on input "text" at bounding box center [58, 56] width 76 height 8
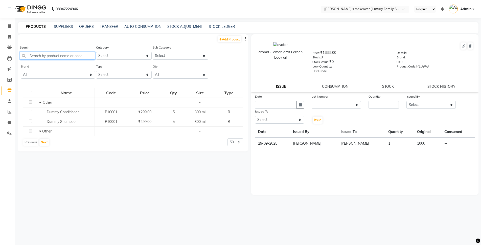
type input "i"
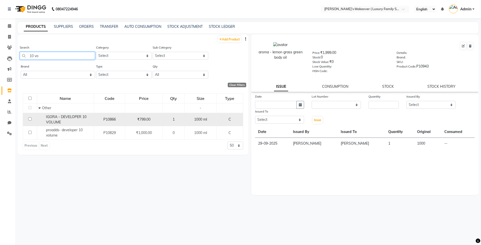
type input "10 vo"
click at [31, 119] on input "checkbox" at bounding box center [29, 118] width 3 height 3
checkbox input "true"
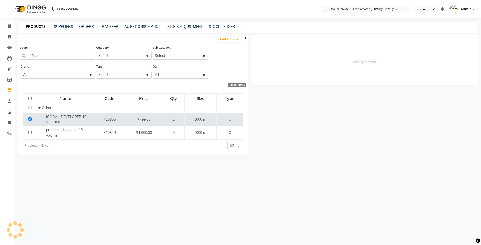
select select
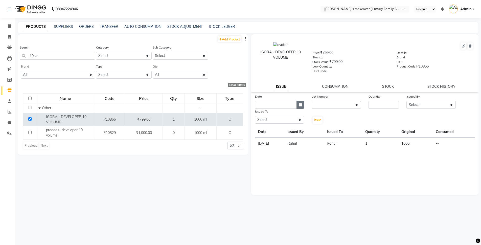
click at [302, 105] on icon "button" at bounding box center [300, 105] width 3 height 4
select select "10"
select select "2025"
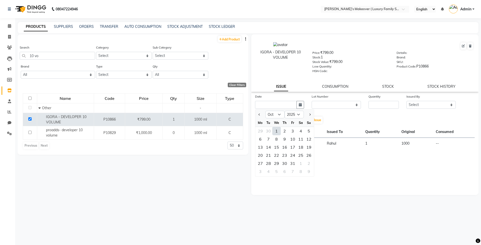
click at [276, 132] on div "1" at bounding box center [277, 131] width 8 height 8
type input "01-10-2025"
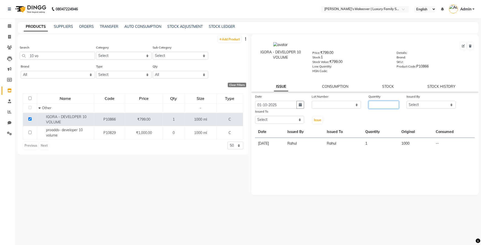
click at [380, 106] on input "number" at bounding box center [384, 105] width 30 height 8
type input "1"
click at [431, 105] on select "Select [PERSON_NAME] [PERSON_NAME] [PERSON_NAME] [PERSON_NAME] Bhoomi [PERSON_N…" at bounding box center [431, 105] width 49 height 8
select select "69518"
click at [407, 101] on select "Select [PERSON_NAME] [PERSON_NAME] [PERSON_NAME] [PERSON_NAME] Bhoomi [PERSON_N…" at bounding box center [431, 105] width 49 height 8
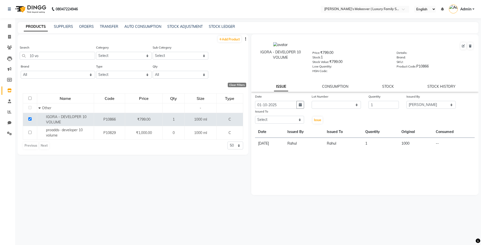
click at [248, 122] on div "IGORA - DEVELOPER 10 VOLUME Price: ₹799.00 Stock: 1 Stock Value: ₹799.00 Low Qu…" at bounding box center [363, 137] width 231 height 206
click at [270, 123] on select "Select [PERSON_NAME] [PERSON_NAME] [PERSON_NAME] [PERSON_NAME] Bhoomi [PERSON_N…" at bounding box center [279, 120] width 49 height 8
select select "69518"
click at [255, 116] on select "Select [PERSON_NAME] [PERSON_NAME] [PERSON_NAME] [PERSON_NAME] Bhoomi [PERSON_N…" at bounding box center [279, 120] width 49 height 8
click at [319, 120] on span "Issue" at bounding box center [317, 120] width 7 height 4
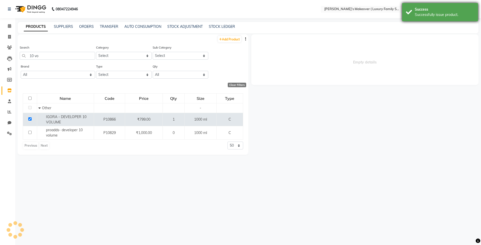
select select
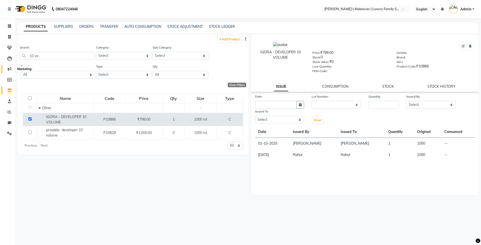
click at [11, 70] on icon at bounding box center [10, 69] width 4 height 4
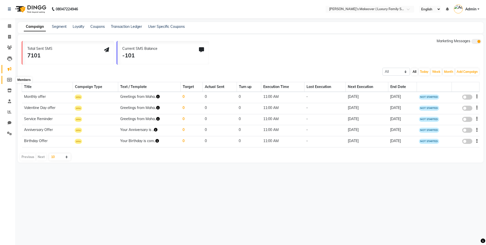
click at [8, 80] on icon at bounding box center [9, 80] width 5 height 4
select select
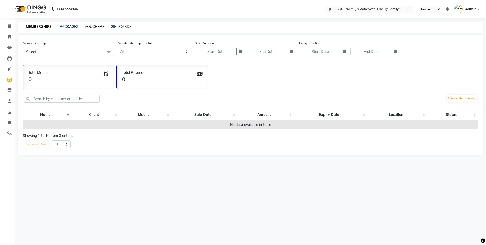
click at [91, 28] on link "VOUCHERS" at bounding box center [94, 26] width 20 height 5
select select
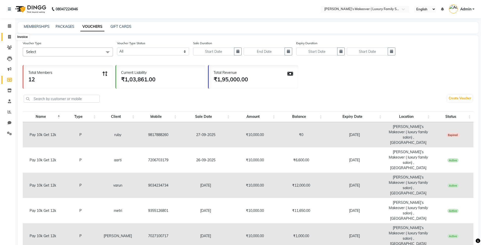
click at [10, 36] on icon at bounding box center [9, 37] width 3 height 4
select select "service"
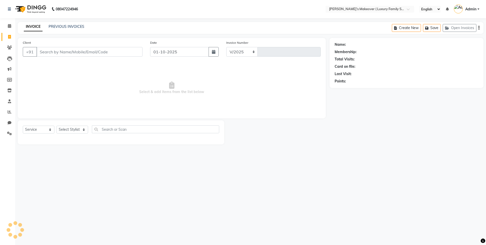
select select "7777"
type input "4933"
click at [99, 53] on input "Client" at bounding box center [89, 52] width 106 height 10
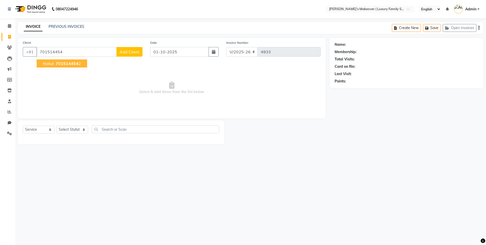
click at [50, 63] on span "nakul" at bounding box center [48, 63] width 11 height 5
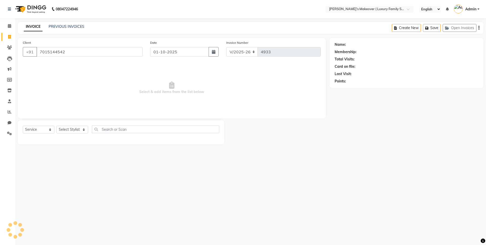
type input "7015144542"
click at [33, 131] on select "Select Service Product Membership Package Voucher Prepaid Gift Card" at bounding box center [39, 130] width 32 height 8
click at [23, 126] on select "Select Service Product Membership Package Voucher Prepaid Gift Card" at bounding box center [39, 130] width 32 height 8
click at [62, 128] on select "Select Stylist [PERSON_NAME] [PERSON_NAME] [PERSON_NAME] [PERSON_NAME] Bhoomi […" at bounding box center [72, 130] width 32 height 8
select select "85064"
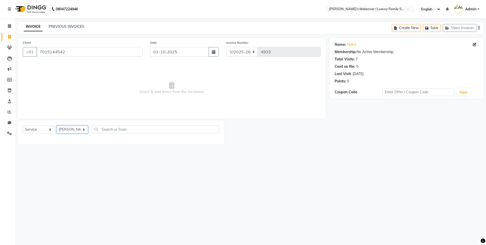
click at [56, 126] on select "Select Stylist [PERSON_NAME] [PERSON_NAME] [PERSON_NAME] [PERSON_NAME] Bhoomi […" at bounding box center [72, 130] width 32 height 8
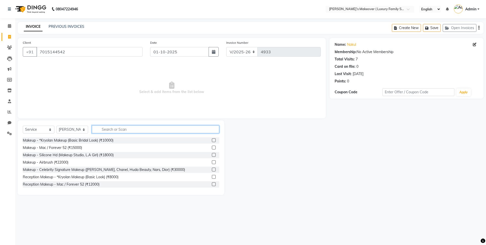
click at [111, 129] on input "text" at bounding box center [155, 129] width 127 height 8
click at [109, 129] on input "text" at bounding box center [155, 129] width 127 height 8
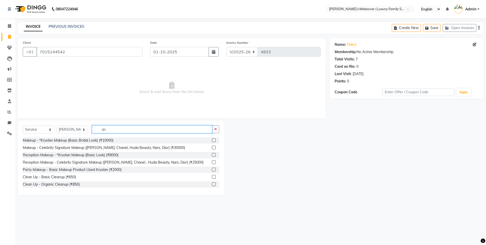
type input "a"
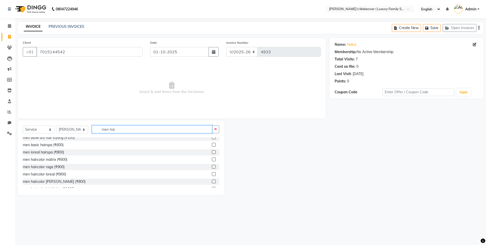
scroll to position [67, 0]
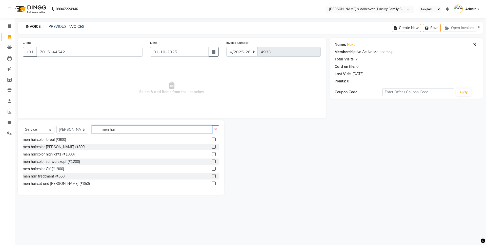
type input "men hai"
click at [212, 183] on label at bounding box center [214, 184] width 4 height 4
click at [212, 183] on input "checkbox" at bounding box center [213, 183] width 3 height 3
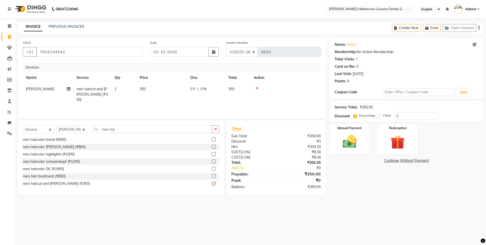
checkbox input "false"
click at [168, 131] on input "men hai" at bounding box center [152, 129] width 120 height 8
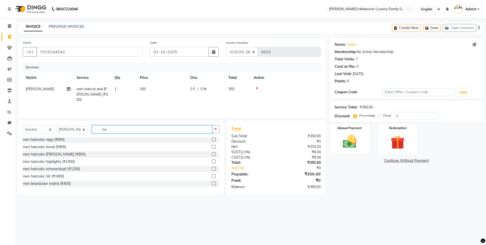
scroll to position [287, 0]
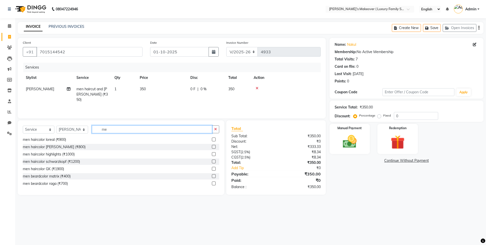
type input "m"
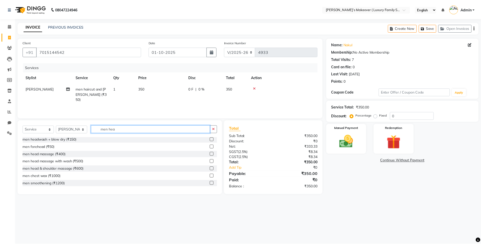
scroll to position [1, 0]
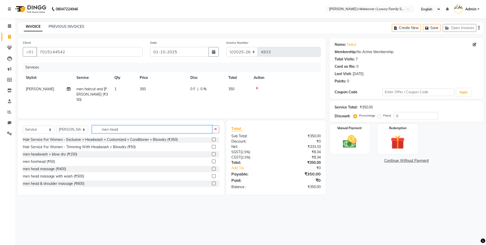
type input "men head"
click at [212, 168] on label at bounding box center [214, 169] width 4 height 4
click at [212, 168] on input "checkbox" at bounding box center [213, 168] width 3 height 3
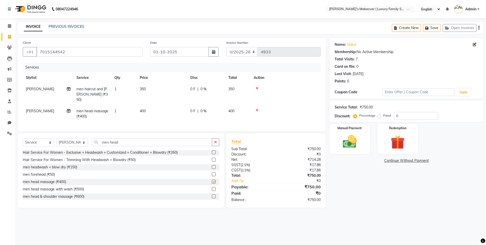
checkbox input "false"
click at [383, 116] on label "Fixed" at bounding box center [387, 115] width 8 height 5
click at [380, 116] on input "Fixed" at bounding box center [380, 116] width 4 height 4
radio input "true"
click at [401, 114] on input "0" at bounding box center [416, 116] width 44 height 8
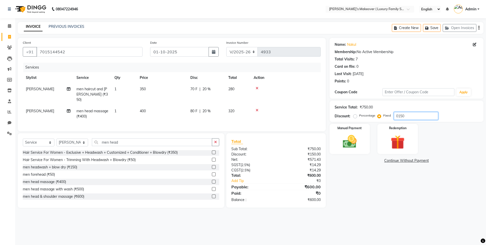
type input "0150"
click at [479, 28] on div "Create New Save Open Invoices" at bounding box center [438, 28] width 92 height 12
click at [479, 28] on icon "button" at bounding box center [478, 28] width 1 height 0
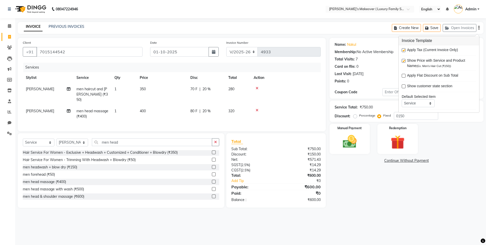
click at [403, 52] on label at bounding box center [403, 50] width 4 height 4
click at [403, 52] on input "checkbox" at bounding box center [402, 50] width 3 height 3
checkbox input "false"
click at [354, 134] on img at bounding box center [350, 141] width 24 height 17
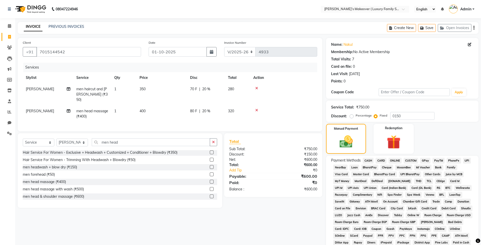
click at [369, 162] on span "CASH" at bounding box center [368, 161] width 11 height 6
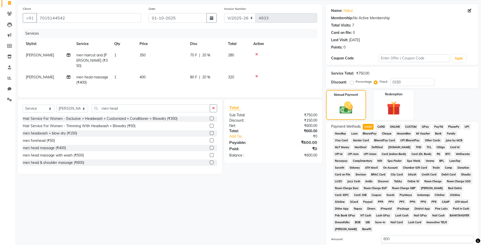
scroll to position [88, 0]
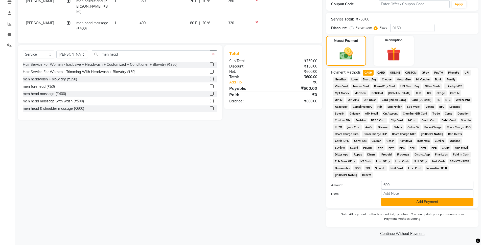
click at [412, 204] on button "Add Payment" at bounding box center [427, 202] width 92 height 8
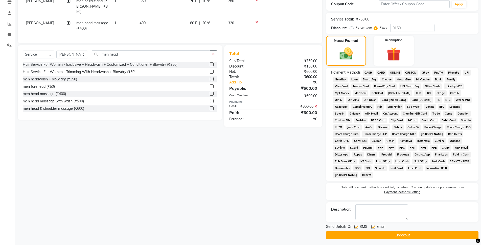
click at [417, 235] on button "Checkout" at bounding box center [402, 235] width 153 height 8
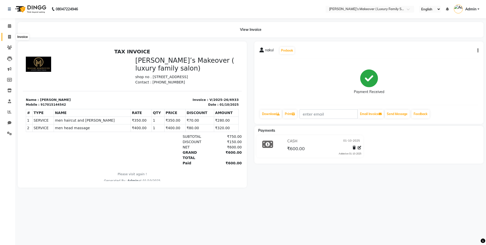
click at [9, 37] on icon at bounding box center [9, 37] width 3 height 4
select select "service"
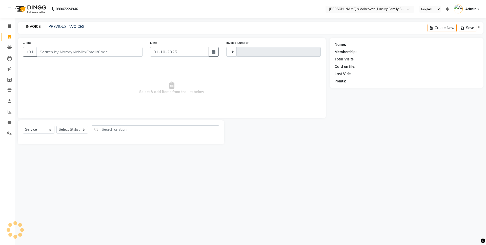
click at [75, 49] on input "Client" at bounding box center [89, 52] width 106 height 10
select select "7777"
type input "4934"
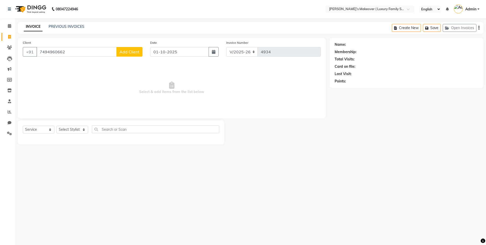
type input "7494960662"
click at [125, 54] on span "Add Client" at bounding box center [129, 51] width 20 height 5
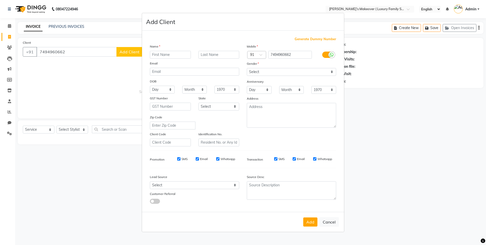
click at [166, 55] on input "text" at bounding box center [170, 55] width 41 height 8
type input "[PERSON_NAME]"
drag, startPoint x: 259, startPoint y: 70, endPoint x: 260, endPoint y: 75, distance: 5.2
click at [259, 70] on select "Select [DEMOGRAPHIC_DATA] [DEMOGRAPHIC_DATA] Other Prefer Not To Say" at bounding box center [291, 72] width 89 height 8
select select "[DEMOGRAPHIC_DATA]"
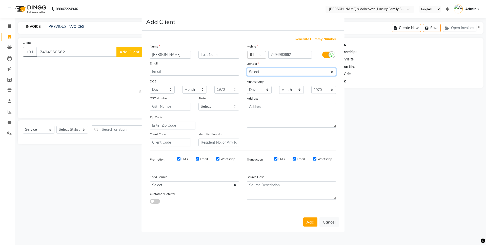
click at [247, 68] on select "Select [DEMOGRAPHIC_DATA] [DEMOGRAPHIC_DATA] Other Prefer Not To Say" at bounding box center [291, 72] width 89 height 8
click at [311, 222] on button "Add" at bounding box center [310, 222] width 14 height 9
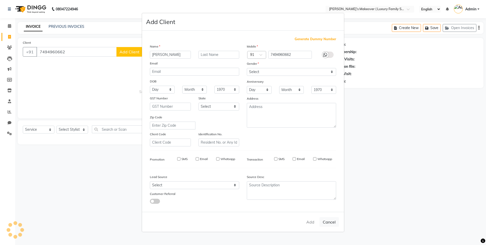
select select
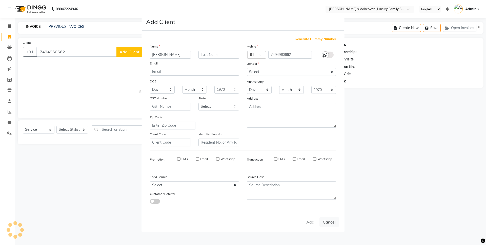
select select
checkbox input "false"
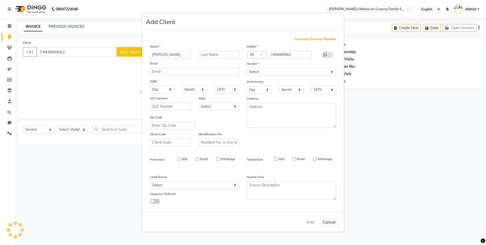
checkbox input "false"
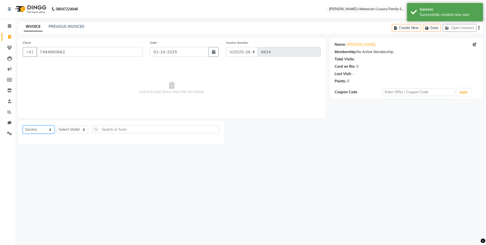
click at [27, 129] on select "Select Service Product Membership Package Voucher Prepaid Gift Card" at bounding box center [39, 130] width 32 height 8
click at [23, 126] on select "Select Service Product Membership Package Voucher Prepaid Gift Card" at bounding box center [39, 130] width 32 height 8
click at [73, 131] on select "Select Stylist [PERSON_NAME] [PERSON_NAME] [PERSON_NAME] [PERSON_NAME] Bhoomi […" at bounding box center [72, 130] width 32 height 8
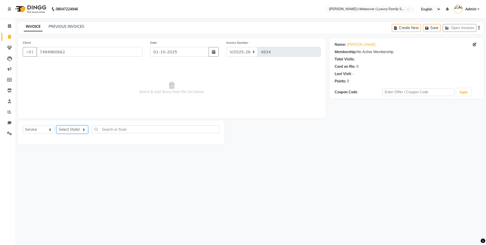
select select "69515"
click at [56, 126] on select "Select Stylist [PERSON_NAME] [PERSON_NAME] [PERSON_NAME] [PERSON_NAME] Bhoomi […" at bounding box center [72, 130] width 32 height 8
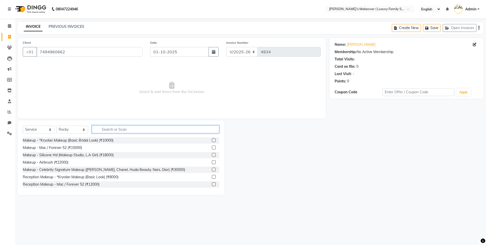
click at [101, 130] on input "text" at bounding box center [155, 129] width 127 height 8
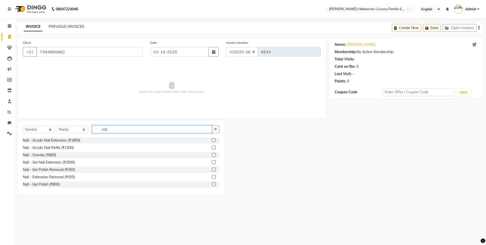
type input "nail"
click at [212, 141] on label at bounding box center [214, 140] width 4 height 4
click at [212, 141] on input "checkbox" at bounding box center [213, 140] width 3 height 3
checkbox input "true"
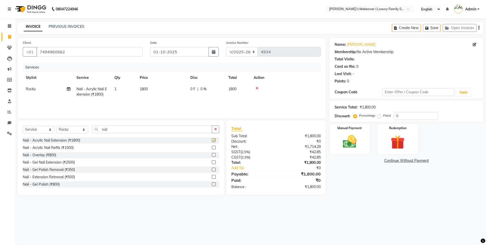
click at [154, 97] on td "1800" at bounding box center [162, 91] width 51 height 17
select select "69515"
checkbox input "false"
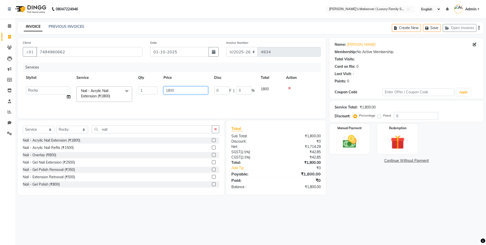
click at [170, 89] on input "1800" at bounding box center [185, 91] width 45 height 8
type input "600"
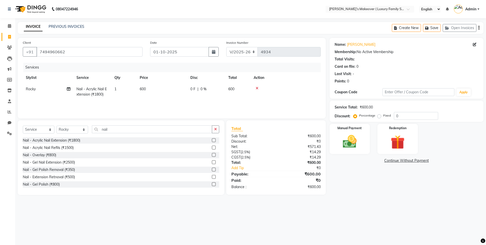
click at [282, 160] on div "₹600.00" at bounding box center [300, 162] width 48 height 5
click at [479, 28] on icon "button" at bounding box center [478, 28] width 1 height 0
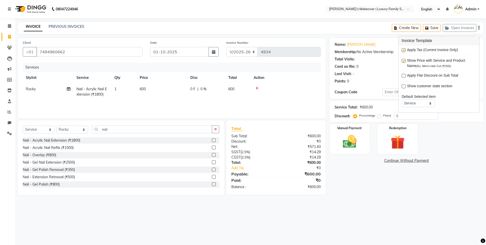
click at [403, 50] on label at bounding box center [403, 50] width 4 height 4
click at [403, 50] on input "checkbox" at bounding box center [402, 50] width 3 height 3
checkbox input "false"
click at [339, 144] on img at bounding box center [350, 141] width 24 height 17
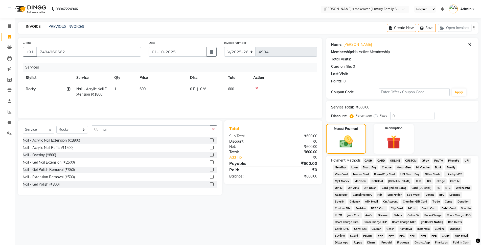
click at [398, 160] on span "ONLINE" at bounding box center [395, 161] width 13 height 6
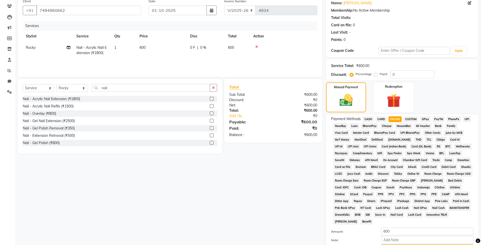
scroll to position [88, 0]
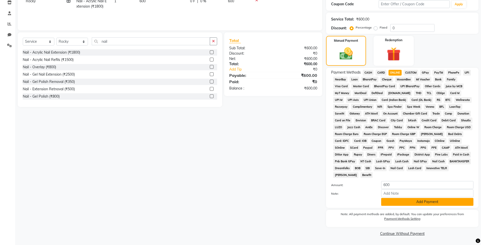
click at [428, 200] on button "Add Payment" at bounding box center [427, 202] width 92 height 8
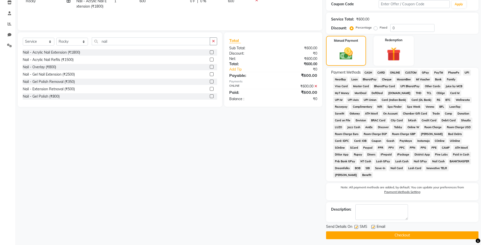
drag, startPoint x: 436, startPoint y: 230, endPoint x: 447, endPoint y: 223, distance: 12.9
click at [437, 230] on div "Send Details On SMS Email" at bounding box center [402, 227] width 153 height 6
click at [449, 234] on button "Checkout" at bounding box center [402, 235] width 153 height 8
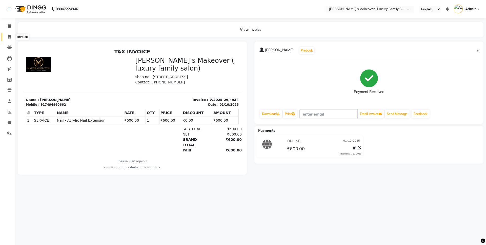
click at [9, 37] on icon at bounding box center [9, 37] width 3 height 4
select select "service"
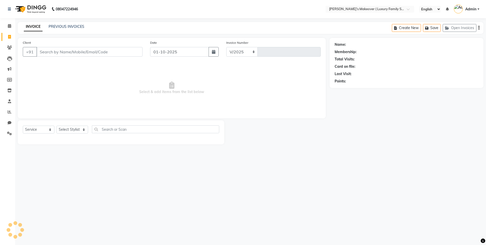
select select "7777"
type input "4935"
click at [42, 49] on input "Client" at bounding box center [89, 52] width 106 height 10
click at [73, 47] on input "Client" at bounding box center [89, 52] width 106 height 10
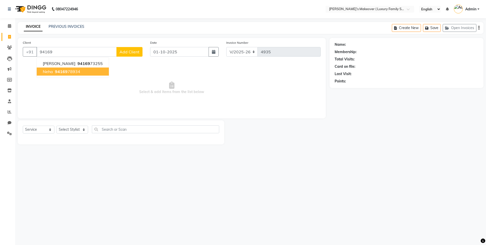
click at [47, 71] on span "neha" at bounding box center [48, 71] width 10 height 5
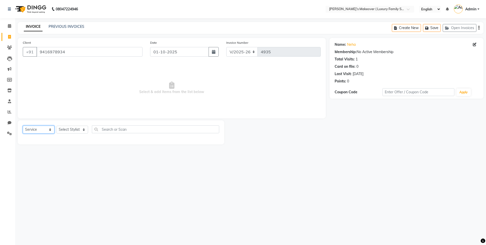
click at [34, 129] on select "Select Service Product Membership Package Voucher Prepaid Gift Card" at bounding box center [39, 130] width 32 height 8
click at [23, 126] on select "Select Service Product Membership Package Voucher Prepaid Gift Card" at bounding box center [39, 130] width 32 height 8
click at [68, 132] on select "Select Stylist [PERSON_NAME] [PERSON_NAME] [PERSON_NAME] [PERSON_NAME] Bhoomi […" at bounding box center [72, 130] width 32 height 8
click at [56, 126] on select "Select Stylist [PERSON_NAME] [PERSON_NAME] [PERSON_NAME] [PERSON_NAME] Bhoomi […" at bounding box center [72, 130] width 32 height 8
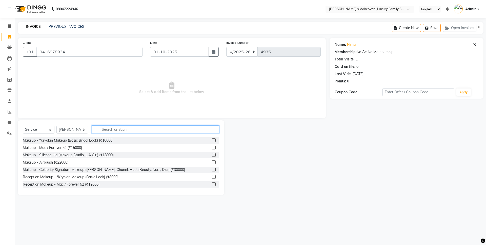
click at [118, 131] on input "text" at bounding box center [155, 129] width 127 height 8
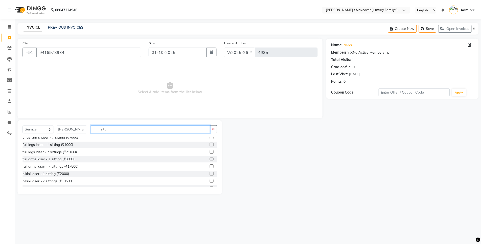
scroll to position [89, 0]
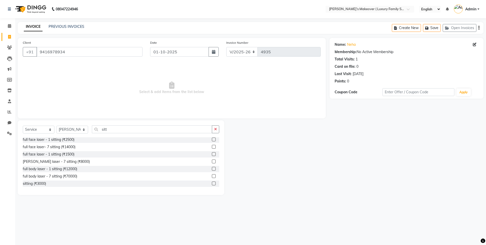
click at [212, 184] on label at bounding box center [214, 184] width 4 height 4
click at [212, 184] on input "checkbox" at bounding box center [213, 183] width 3 height 3
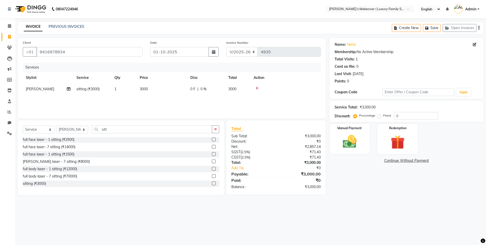
click at [154, 96] on div "Services Stylist Service Qty Price Disc Total Action [PERSON_NAME] sitting (₹30…" at bounding box center [172, 88] width 298 height 51
click at [164, 89] on td "3000" at bounding box center [162, 88] width 51 height 11
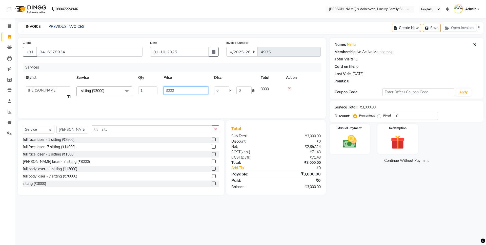
click at [168, 88] on input "3000" at bounding box center [185, 91] width 45 height 8
click at [294, 138] on div "₹3,000.00" at bounding box center [300, 136] width 48 height 5
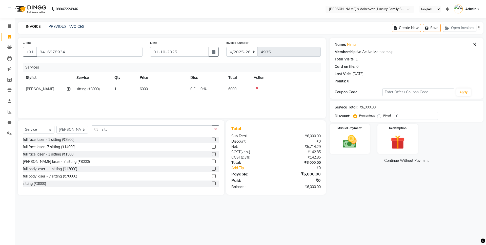
click at [478, 28] on icon "button" at bounding box center [478, 28] width 1 height 0
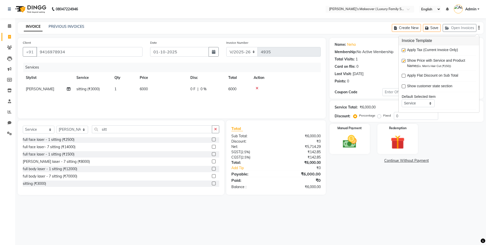
click at [404, 51] on label at bounding box center [403, 50] width 4 height 4
click at [404, 51] on input "checkbox" at bounding box center [402, 50] width 3 height 3
click at [351, 134] on img at bounding box center [350, 141] width 24 height 17
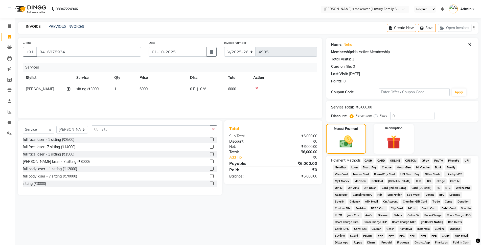
click at [391, 161] on span "ONLINE" at bounding box center [395, 161] width 13 height 6
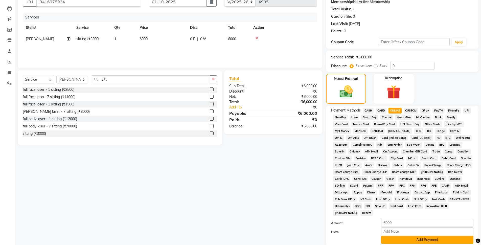
scroll to position [88, 0]
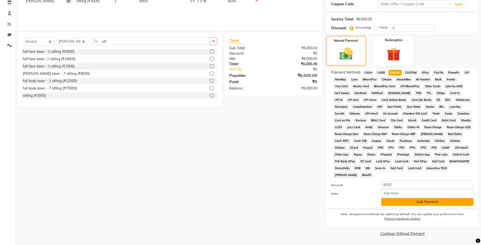
click at [415, 204] on button "Add Payment" at bounding box center [427, 202] width 92 height 8
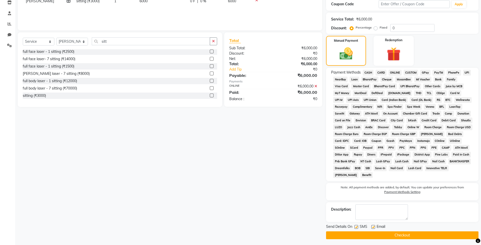
click at [419, 236] on button "Checkout" at bounding box center [402, 235] width 153 height 8
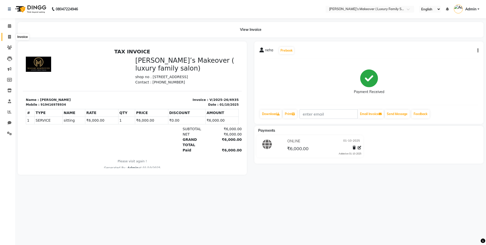
click at [10, 39] on span at bounding box center [9, 37] width 9 height 6
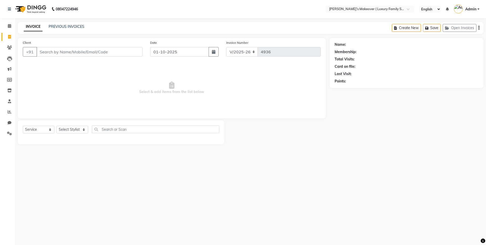
click at [63, 49] on input "Client" at bounding box center [89, 52] width 106 height 10
click at [122, 51] on span "Add Client" at bounding box center [129, 51] width 20 height 5
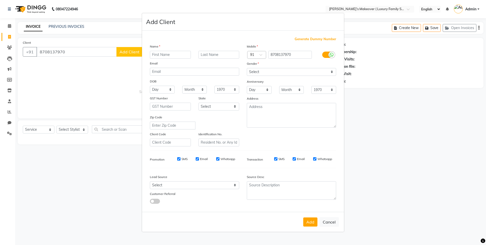
click at [171, 55] on input "text" at bounding box center [170, 55] width 41 height 8
drag, startPoint x: 254, startPoint y: 71, endPoint x: 252, endPoint y: 74, distance: 3.6
click at [254, 71] on select "Select [DEMOGRAPHIC_DATA] [DEMOGRAPHIC_DATA] Other Prefer Not To Say" at bounding box center [291, 72] width 89 height 8
click at [247, 68] on select "Select [DEMOGRAPHIC_DATA] [DEMOGRAPHIC_DATA] Other Prefer Not To Say" at bounding box center [291, 72] width 89 height 8
drag, startPoint x: 310, startPoint y: 223, endPoint x: 300, endPoint y: 220, distance: 10.9
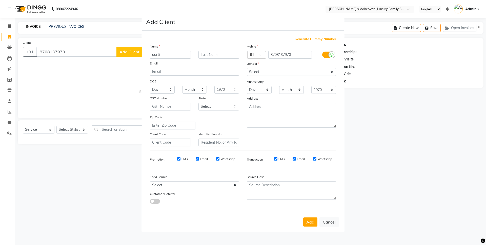
click at [310, 223] on button "Add" at bounding box center [310, 222] width 14 height 9
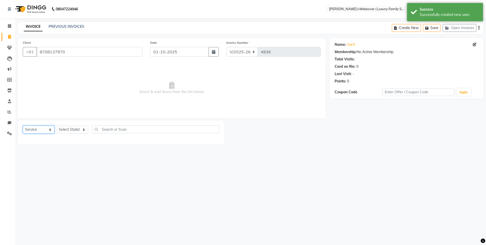
click at [39, 131] on select "Select Service Product Membership Package Voucher Prepaid Gift Card" at bounding box center [39, 130] width 32 height 8
click at [23, 126] on select "Select Service Product Membership Package Voucher Prepaid Gift Card" at bounding box center [39, 130] width 32 height 8
click at [70, 129] on select "Select Stylist [PERSON_NAME] [PERSON_NAME] [PERSON_NAME] [PERSON_NAME] Bhoomi […" at bounding box center [72, 130] width 32 height 8
click at [56, 126] on select "Select Stylist [PERSON_NAME] [PERSON_NAME] [PERSON_NAME] [PERSON_NAME] Bhoomi […" at bounding box center [72, 130] width 32 height 8
click at [80, 132] on select "Select Stylist [PERSON_NAME] [PERSON_NAME] [PERSON_NAME] [PERSON_NAME] Bhoomi […" at bounding box center [72, 130] width 32 height 8
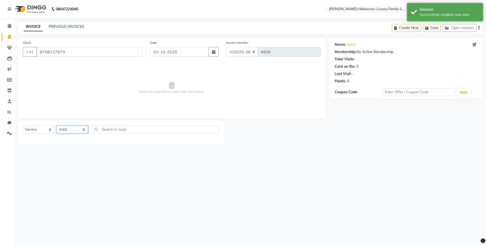
click at [56, 126] on select "Select Stylist [PERSON_NAME] [PERSON_NAME] [PERSON_NAME] [PERSON_NAME] Bhoomi […" at bounding box center [72, 130] width 32 height 8
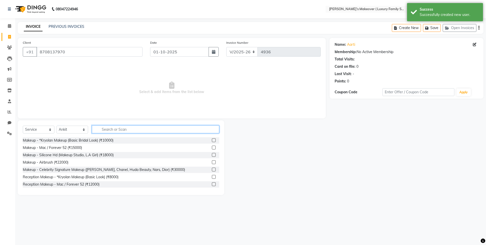
click at [110, 132] on input "text" at bounding box center [155, 129] width 127 height 8
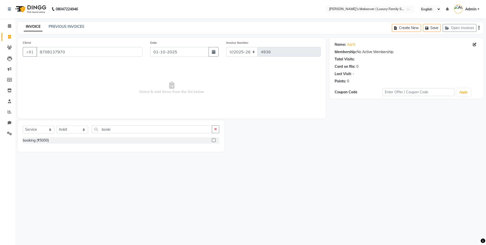
click at [213, 139] on label at bounding box center [214, 140] width 4 height 4
click at [213, 139] on input "checkbox" at bounding box center [213, 140] width 3 height 3
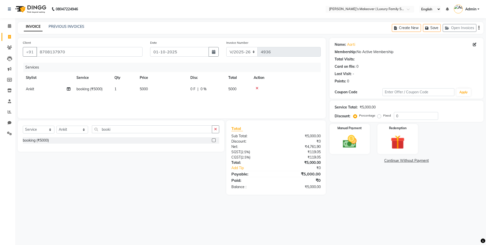
click at [478, 26] on button "button" at bounding box center [478, 28] width 1 height 12
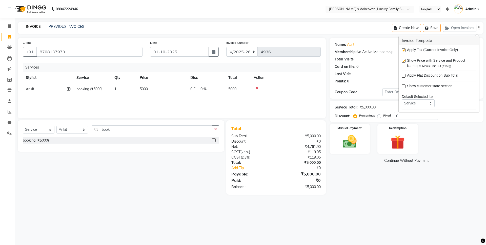
click at [402, 49] on label at bounding box center [403, 50] width 4 height 4
click at [402, 49] on input "checkbox" at bounding box center [402, 50] width 3 height 3
click at [355, 137] on img at bounding box center [350, 141] width 24 height 17
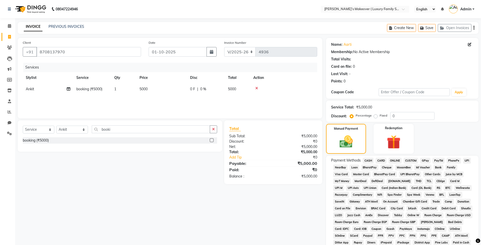
click at [369, 157] on div "Payment Methods CASH CARD ONLINE CUSTOM GPay PayTM PhonePe UPI NearBuy Loan Bha…" at bounding box center [402, 212] width 153 height 113
click at [397, 160] on span "ONLINE" at bounding box center [395, 161] width 13 height 6
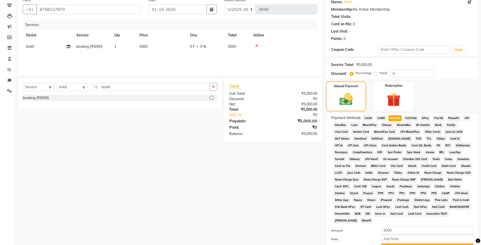
scroll to position [88, 0]
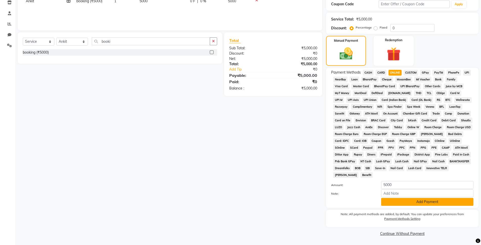
click at [411, 200] on button "Add Payment" at bounding box center [427, 202] width 92 height 8
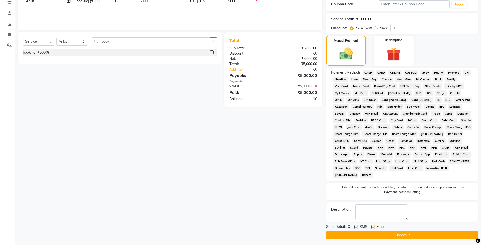
click at [405, 236] on button "Checkout" at bounding box center [402, 235] width 153 height 8
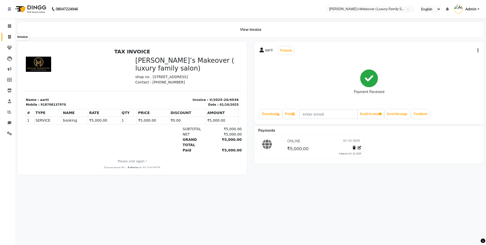
click at [13, 36] on span at bounding box center [9, 37] width 9 height 6
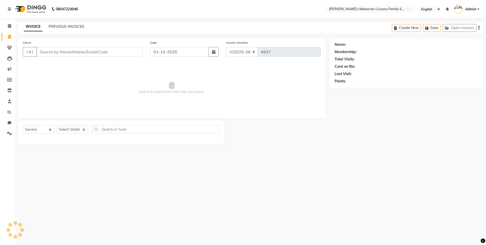
click at [76, 48] on input "Client" at bounding box center [89, 52] width 106 height 10
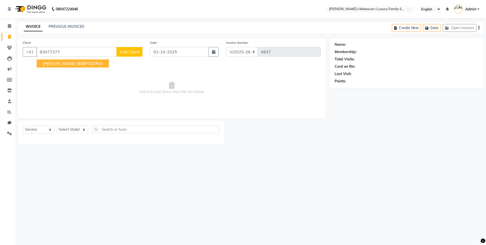
click at [77, 62] on span "83077277" at bounding box center [87, 63] width 20 height 5
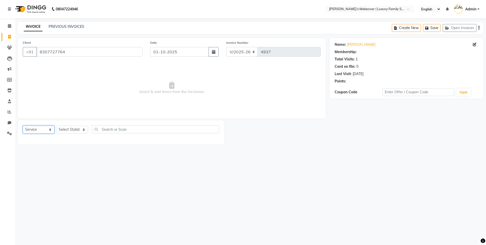
click at [41, 130] on select "Select Service Product Membership Package Voucher Prepaid Gift Card" at bounding box center [39, 130] width 32 height 8
click at [23, 126] on select "Select Service Product Membership Package Voucher Prepaid Gift Card" at bounding box center [39, 130] width 32 height 8
click at [66, 129] on select "Select Stylist [PERSON_NAME] [PERSON_NAME] [PERSON_NAME] [PERSON_NAME] Bhoomi […" at bounding box center [72, 130] width 32 height 8
click at [56, 126] on select "Select Stylist [PERSON_NAME] [PERSON_NAME] [PERSON_NAME] [PERSON_NAME] Bhoomi […" at bounding box center [72, 130] width 32 height 8
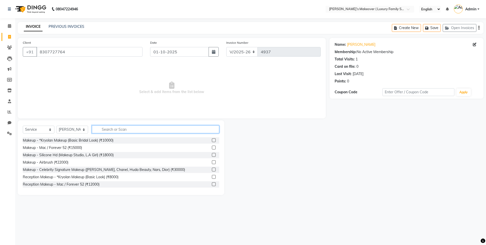
click at [124, 130] on input "text" at bounding box center [155, 129] width 127 height 8
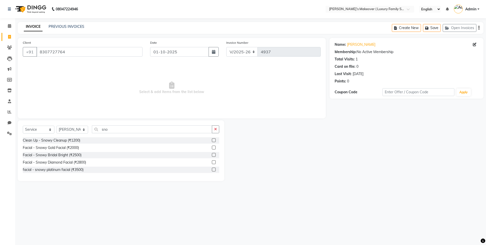
click at [213, 155] on label at bounding box center [214, 155] width 4 height 4
click at [213, 155] on input "checkbox" at bounding box center [213, 155] width 3 height 3
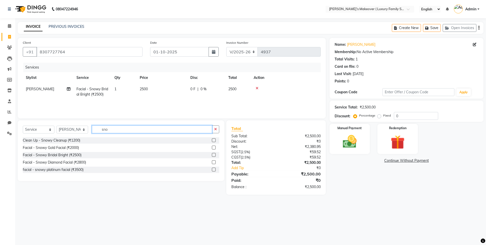
click at [196, 129] on input "sno" at bounding box center [152, 129] width 120 height 8
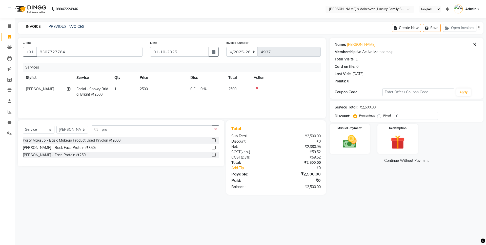
click at [215, 149] on label at bounding box center [214, 148] width 4 height 4
click at [215, 149] on input "checkbox" at bounding box center [213, 147] width 3 height 3
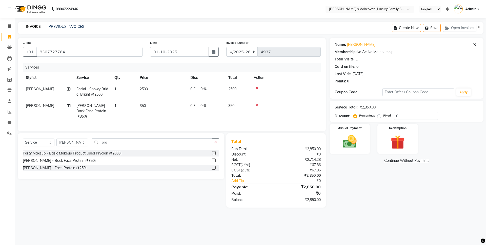
click at [479, 28] on div "Create New Save Open Invoices" at bounding box center [438, 28] width 92 height 12
click at [478, 28] on icon "button" at bounding box center [478, 28] width 1 height 0
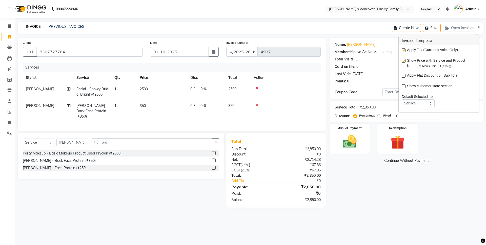
click at [402, 51] on label at bounding box center [403, 50] width 4 height 4
click at [402, 51] on input "checkbox" at bounding box center [402, 50] width 3 height 3
click at [355, 136] on img at bounding box center [350, 141] width 24 height 17
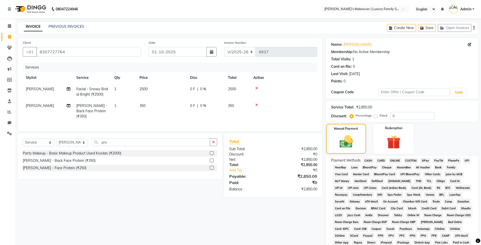
click at [367, 160] on span "CASH" at bounding box center [368, 161] width 11 height 6
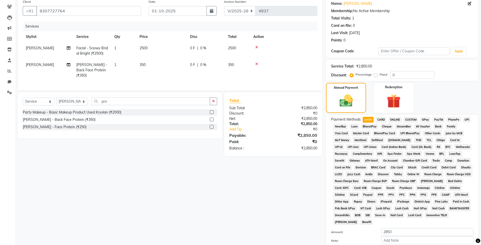
scroll to position [88, 0]
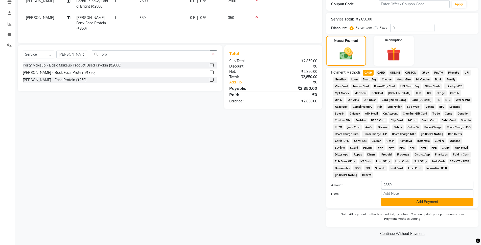
click at [386, 204] on button "Add Payment" at bounding box center [427, 202] width 92 height 8
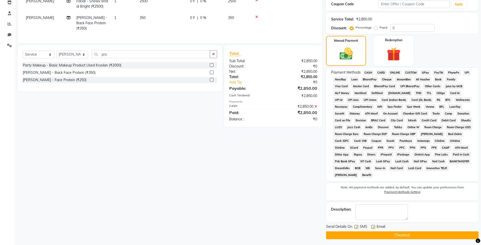
drag, startPoint x: 390, startPoint y: 236, endPoint x: 400, endPoint y: 233, distance: 10.4
click at [396, 235] on button "Checkout" at bounding box center [402, 235] width 153 height 8
